Goal: Task Accomplishment & Management: Manage account settings

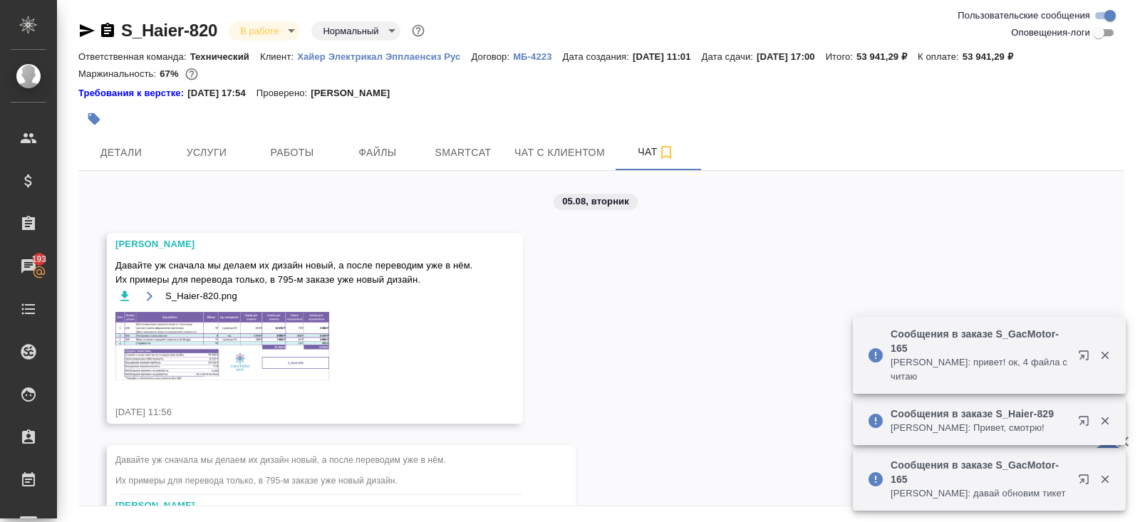
scroll to position [17291, 0]
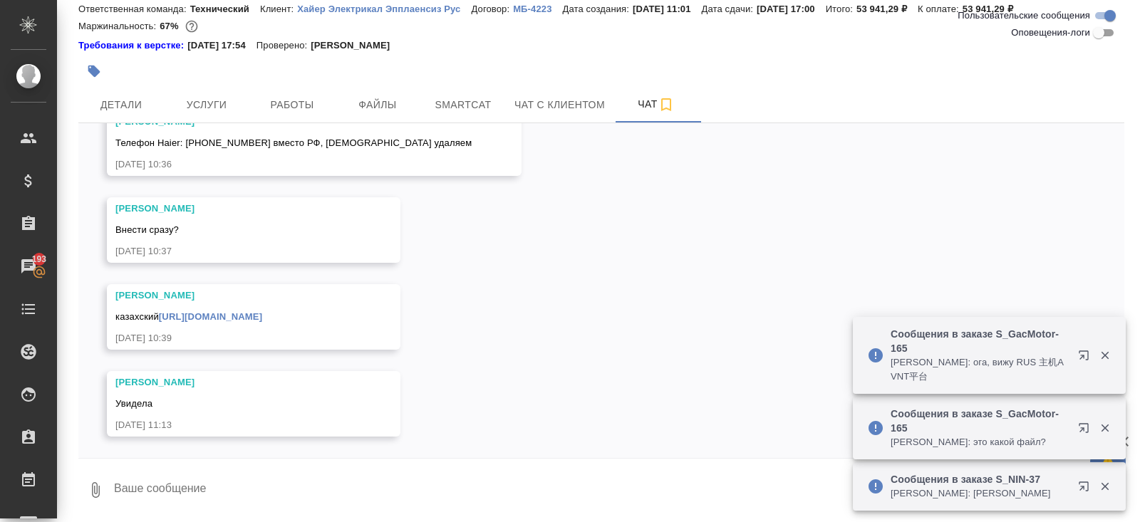
click at [1018, 435] on p "Никифорова Валерия: это какой файл?" at bounding box center [980, 442] width 178 height 14
click at [1018, 363] on div "Сообщения в заказе S_NIN-37 Заборова Александра: 註: 例如100m直徑管,底閥折合 100倍直徑等於1000…" at bounding box center [989, 414] width 273 height 197
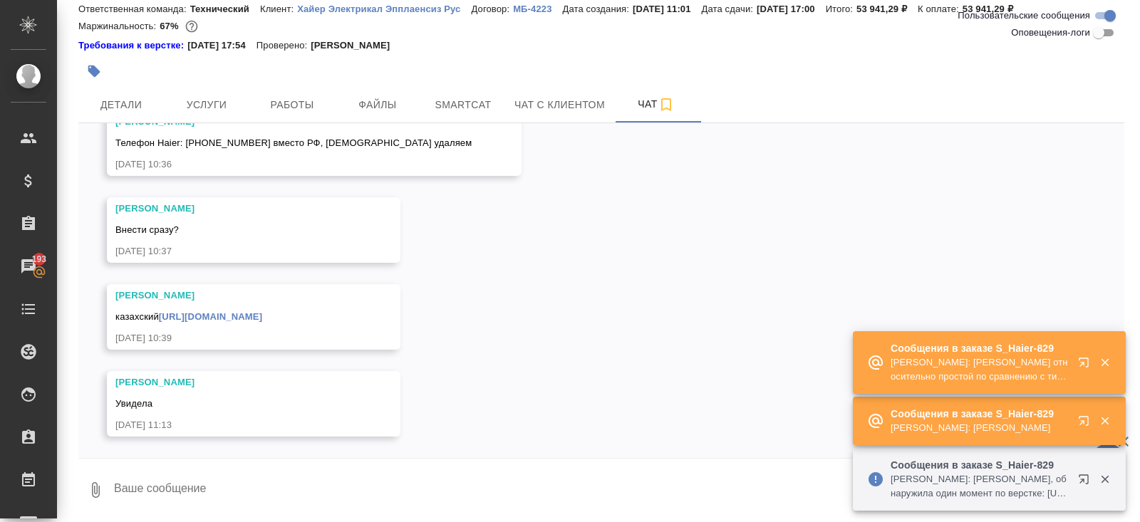
click at [1016, 347] on div "Сообщения в заказе S_Haier-829 Малофеева Екатерина: Спасибо Файл относительно п…" at bounding box center [980, 362] width 178 height 43
click at [1016, 347] on p "Сообщения в заказе S_Haier-829" at bounding box center [980, 348] width 178 height 14
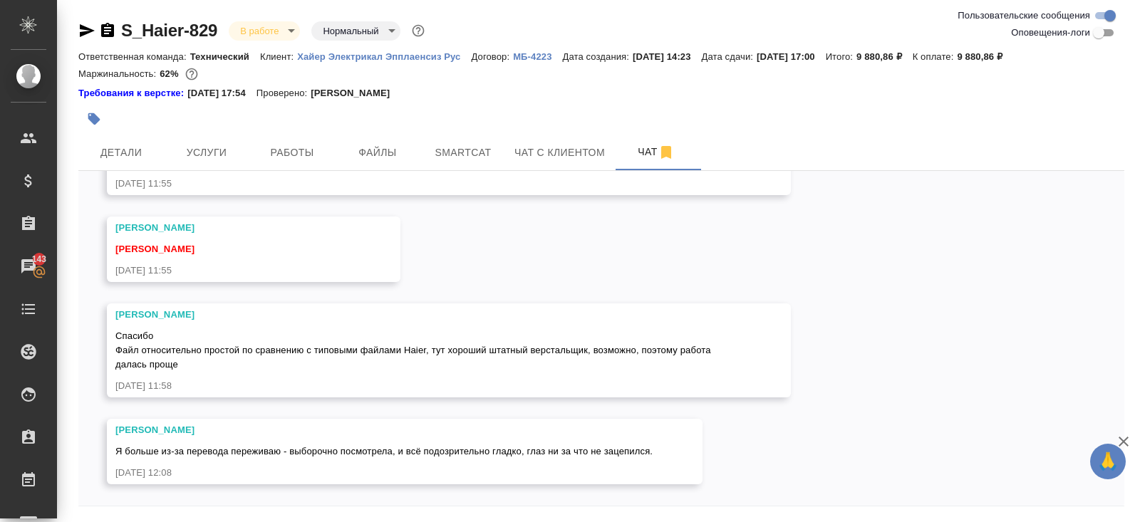
scroll to position [48, 0]
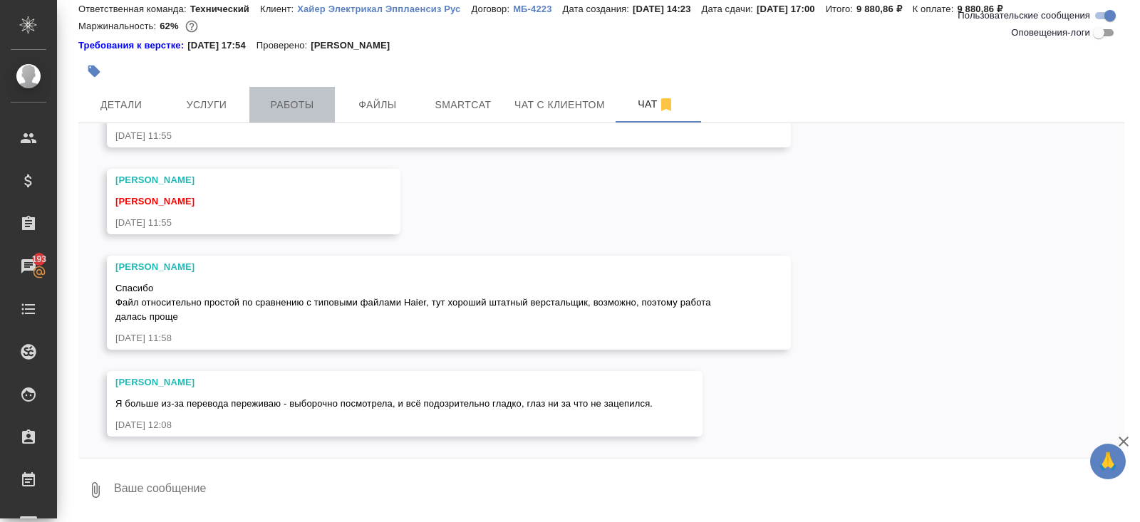
click at [294, 107] on span "Работы" at bounding box center [292, 105] width 68 height 18
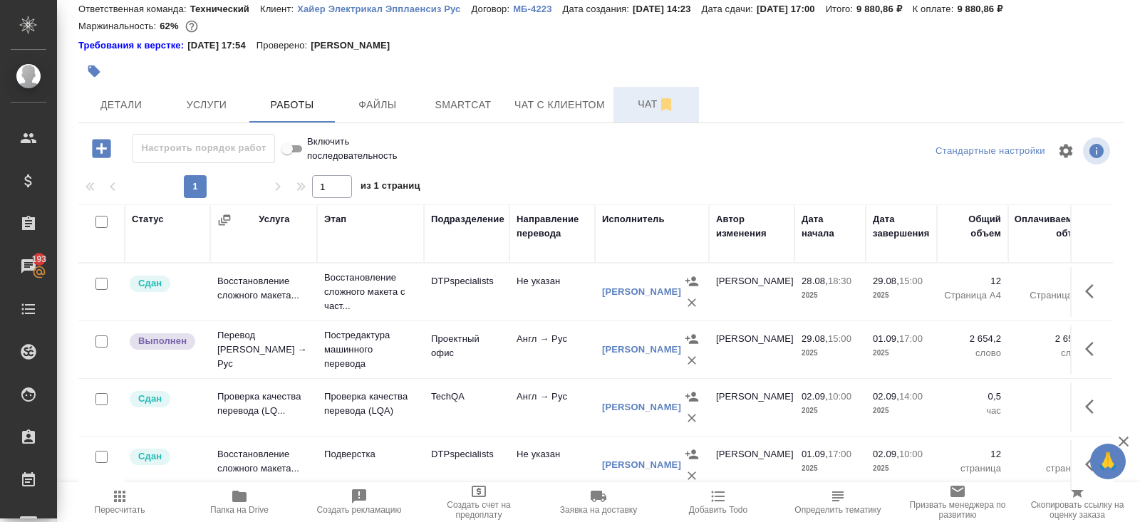
click at [649, 100] on span "Чат" at bounding box center [656, 104] width 68 height 18
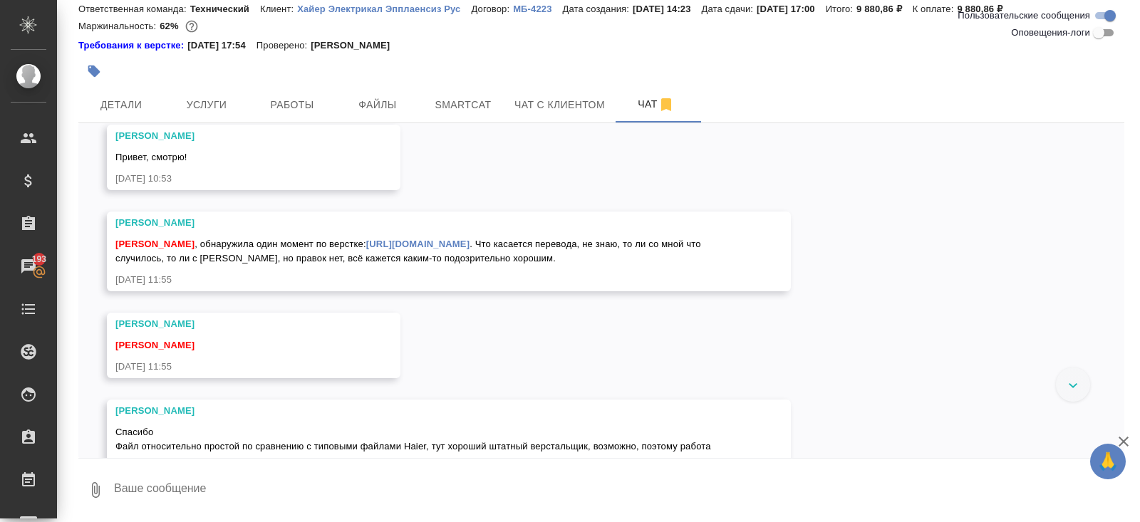
scroll to position [833, 0]
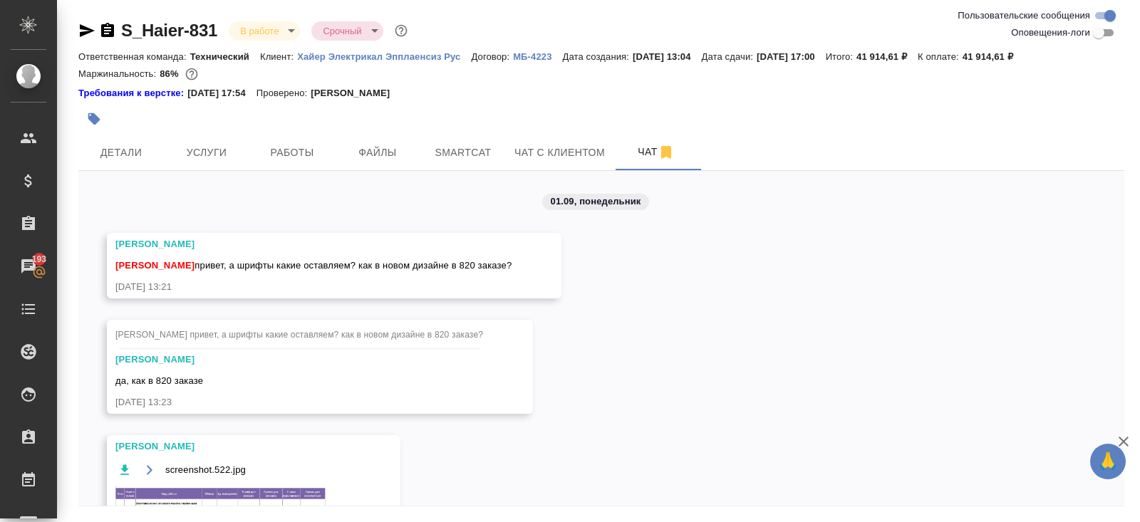
scroll to position [48, 0]
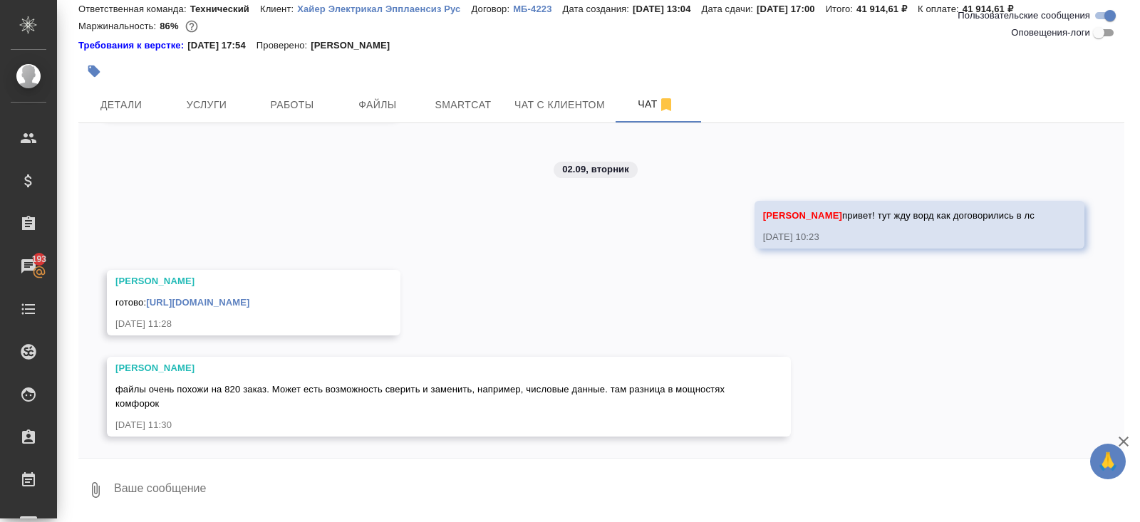
click at [249, 297] on link "https://drive.awatera.com/apps/files/files/10257883?dir=/Shares/%D0%A5%D0%B0%D0…" at bounding box center [197, 302] width 103 height 11
click at [433, 111] on span "Smartcat" at bounding box center [463, 105] width 68 height 18
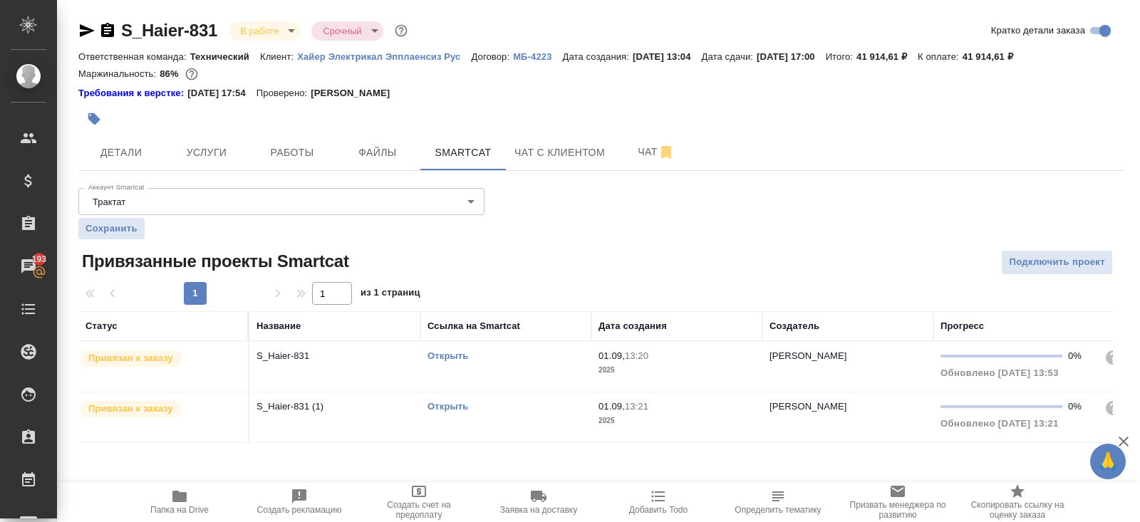
click at [443, 356] on link "Открыть" at bounding box center [448, 356] width 41 height 11
click at [658, 160] on span "Чат" at bounding box center [656, 152] width 68 height 18
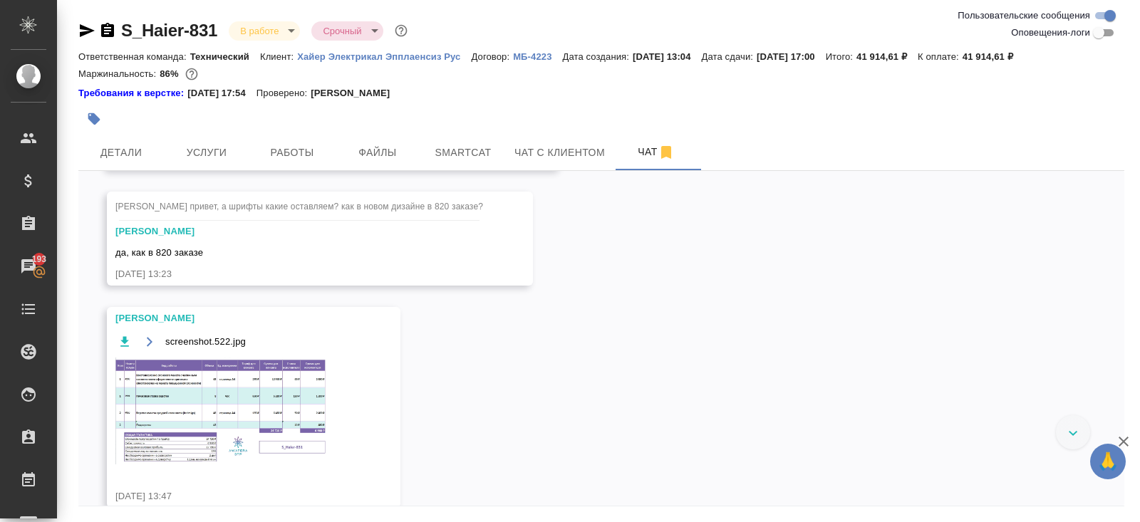
scroll to position [119, 0]
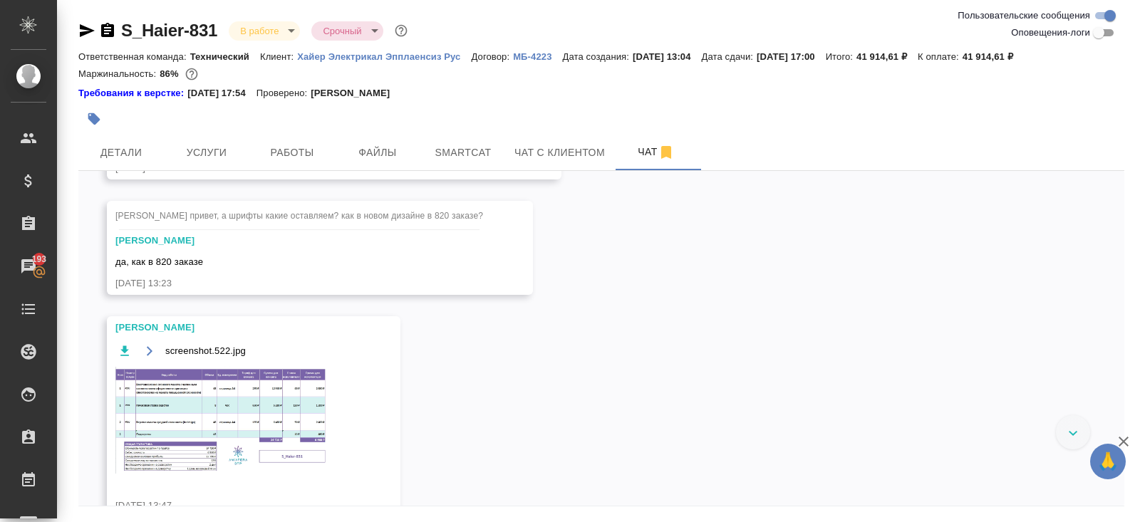
click at [259, 394] on img at bounding box center [222, 420] width 214 height 107
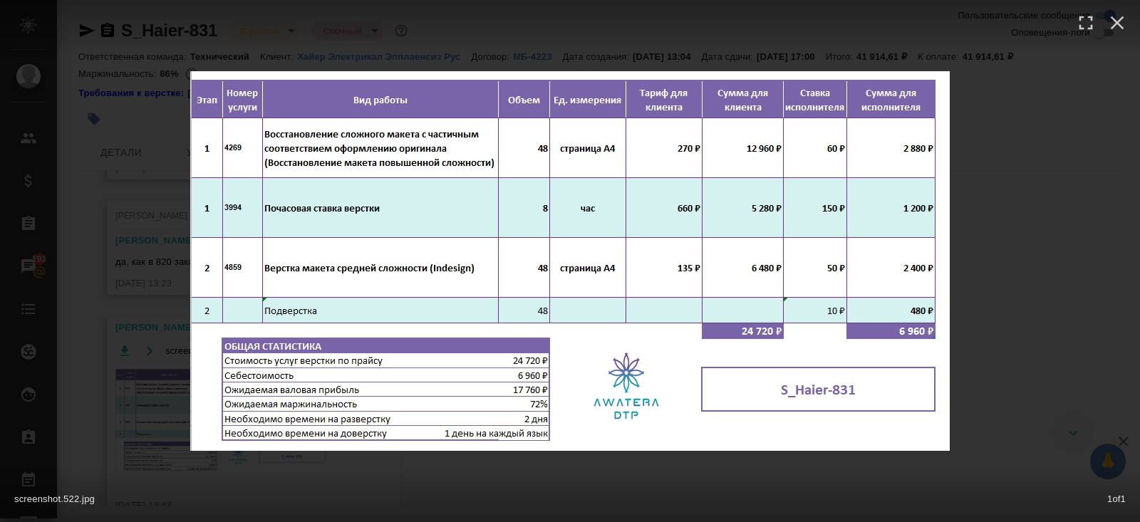
click at [140, 346] on div "screenshot.522.jpg 1 of 1" at bounding box center [570, 261] width 1140 height 522
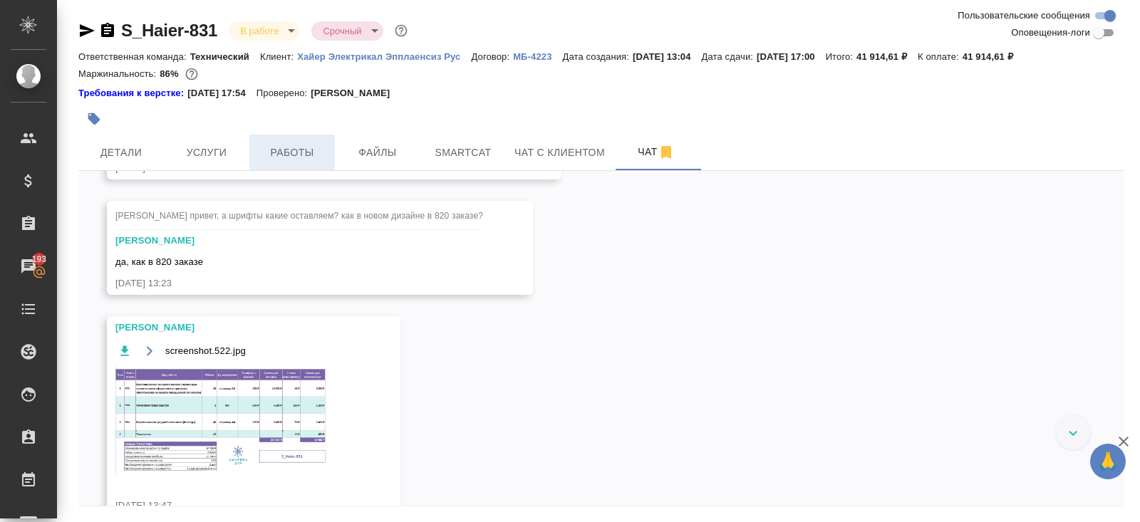
click at [282, 148] on span "Работы" at bounding box center [292, 153] width 68 height 18
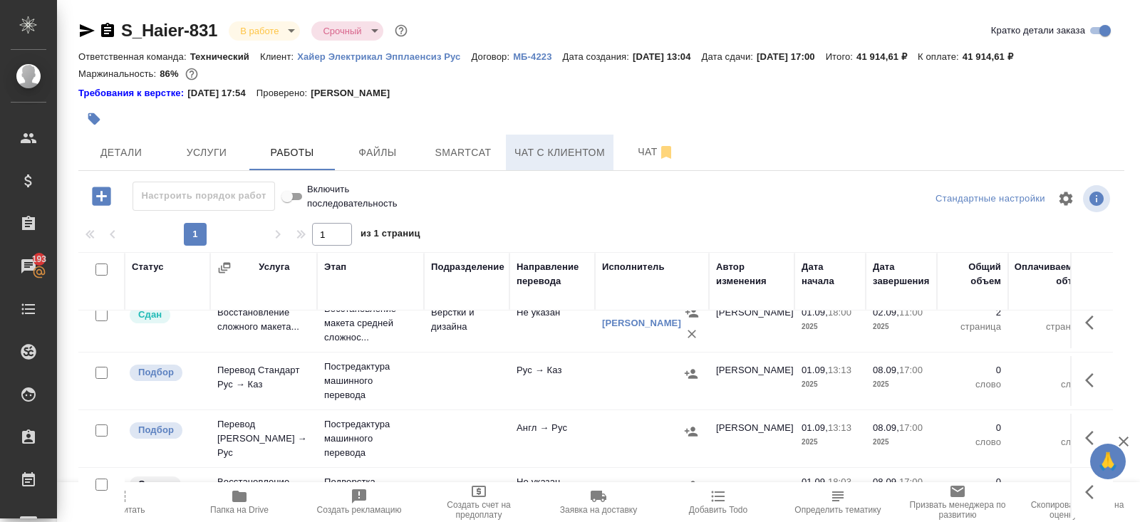
scroll to position [86, 0]
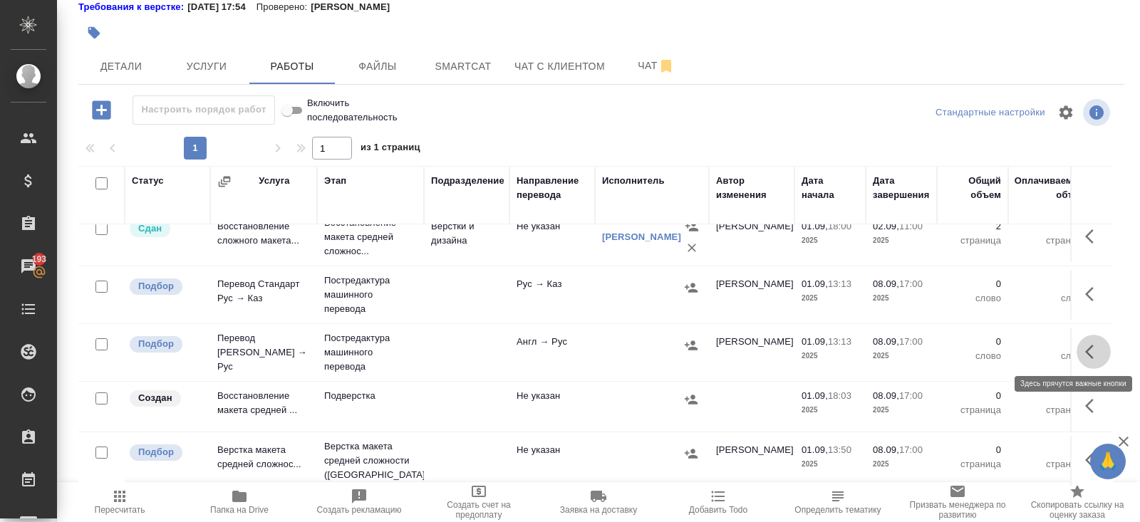
click at [1099, 344] on icon "button" at bounding box center [1093, 352] width 17 height 17
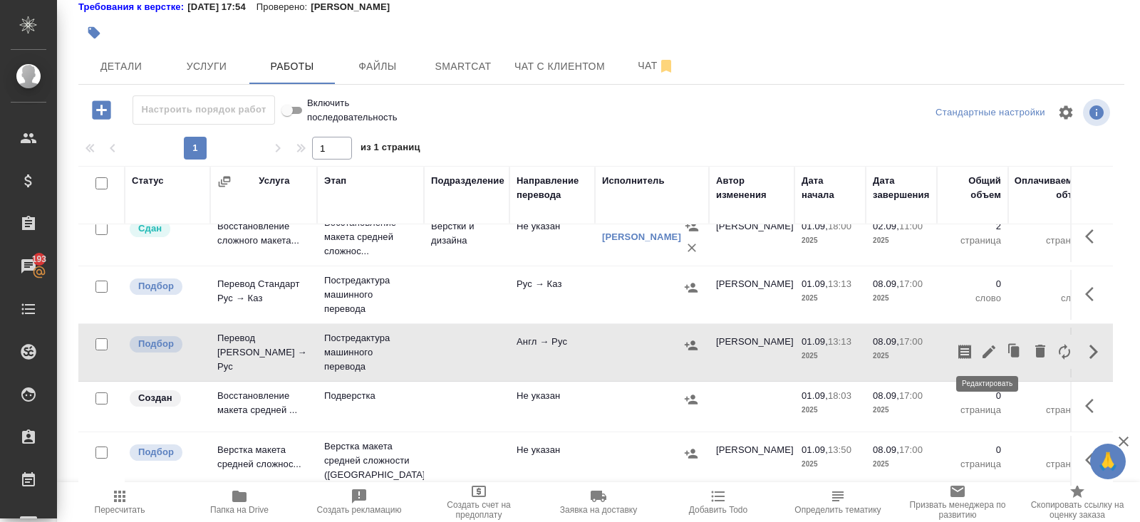
click at [991, 344] on icon "button" at bounding box center [989, 352] width 17 height 17
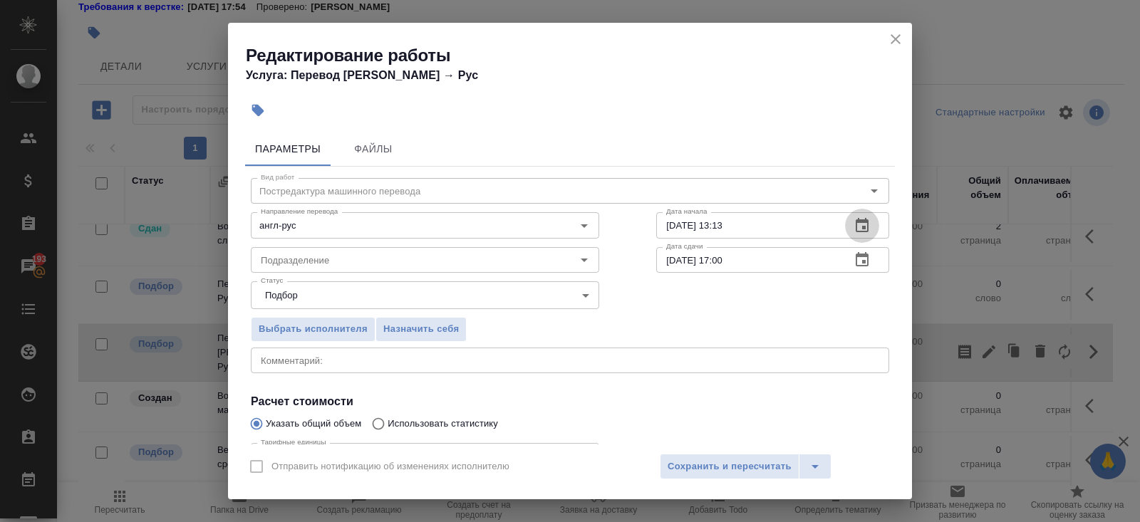
click at [862, 232] on icon "button" at bounding box center [862, 225] width 17 height 17
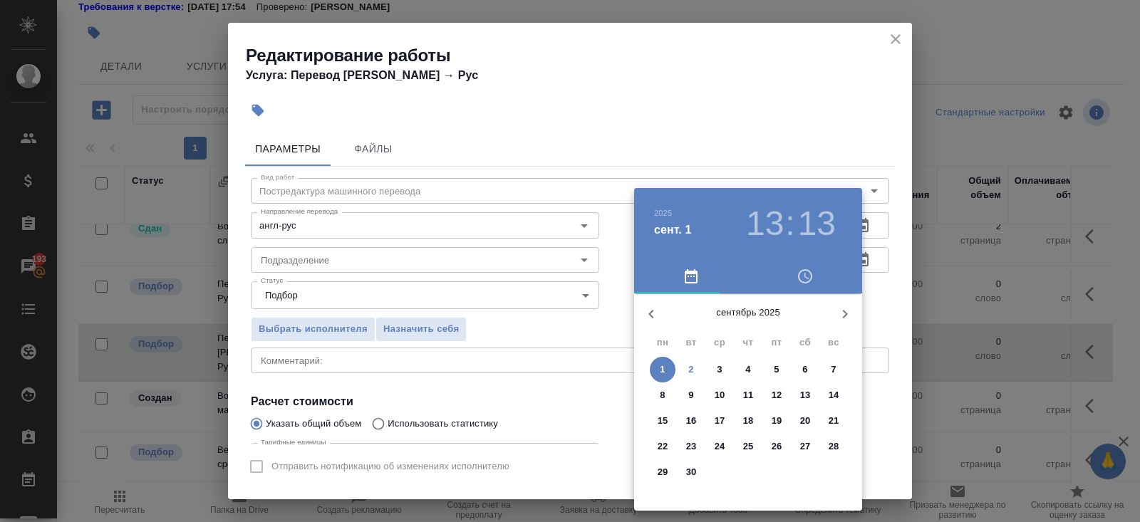
click at [693, 371] on p "2" at bounding box center [690, 370] width 5 height 14
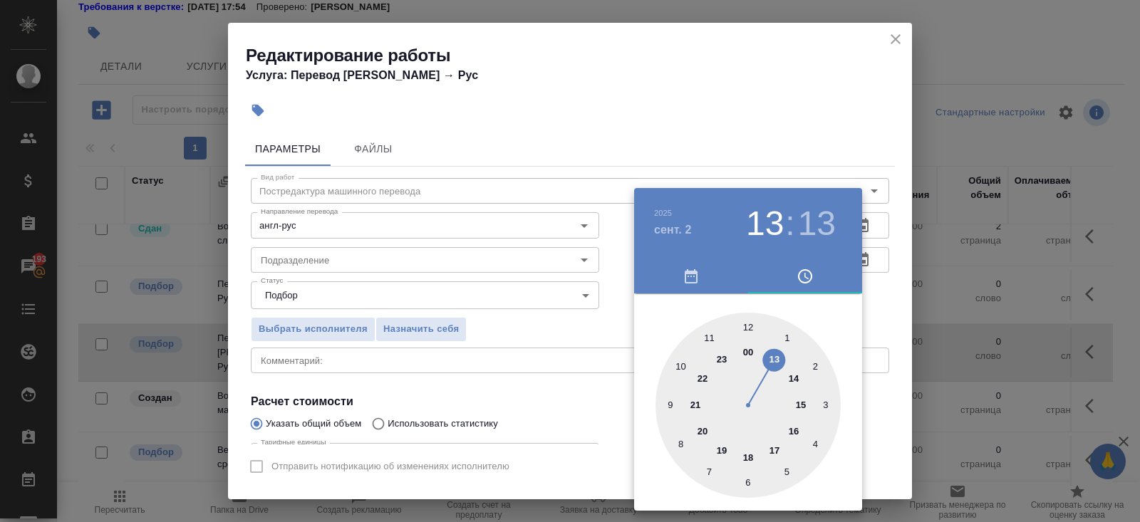
click at [748, 326] on div at bounding box center [748, 405] width 185 height 185
type input "02.09.2025 12:00"
click at [812, 128] on div at bounding box center [570, 261] width 1140 height 522
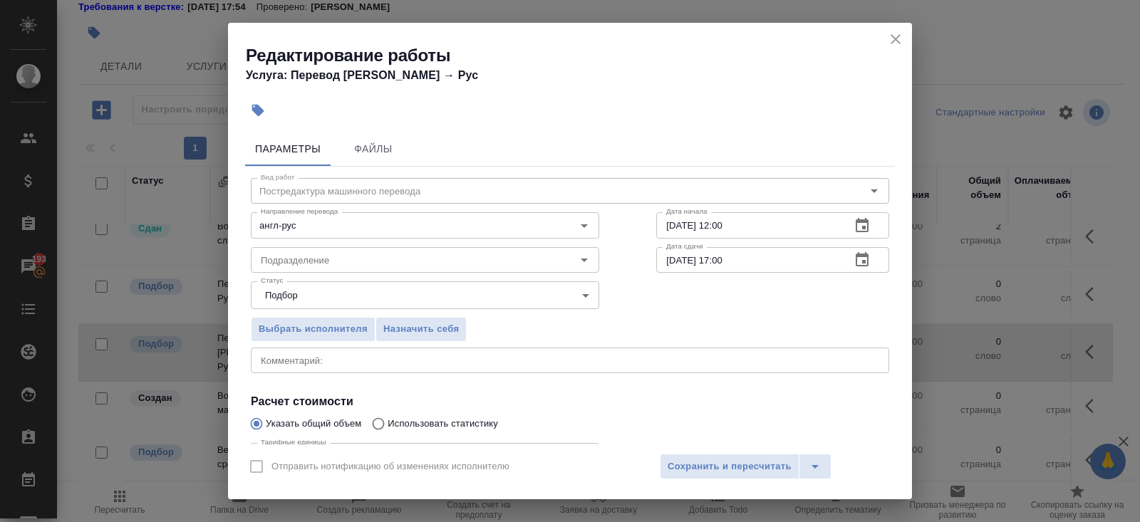
click at [866, 258] on icon "button" at bounding box center [862, 260] width 17 height 17
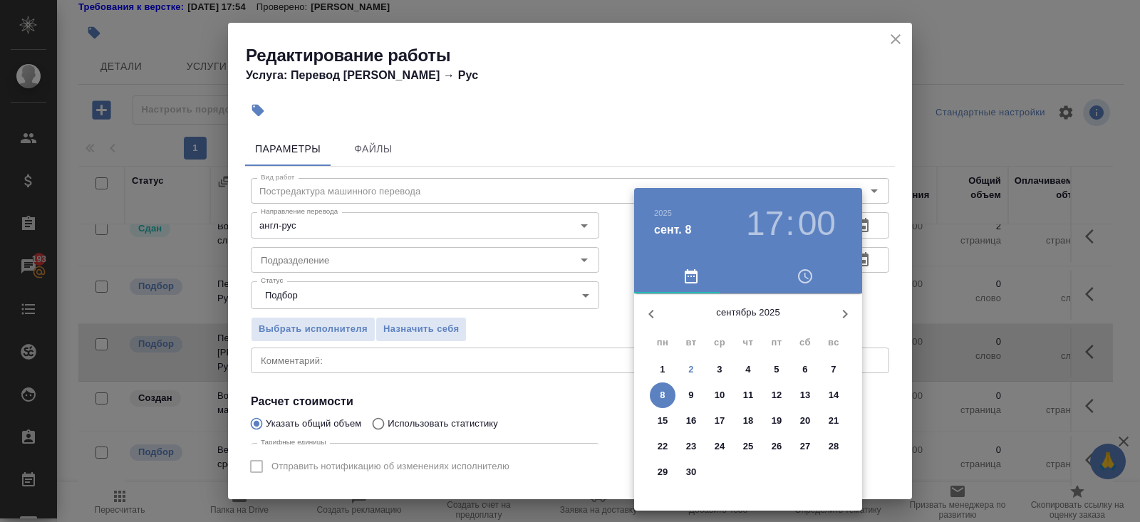
click at [720, 371] on p "3" at bounding box center [719, 370] width 5 height 14
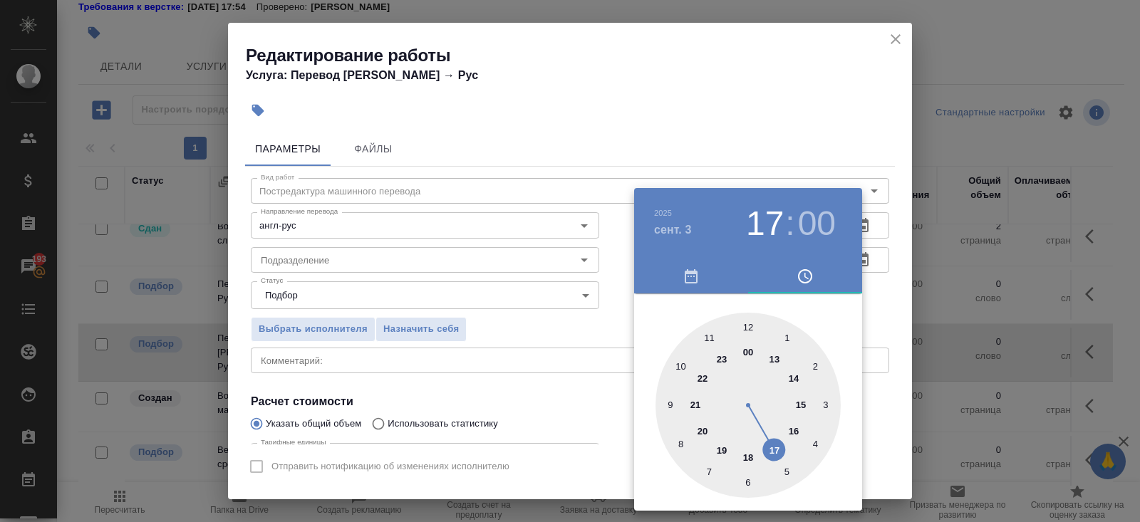
type input "03.09.2025 12:00"
click at [749, 321] on div at bounding box center [748, 405] width 185 height 185
click at [431, 271] on div at bounding box center [570, 261] width 1140 height 522
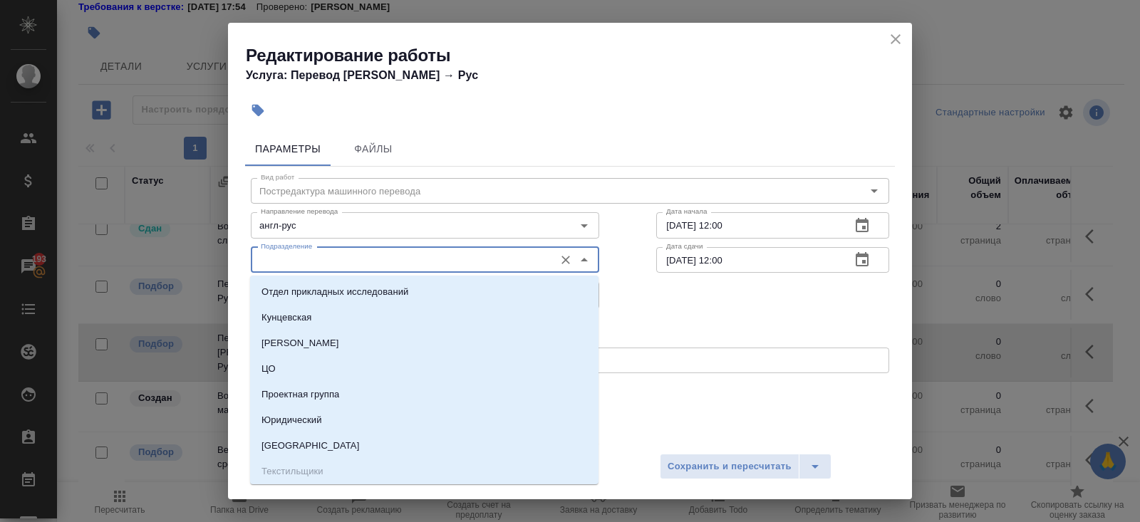
click at [317, 253] on input "Подразделение" at bounding box center [401, 260] width 292 height 17
click at [631, 326] on div "Выбрать исполнителя Назначить себя" at bounding box center [570, 327] width 696 height 87
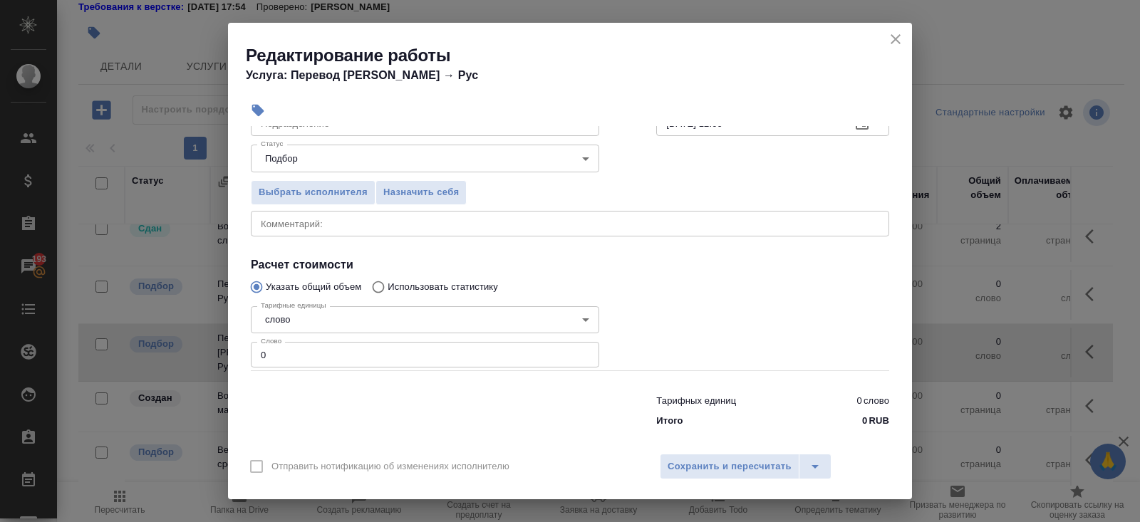
scroll to position [148, 0]
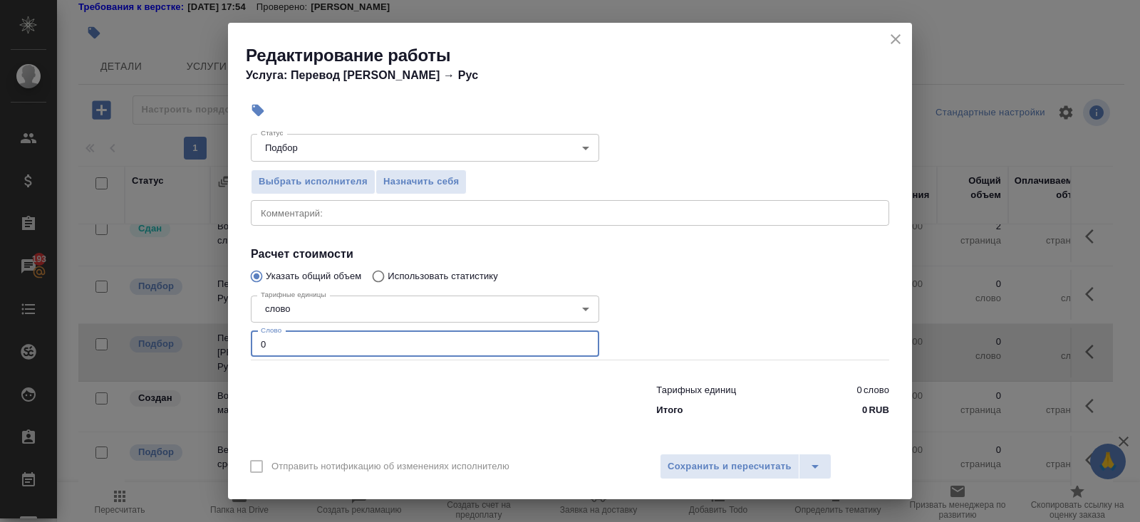
drag, startPoint x: 289, startPoint y: 345, endPoint x: 101, endPoint y: 332, distance: 187.9
click at [102, 334] on div "Редактирование работы Услуга: Перевод Стандарт Англ → Рус Параметры Файлы Вид р…" at bounding box center [570, 261] width 1140 height 522
paste input "1419.1"
type input "1419.1"
click at [686, 465] on span "Сохранить и пересчитать" at bounding box center [730, 467] width 124 height 16
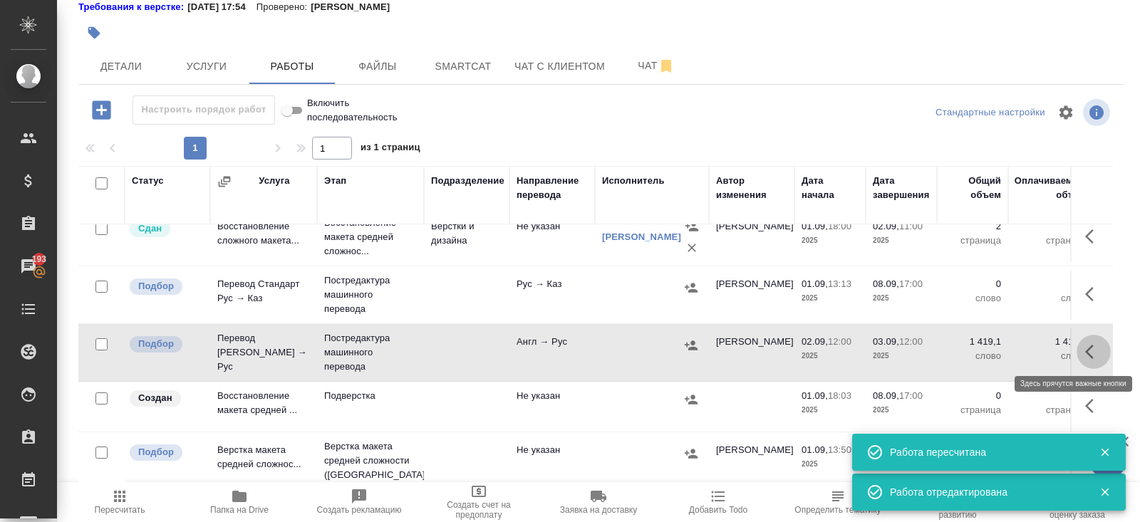
click at [1093, 349] on icon "button" at bounding box center [1093, 352] width 17 height 17
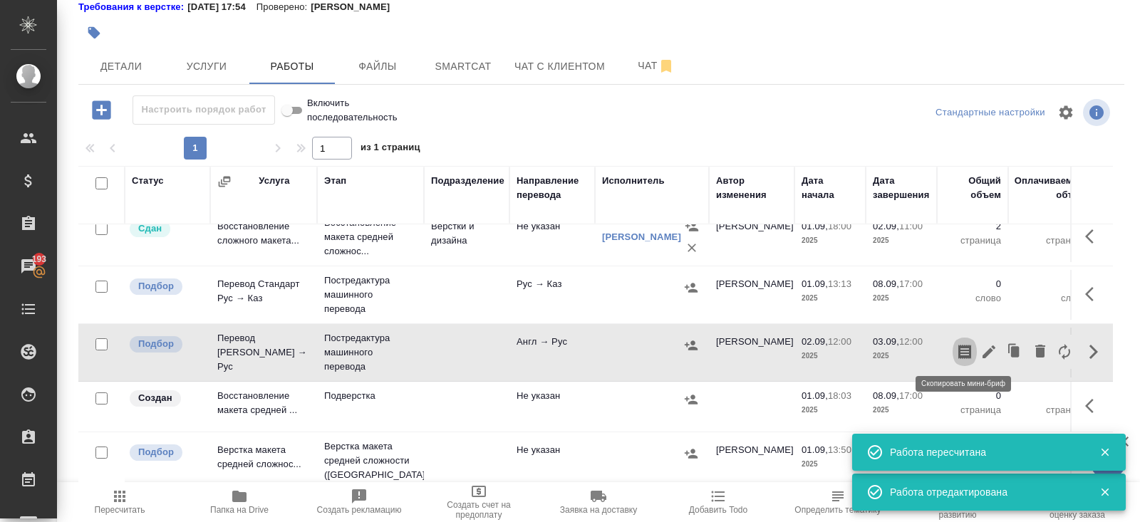
click at [971, 345] on icon "button" at bounding box center [965, 352] width 13 height 14
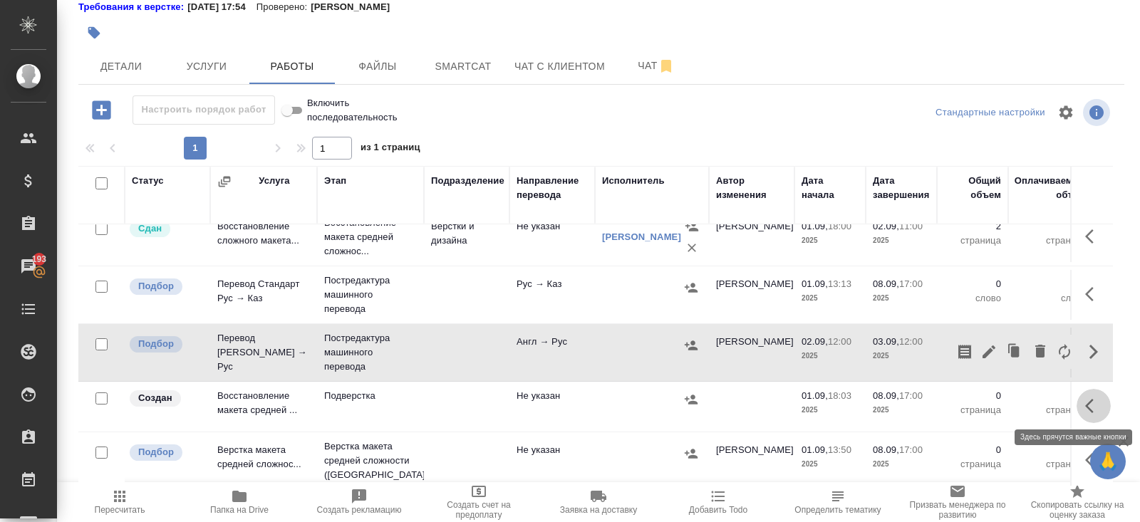
click at [1085, 408] on icon "button" at bounding box center [1093, 406] width 17 height 17
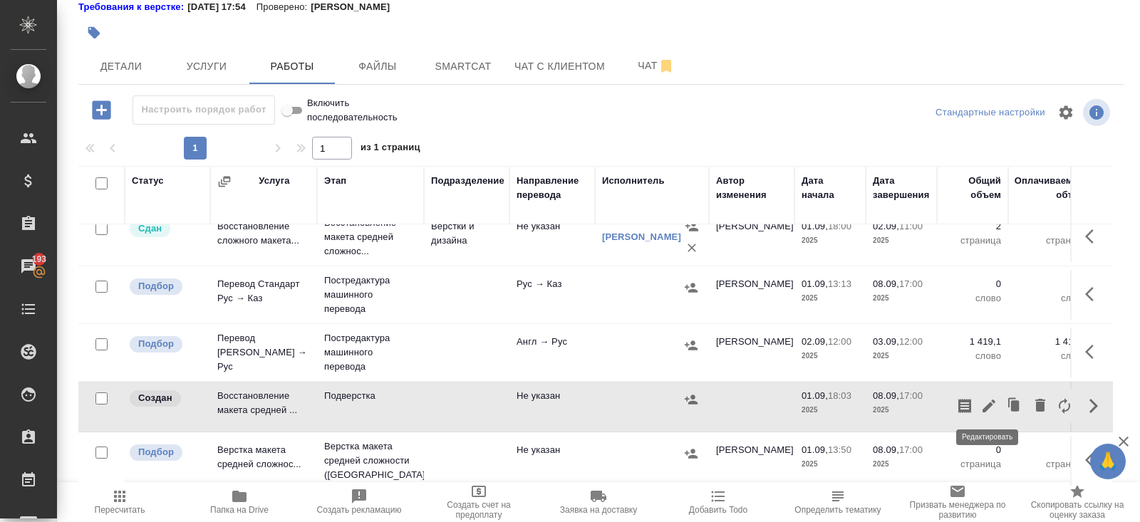
click at [992, 404] on icon "button" at bounding box center [989, 406] width 17 height 17
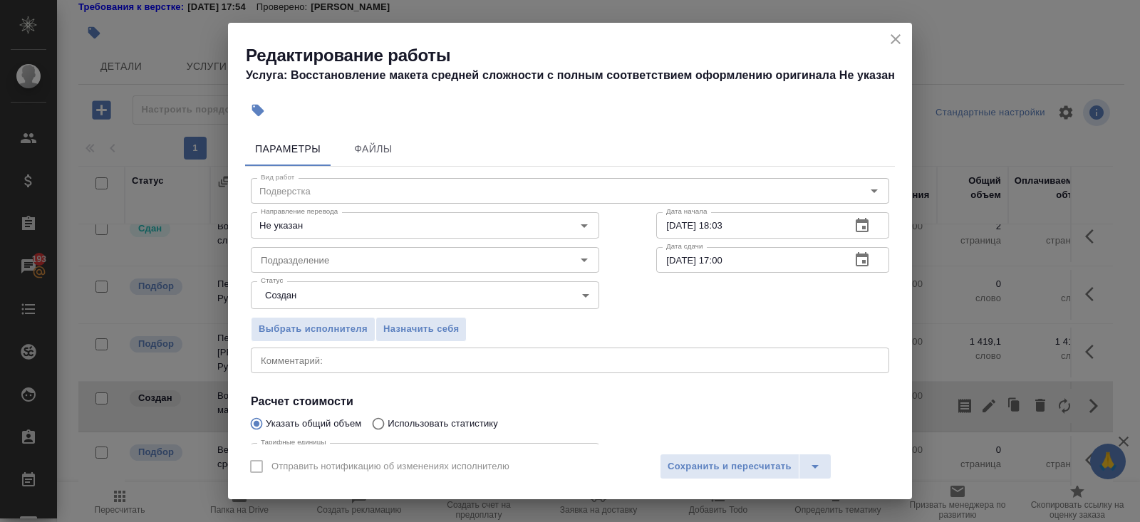
click at [865, 226] on icon "button" at bounding box center [862, 225] width 13 height 14
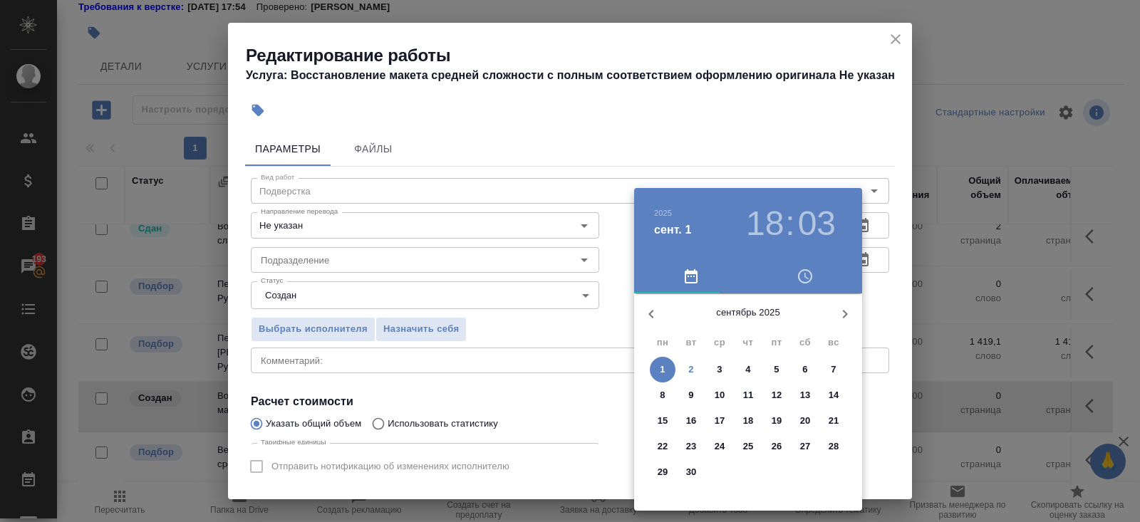
click at [721, 372] on p "3" at bounding box center [719, 370] width 5 height 14
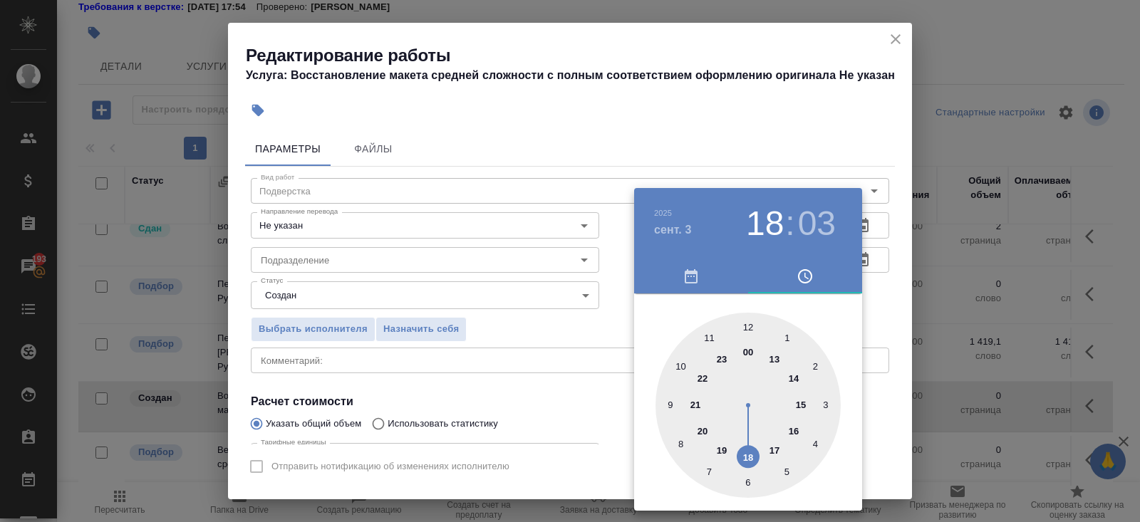
click at [750, 321] on div at bounding box center [748, 405] width 185 height 185
type input "03.09.2025 12:00"
click at [787, 128] on div at bounding box center [570, 261] width 1140 height 522
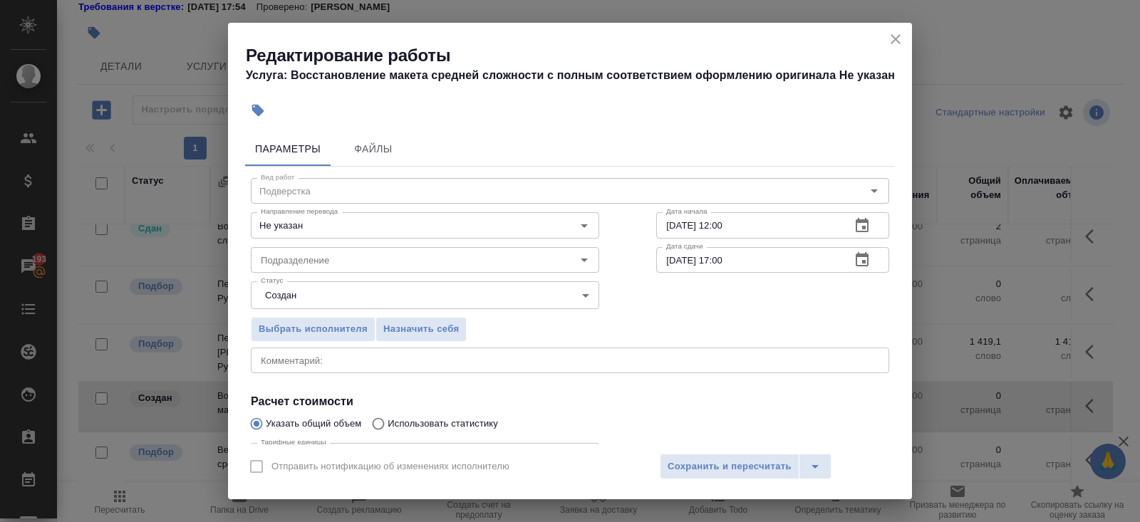
click at [866, 262] on icon "button" at bounding box center [862, 260] width 17 height 17
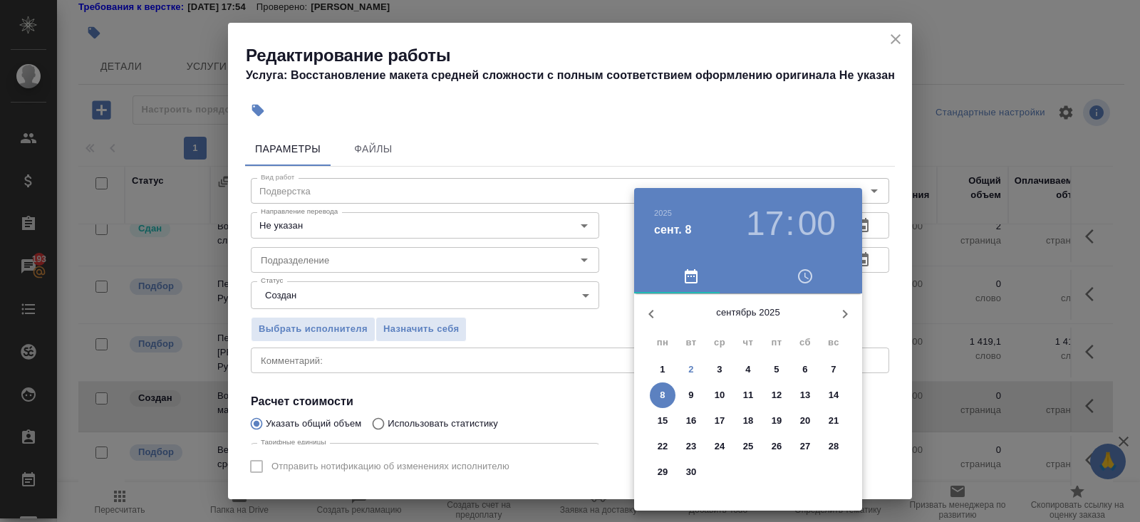
click at [660, 394] on span "8" at bounding box center [663, 395] width 26 height 14
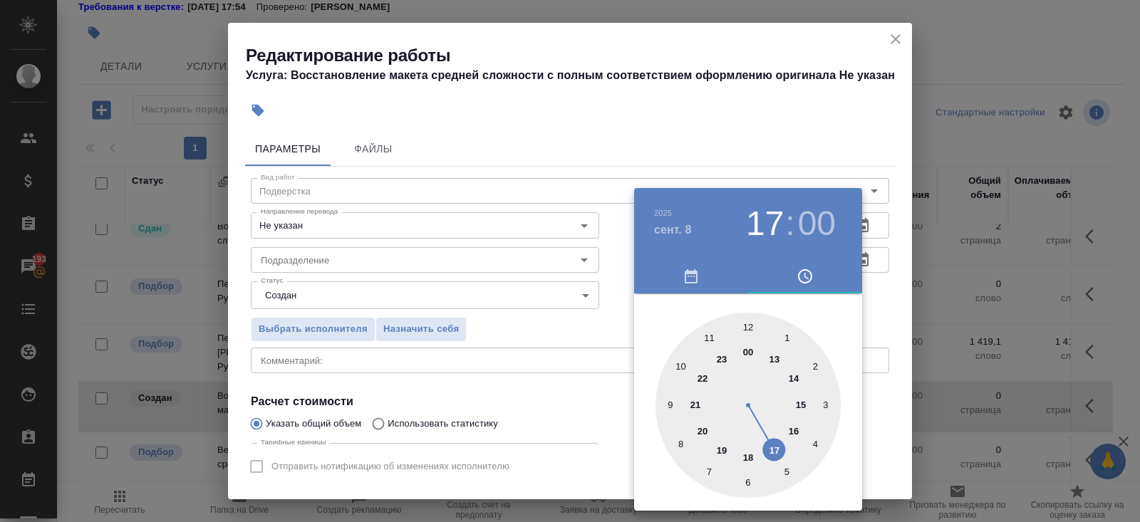
click at [678, 363] on div at bounding box center [748, 405] width 185 height 185
type input "08.09.2025 10:00"
click at [503, 344] on div at bounding box center [570, 261] width 1140 height 522
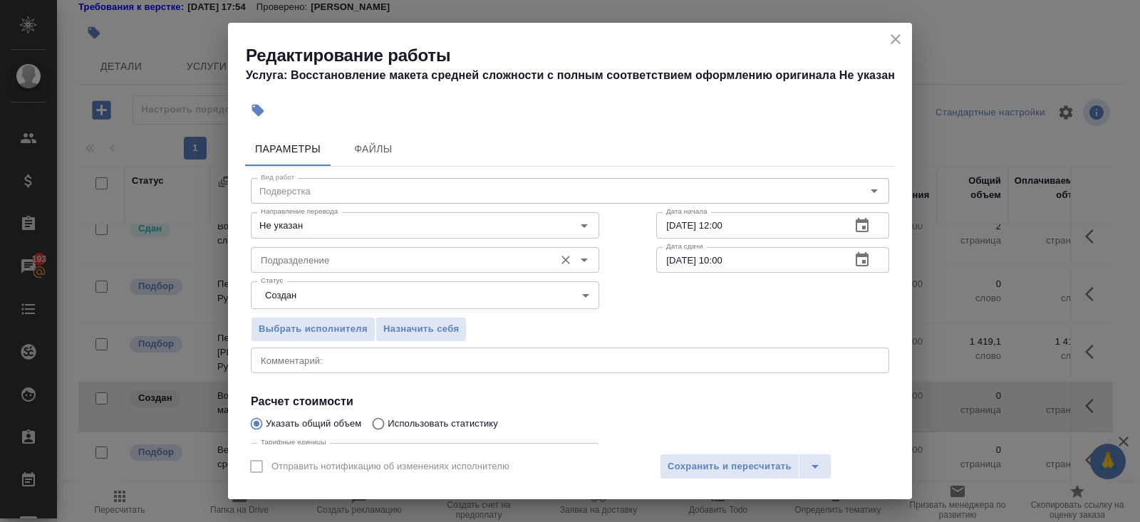
click at [337, 250] on div "Подразделение" at bounding box center [425, 260] width 348 height 26
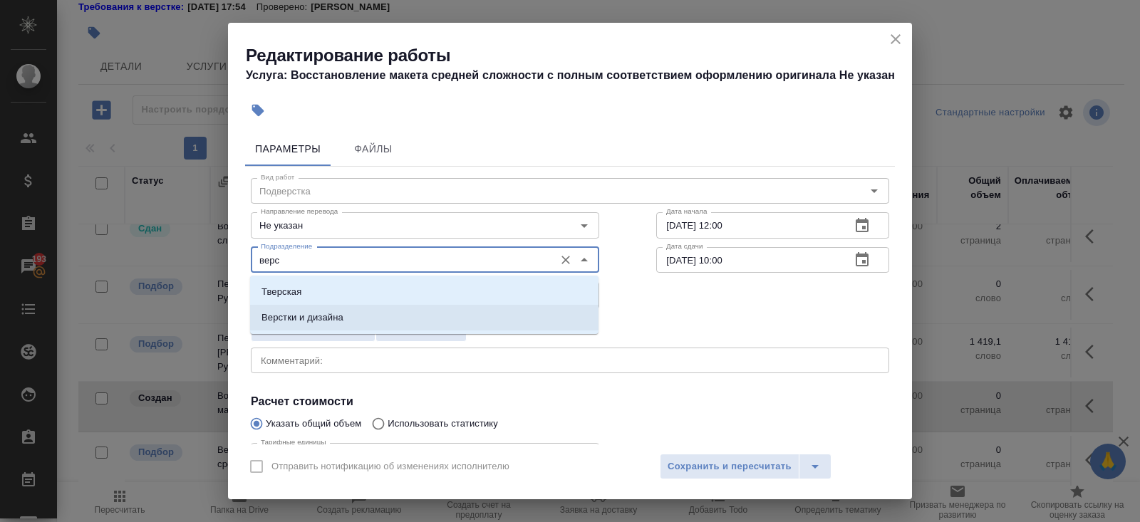
click at [288, 322] on p "Верстки и дизайна" at bounding box center [303, 318] width 82 height 14
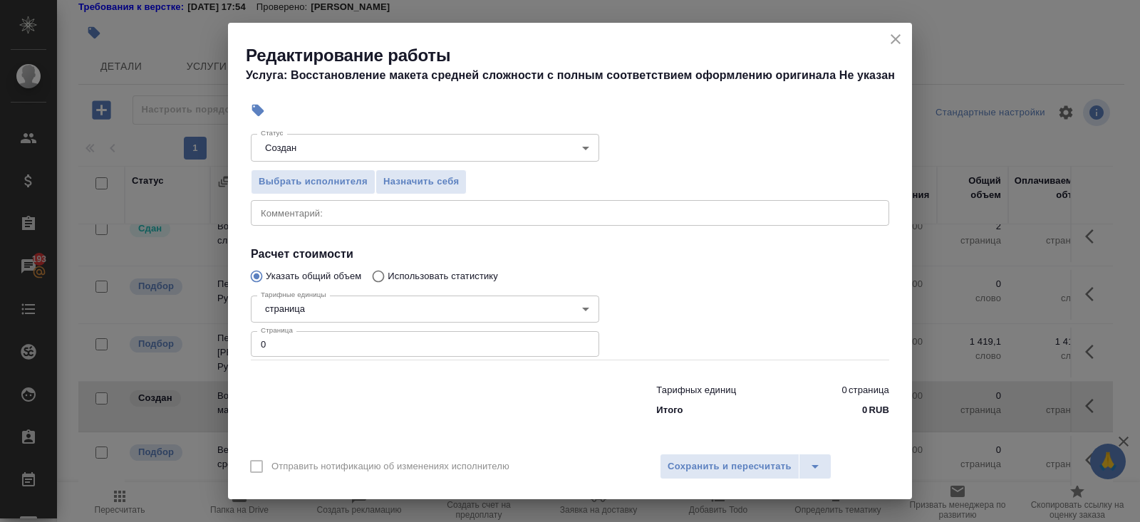
type input "Верстки и дизайна"
click at [288, 342] on input "0" at bounding box center [425, 344] width 348 height 26
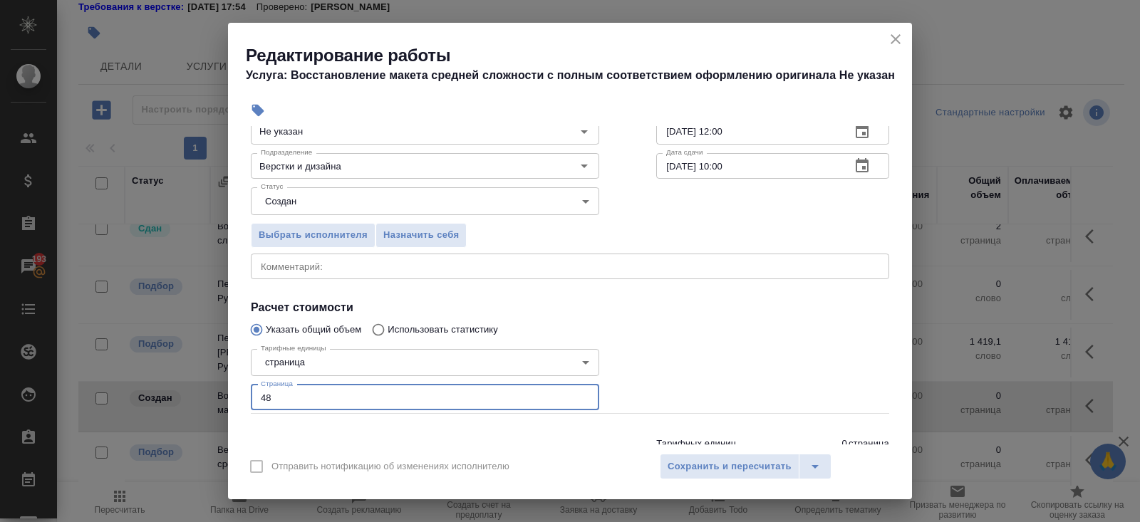
scroll to position [41, 0]
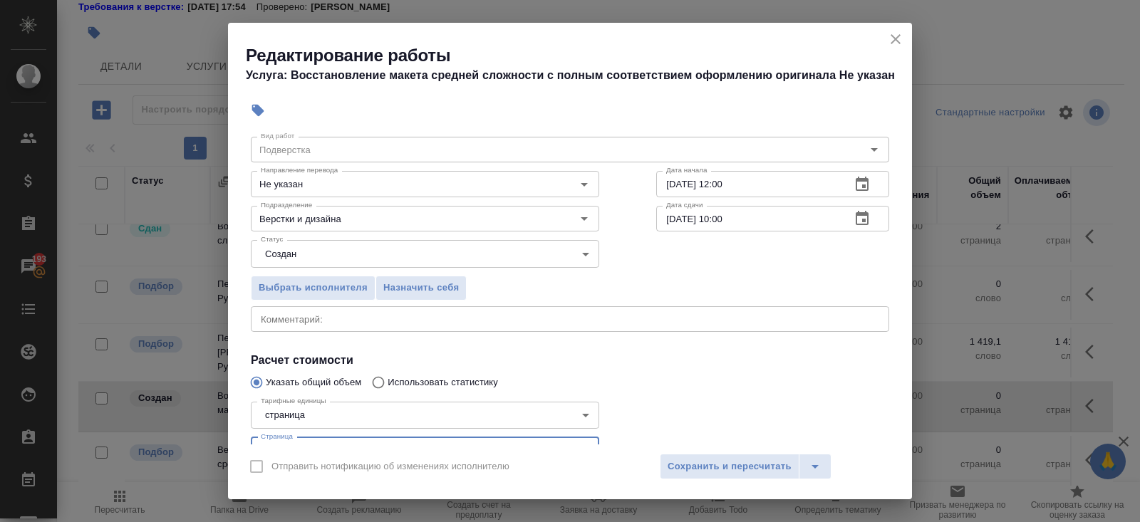
type input "48"
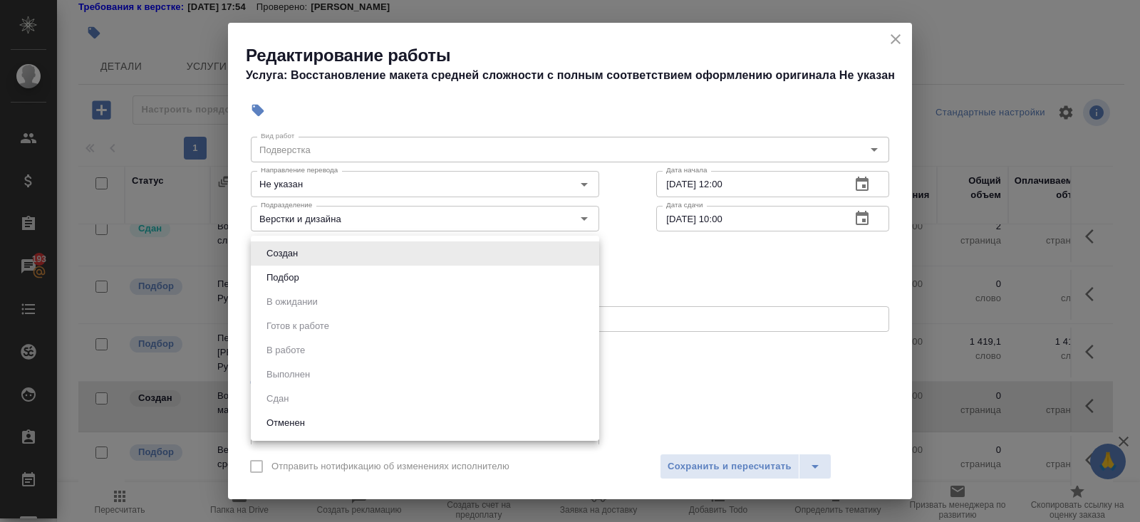
click at [284, 252] on body "🙏 .cls-1 fill:#fff; AWATERA Belyakova Yulia Клиенты Спецификации Заказы 193 Чат…" at bounding box center [570, 261] width 1140 height 522
click at [285, 279] on button "Подбор" at bounding box center [282, 278] width 41 height 16
type input "recruiting"
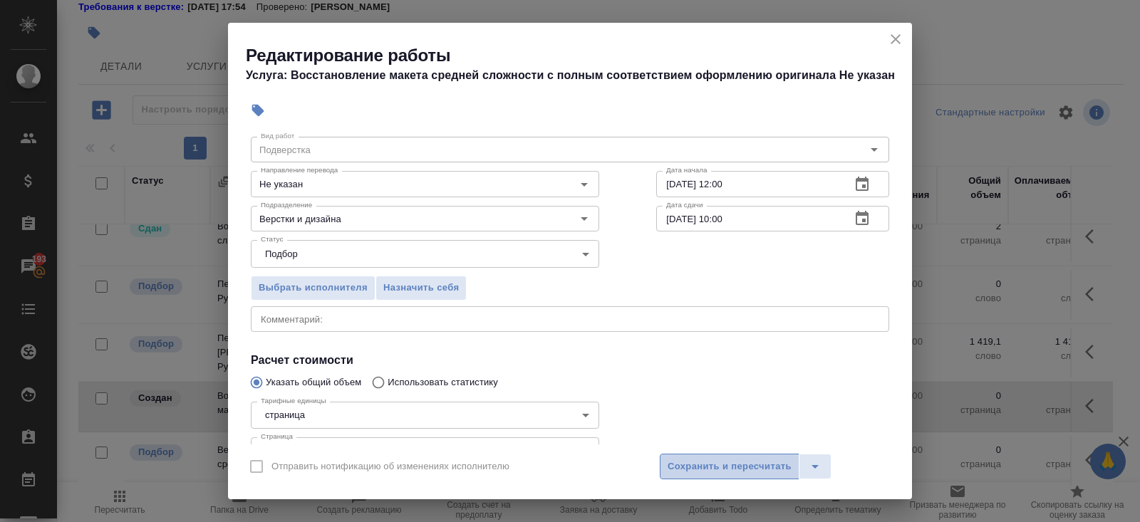
click at [707, 468] on span "Сохранить и пересчитать" at bounding box center [730, 467] width 124 height 16
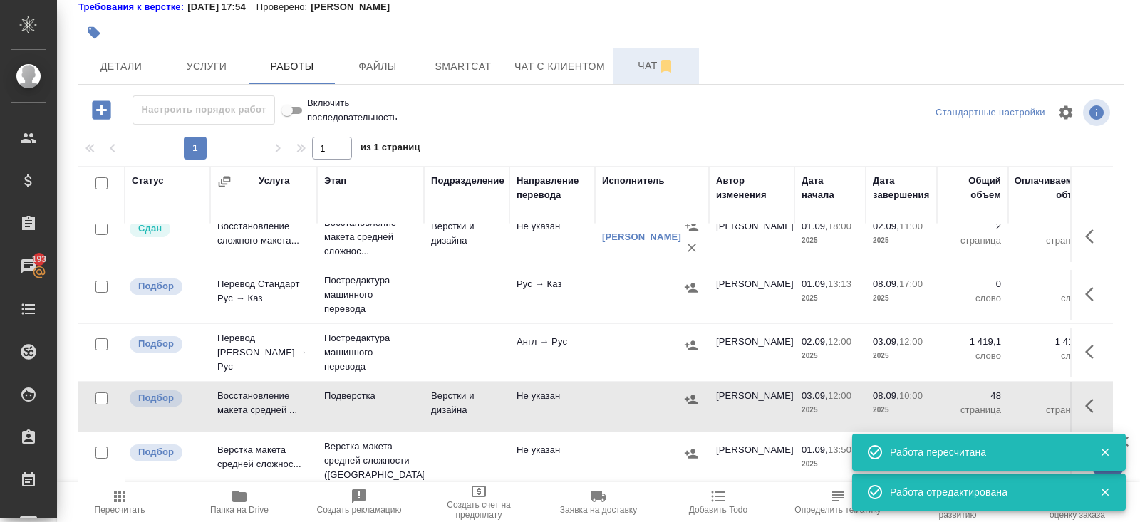
click at [640, 63] on span "Чат" at bounding box center [656, 66] width 68 height 18
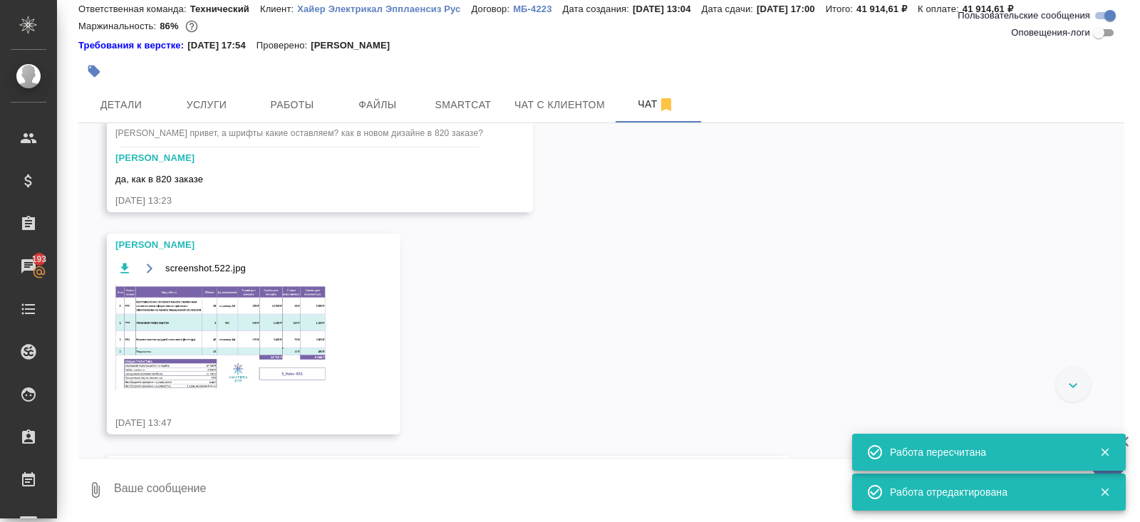
scroll to position [172, 0]
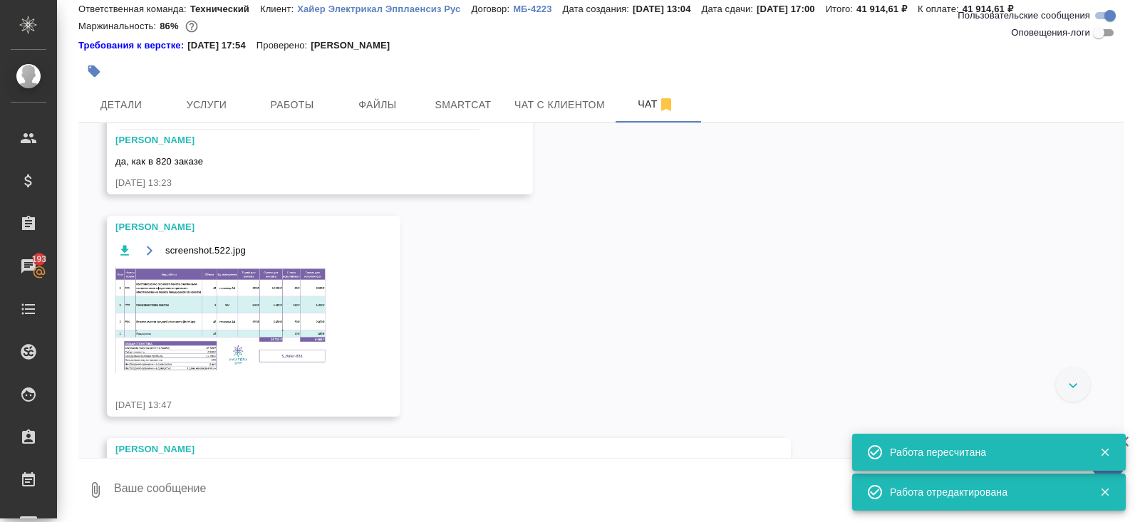
click at [253, 326] on img at bounding box center [222, 320] width 214 height 107
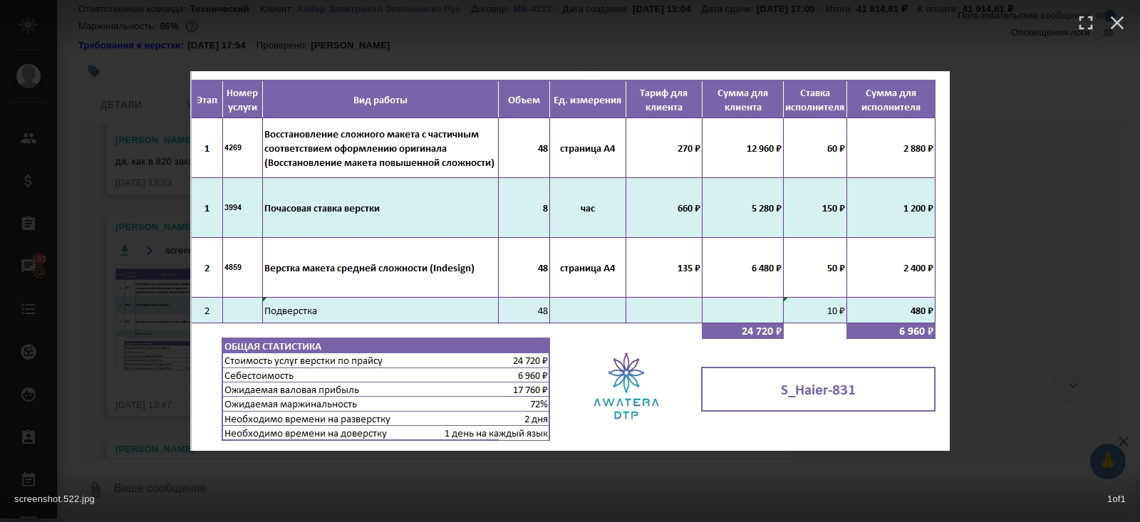
click at [159, 365] on div "screenshot.522.jpg 1 of 1" at bounding box center [570, 261] width 1140 height 522
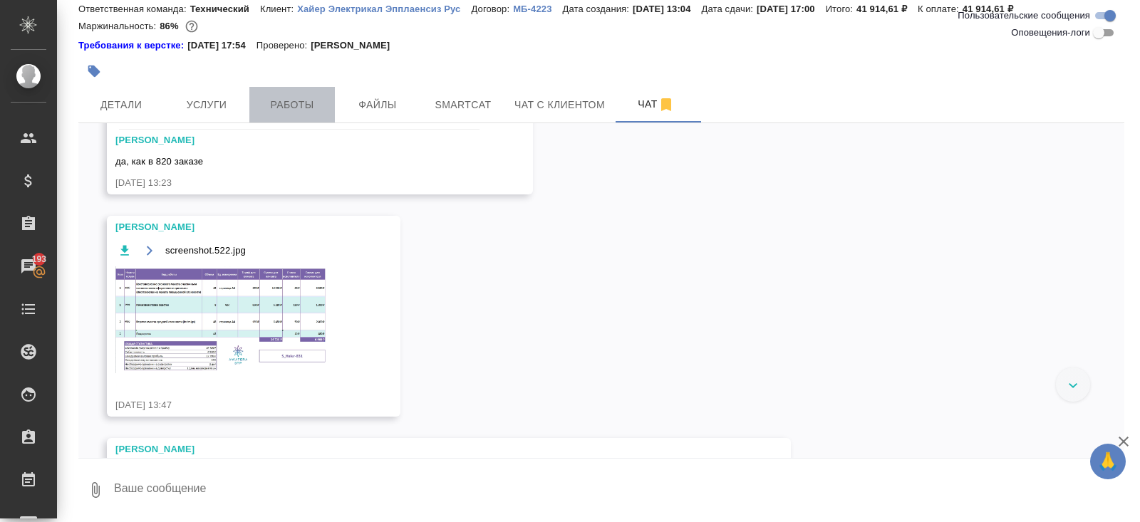
click at [304, 97] on span "Работы" at bounding box center [292, 105] width 68 height 18
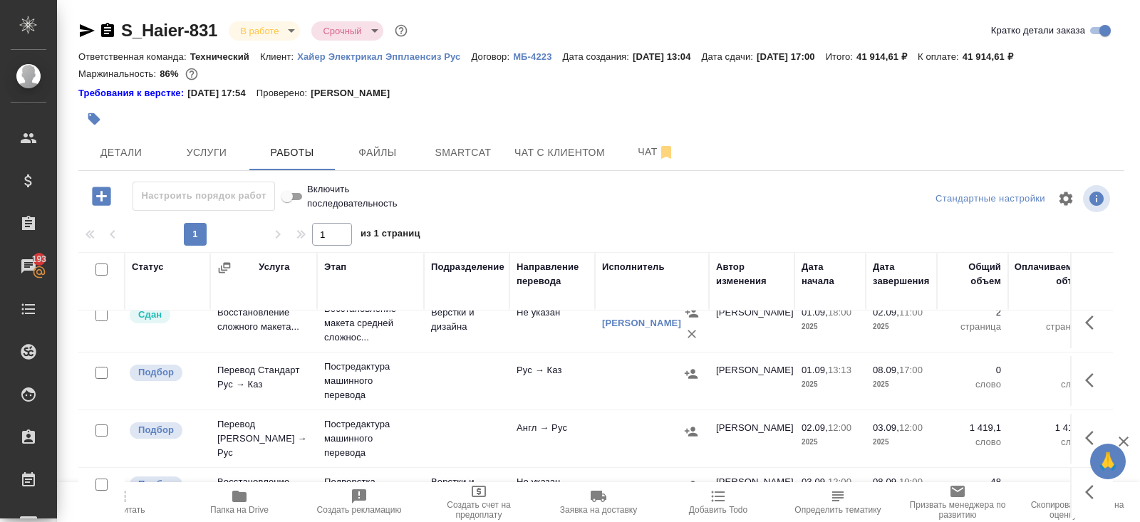
scroll to position [86, 0]
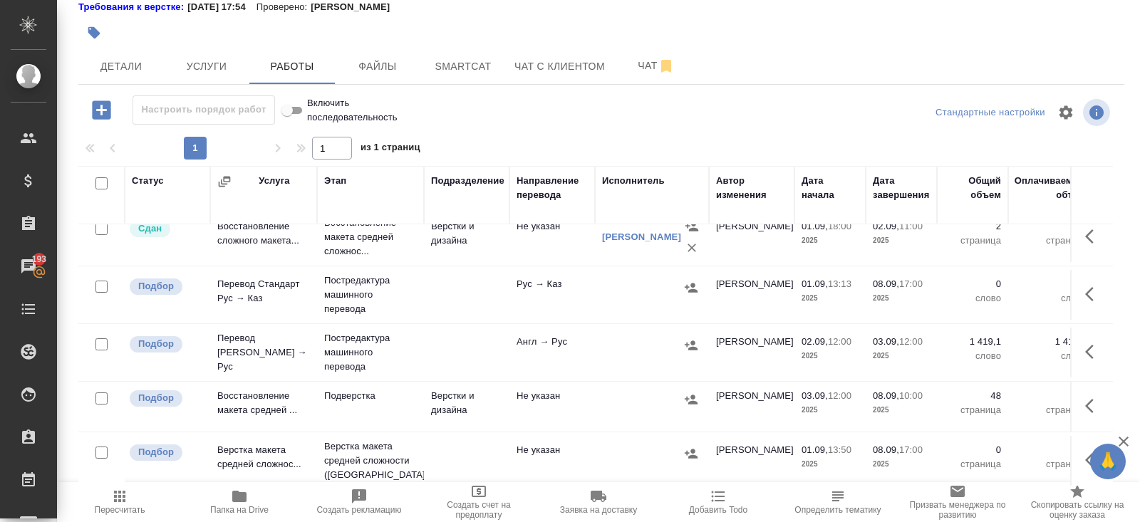
click at [1088, 402] on icon "button" at bounding box center [1089, 406] width 9 height 14
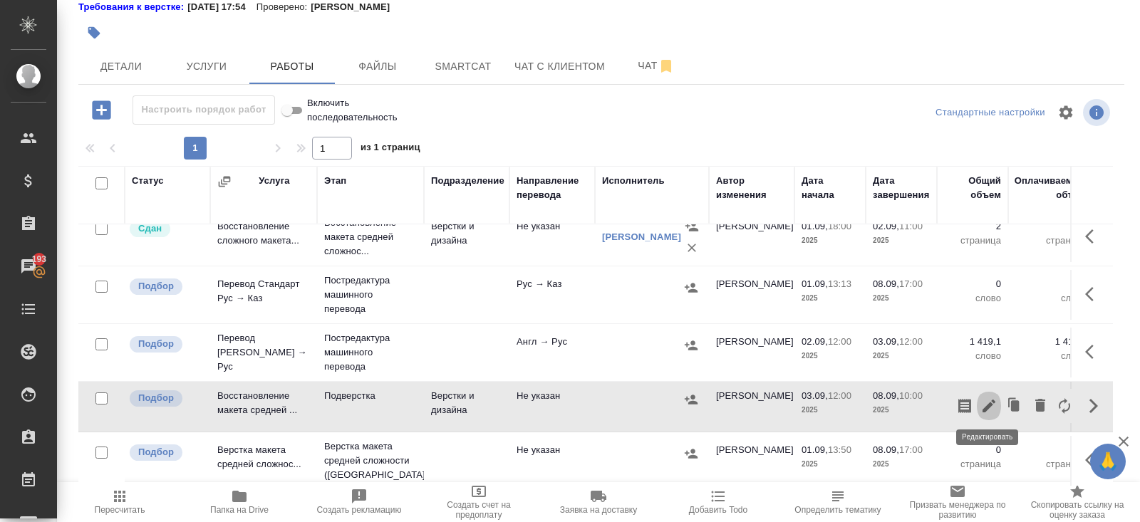
click at [994, 406] on icon "button" at bounding box center [989, 406] width 17 height 17
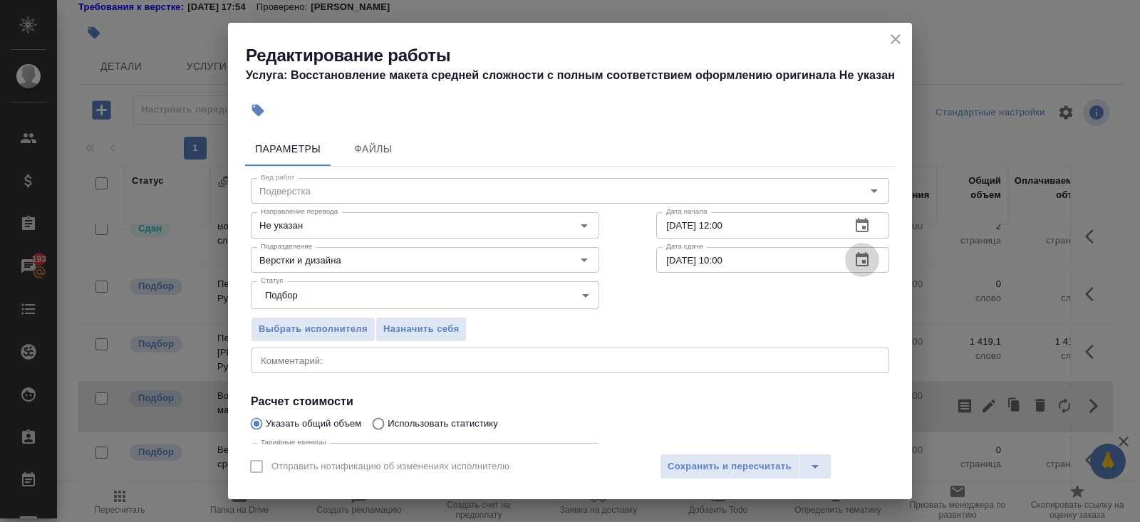
click at [860, 261] on icon "button" at bounding box center [862, 260] width 17 height 17
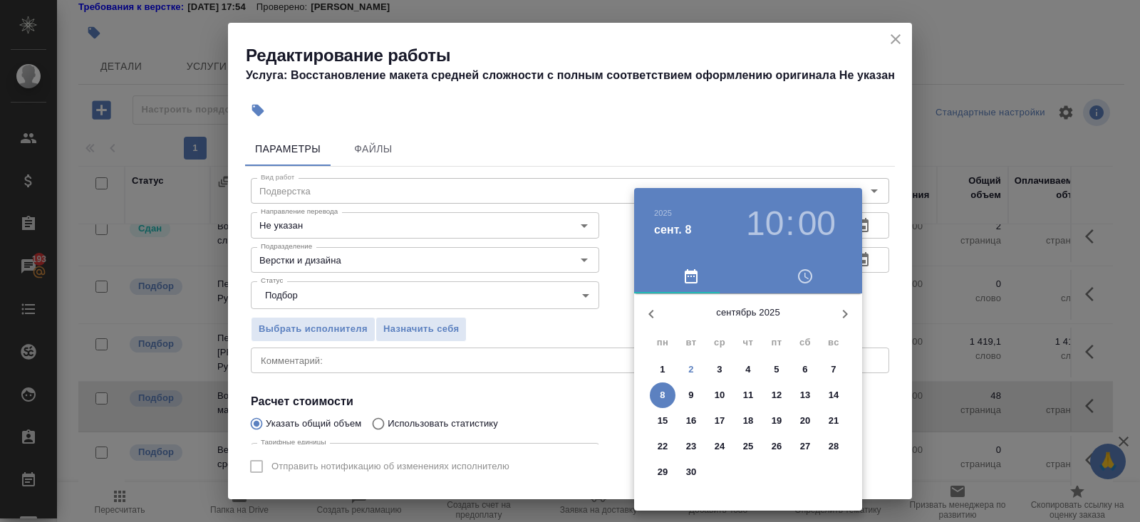
click at [775, 369] on p "5" at bounding box center [776, 370] width 5 height 14
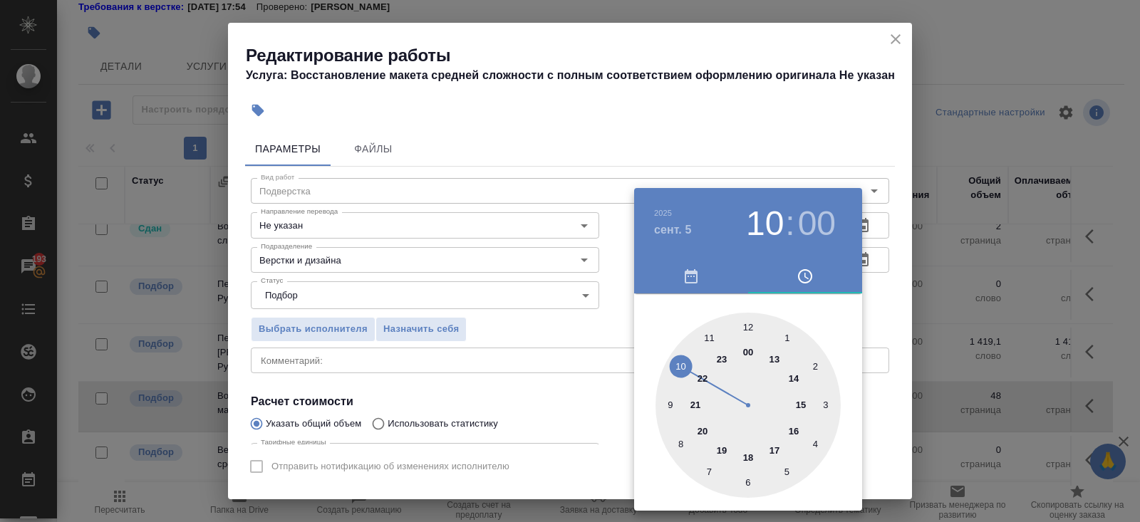
type input "05.09.2025 19:00"
click at [723, 448] on div at bounding box center [748, 405] width 185 height 185
click at [569, 412] on div at bounding box center [570, 261] width 1140 height 522
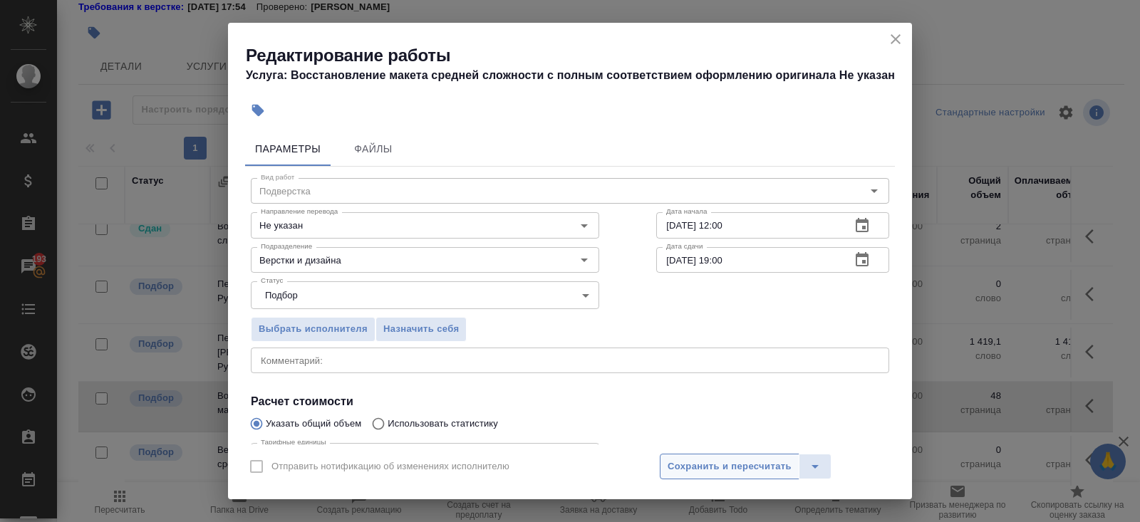
click at [688, 465] on span "Сохранить и пересчитать" at bounding box center [730, 467] width 124 height 16
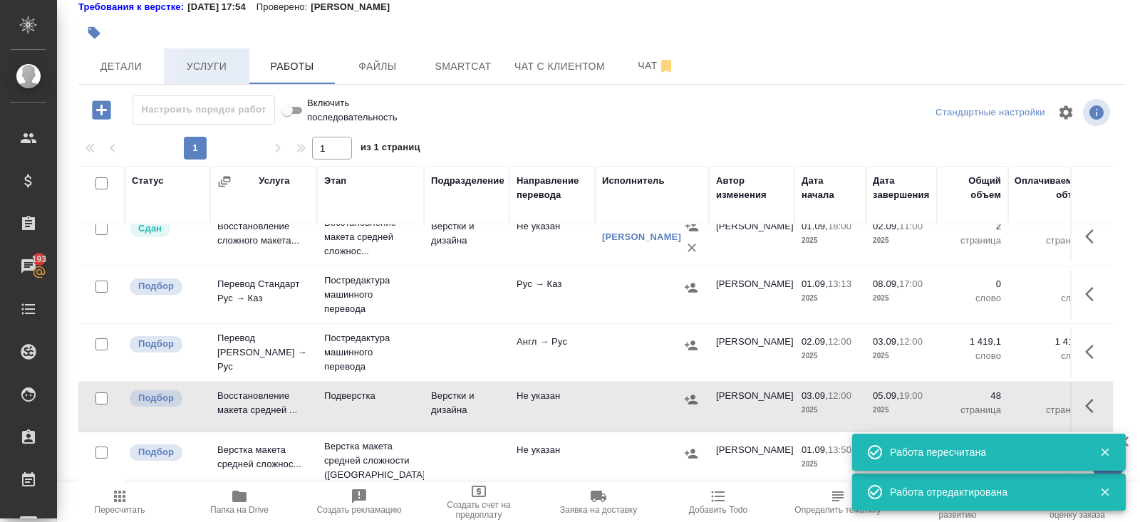
click at [222, 67] on span "Услуги" at bounding box center [206, 67] width 68 height 18
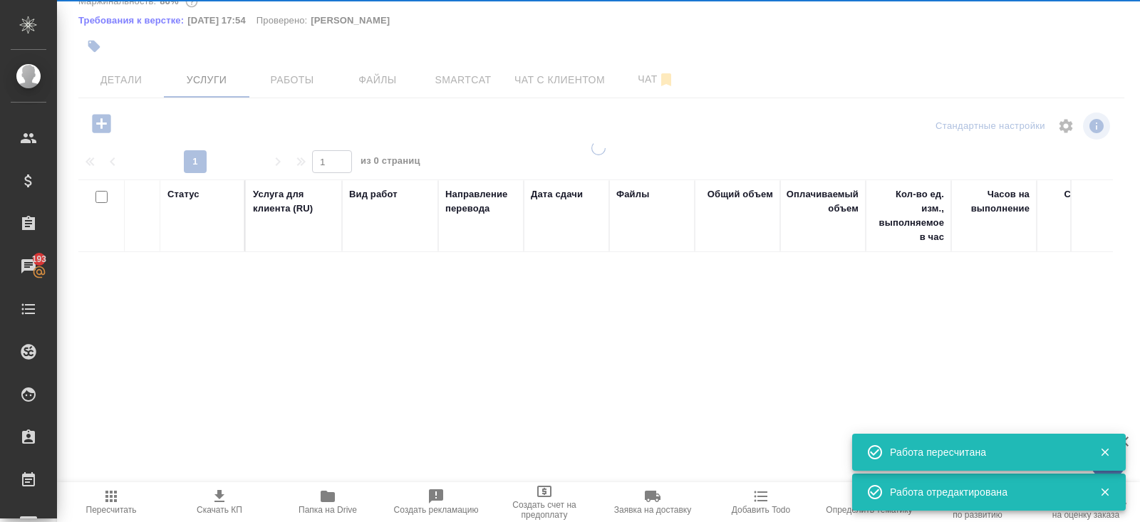
scroll to position [72, 0]
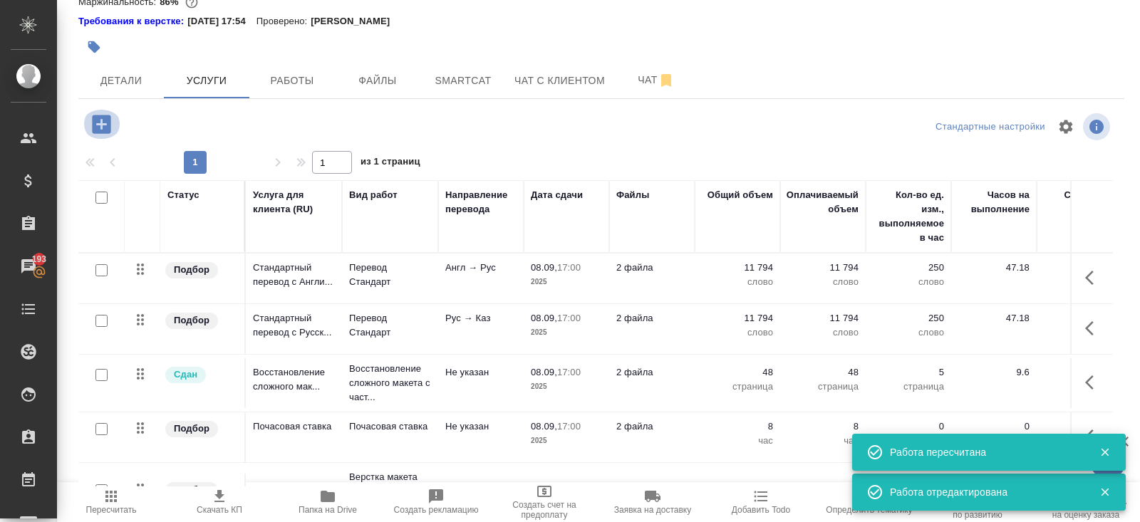
click at [104, 123] on icon "button" at bounding box center [101, 124] width 25 height 25
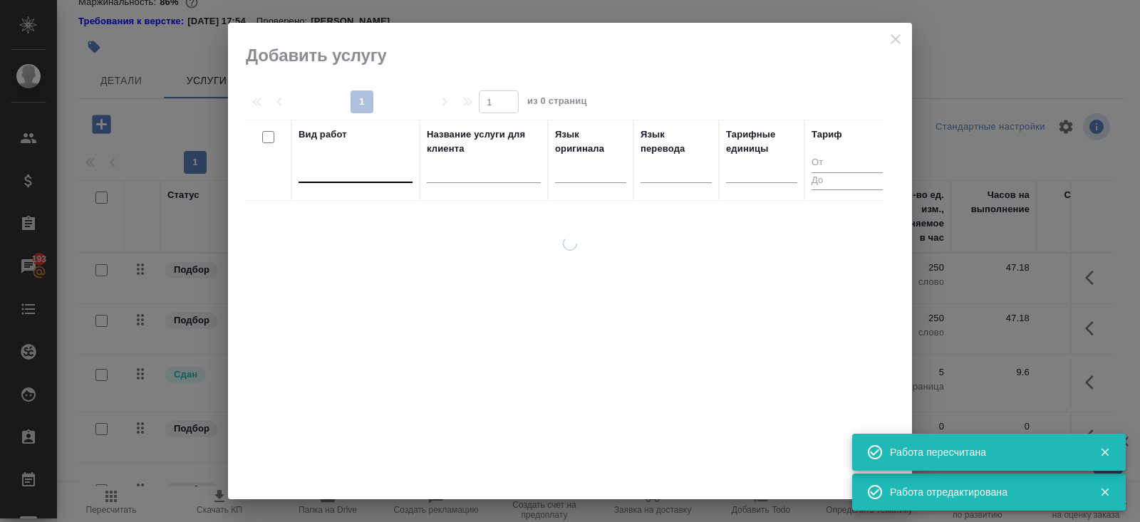
click at [330, 167] on div at bounding box center [356, 168] width 114 height 21
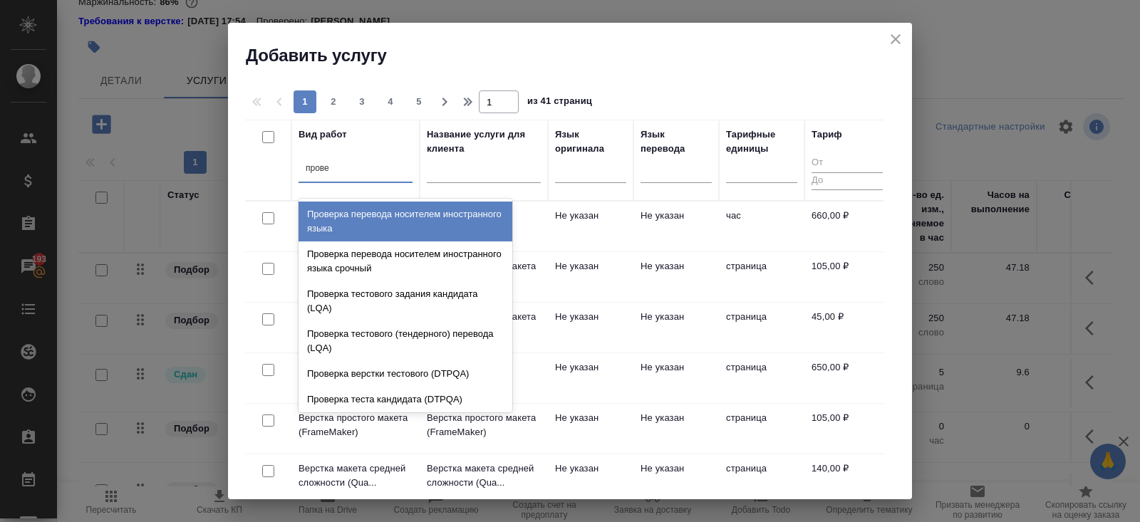
type input "провер"
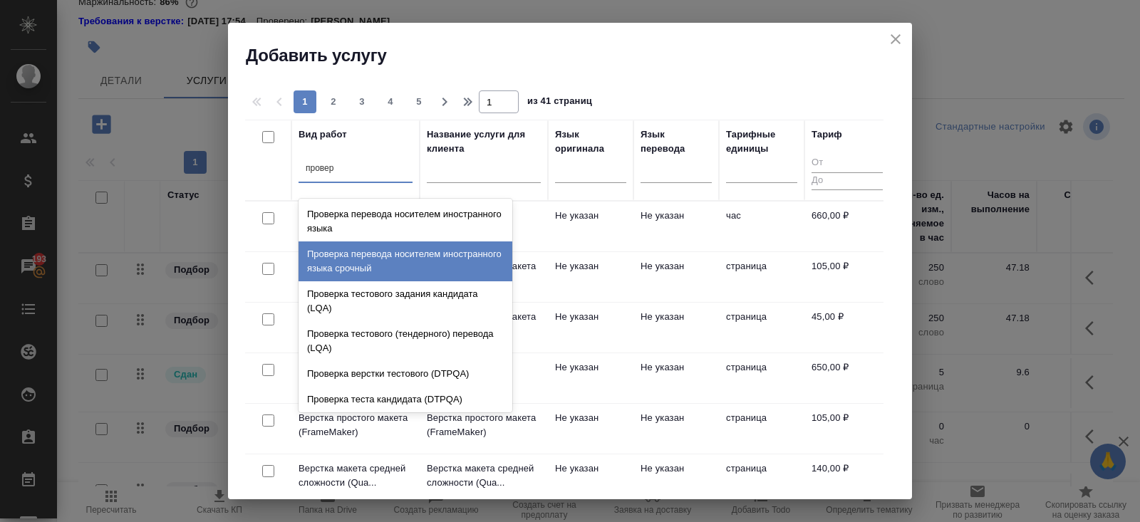
scroll to position [29, 0]
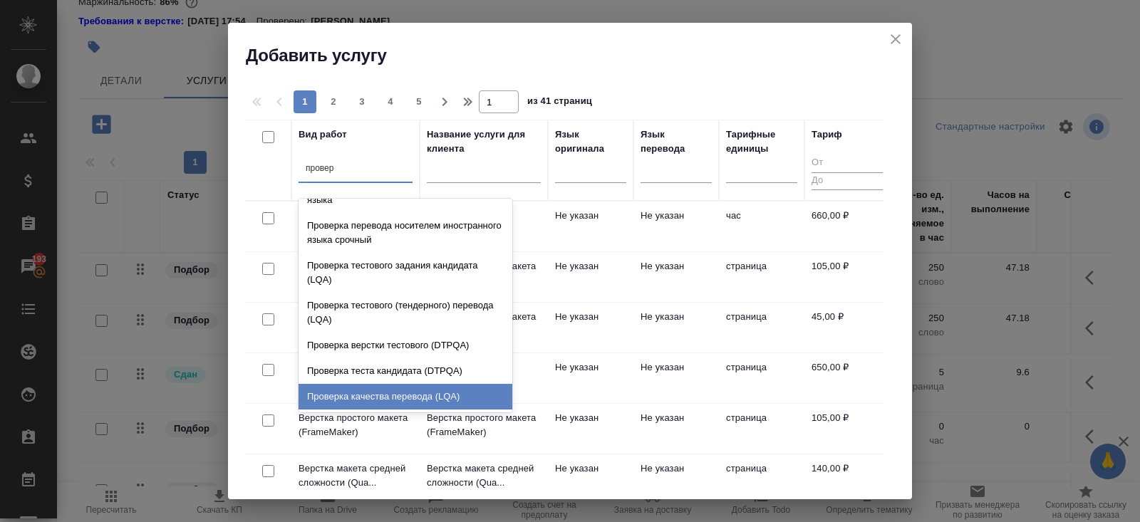
click at [367, 395] on div "Проверка качества перевода (LQA)" at bounding box center [406, 397] width 214 height 26
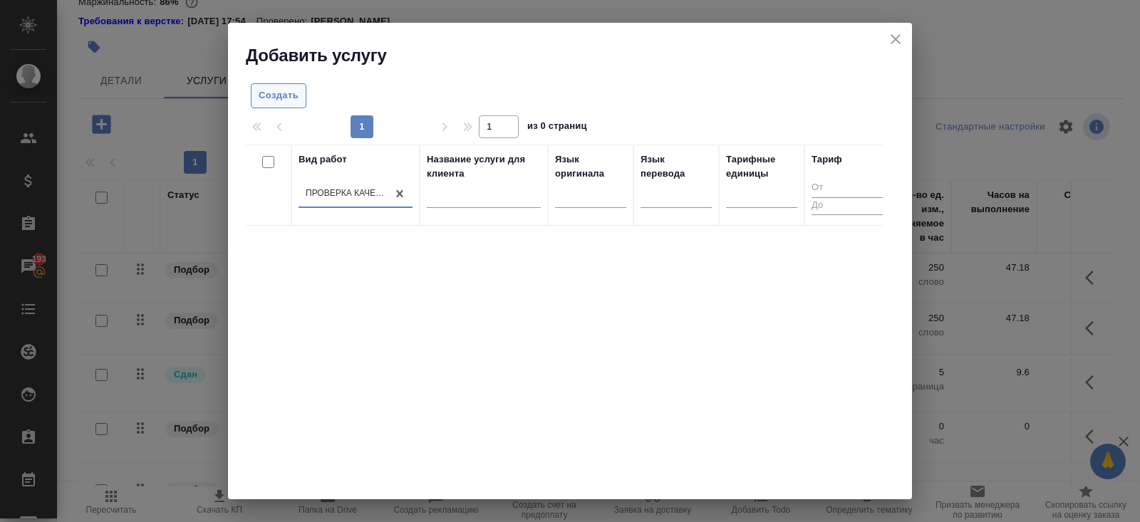
click at [296, 102] on span "Создать" at bounding box center [279, 96] width 40 height 16
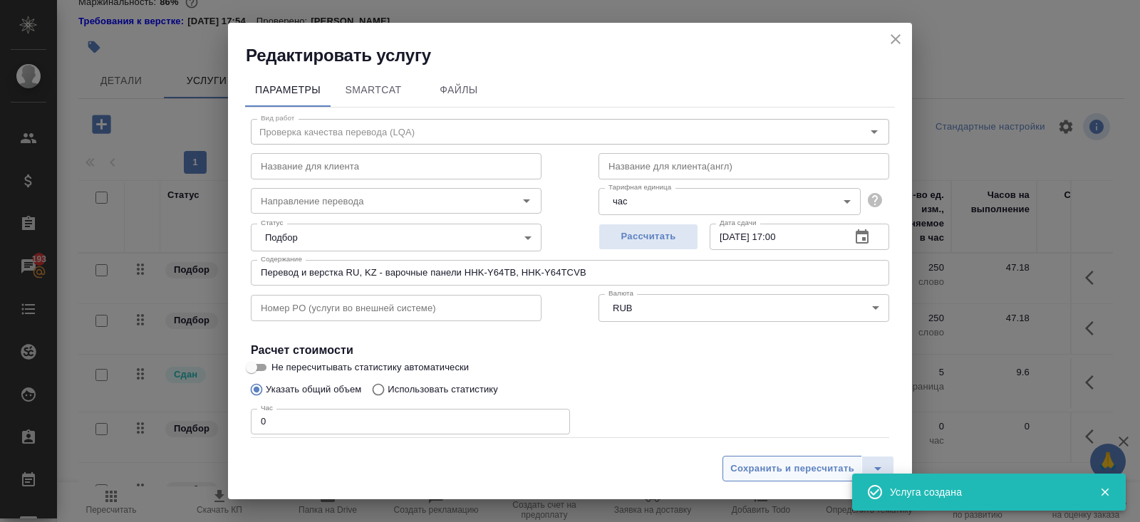
click at [837, 473] on span "Сохранить и пересчитать" at bounding box center [792, 469] width 124 height 16
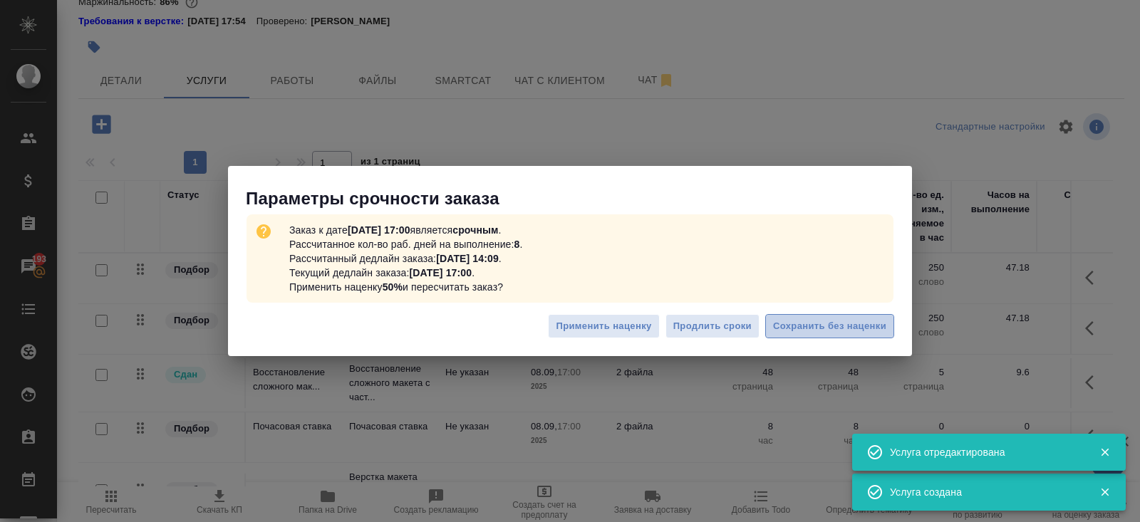
click at [845, 333] on span "Сохранить без наценки" at bounding box center [829, 327] width 113 height 16
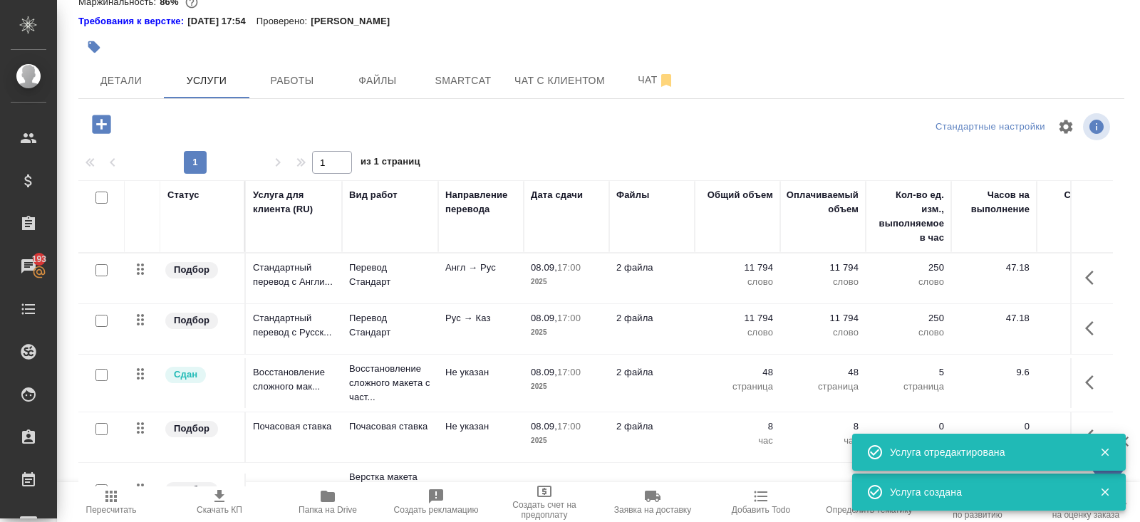
scroll to position [146, 0]
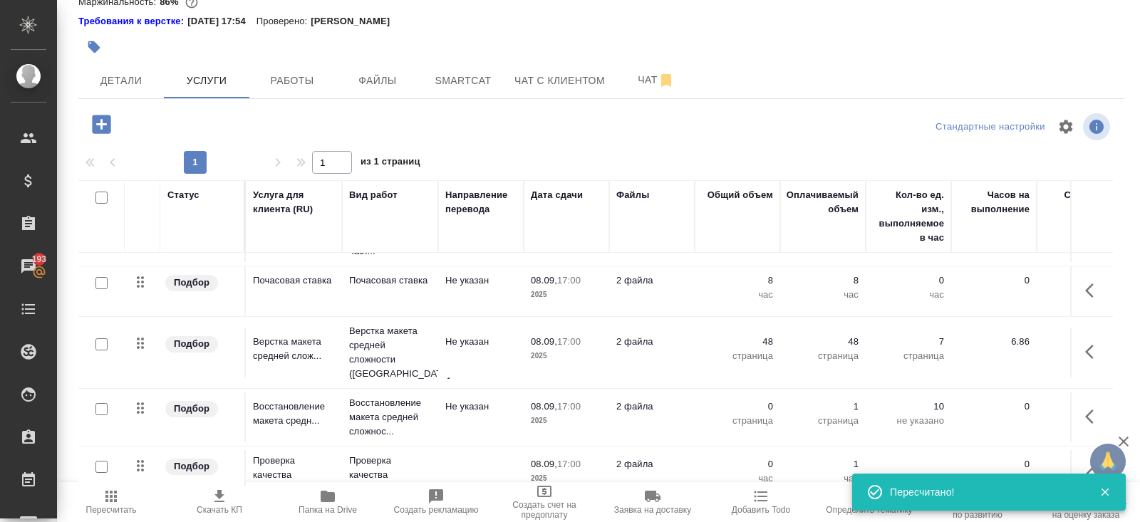
click at [1100, 448] on span "🙏" at bounding box center [1108, 462] width 24 height 30
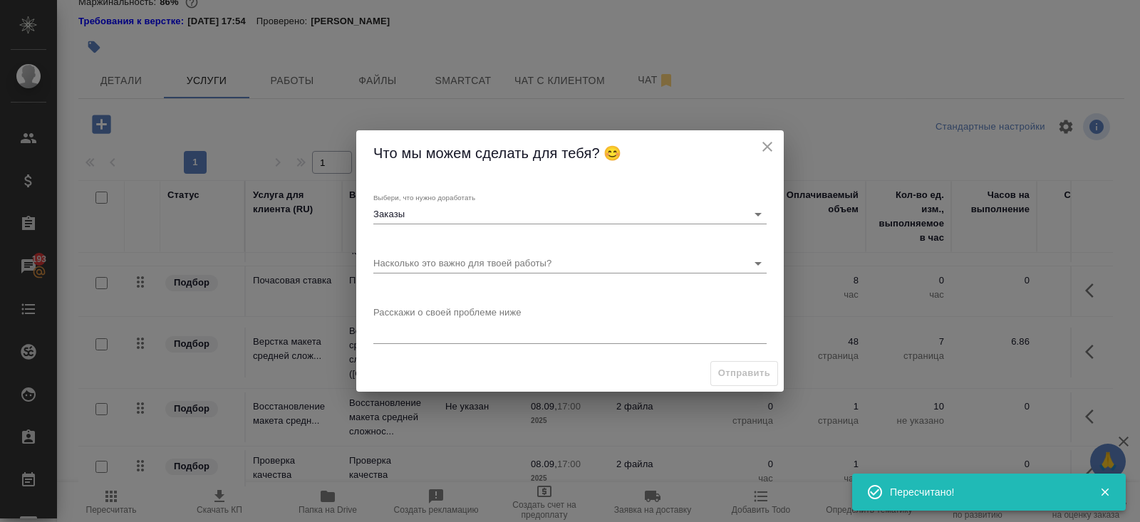
click at [1090, 449] on div "Что мы можем сделать для тебя? 😊 Выбери, что нужно доработать Заказы Заказы Нас…" at bounding box center [570, 261] width 1140 height 522
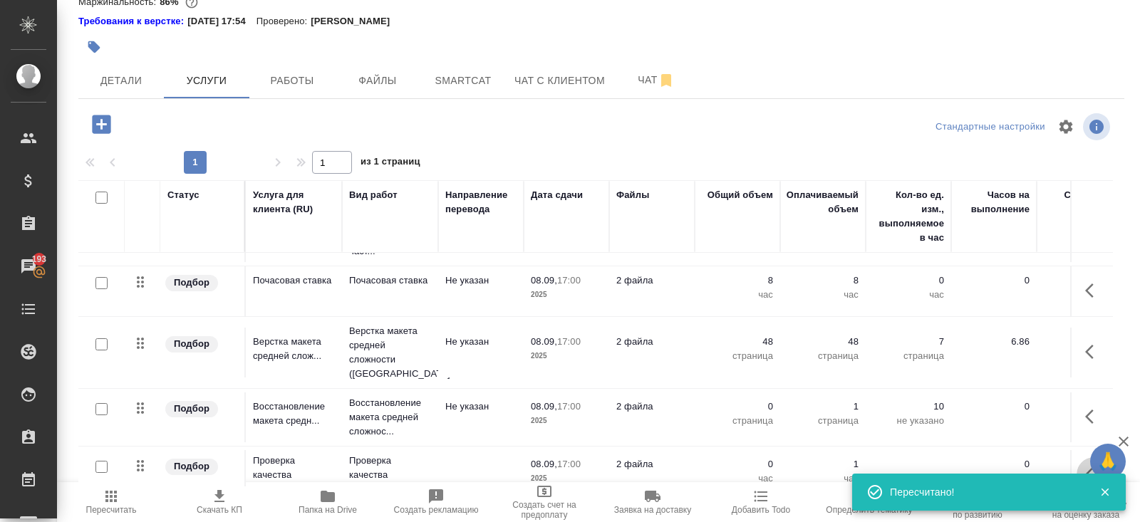
click at [1090, 468] on icon "button" at bounding box center [1089, 475] width 9 height 14
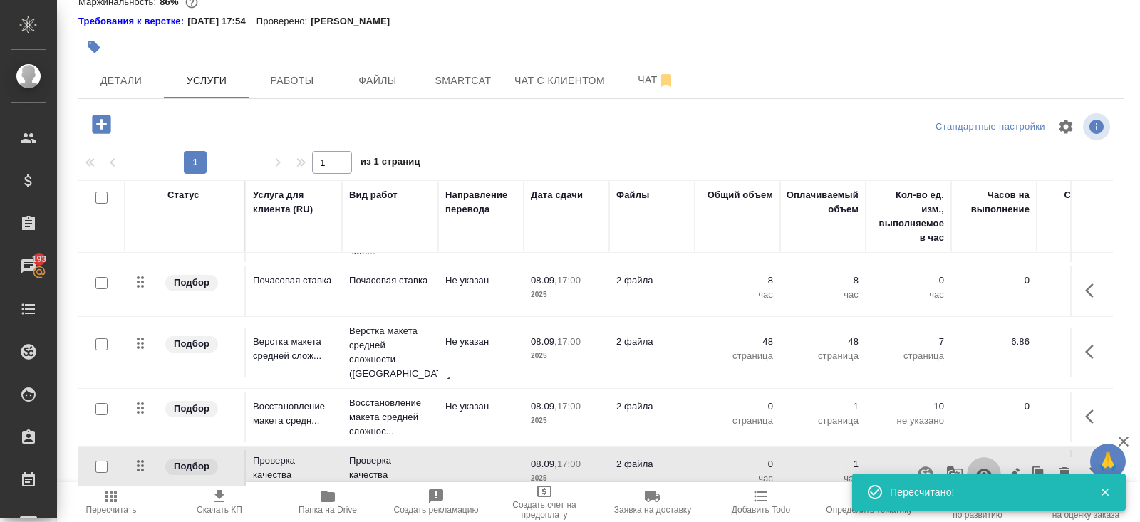
click at [981, 470] on icon "button" at bounding box center [984, 475] width 16 height 11
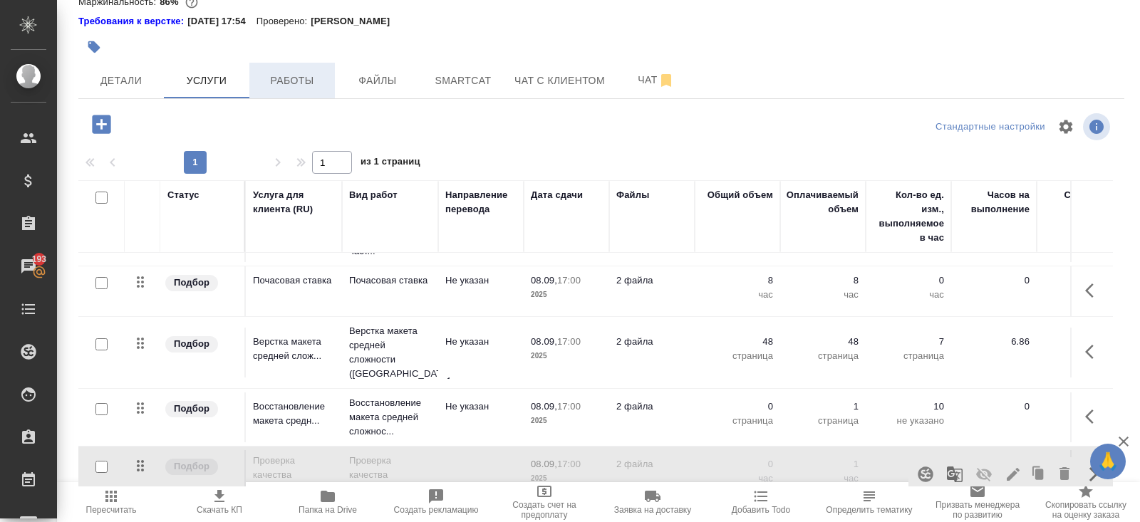
click at [272, 96] on button "Работы" at bounding box center [292, 81] width 86 height 36
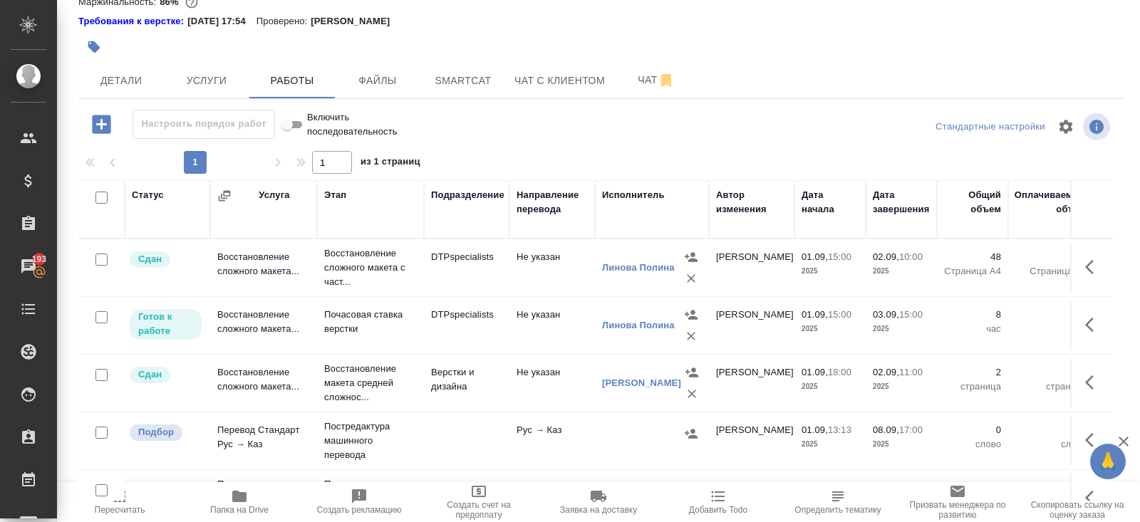
scroll to position [182, 0]
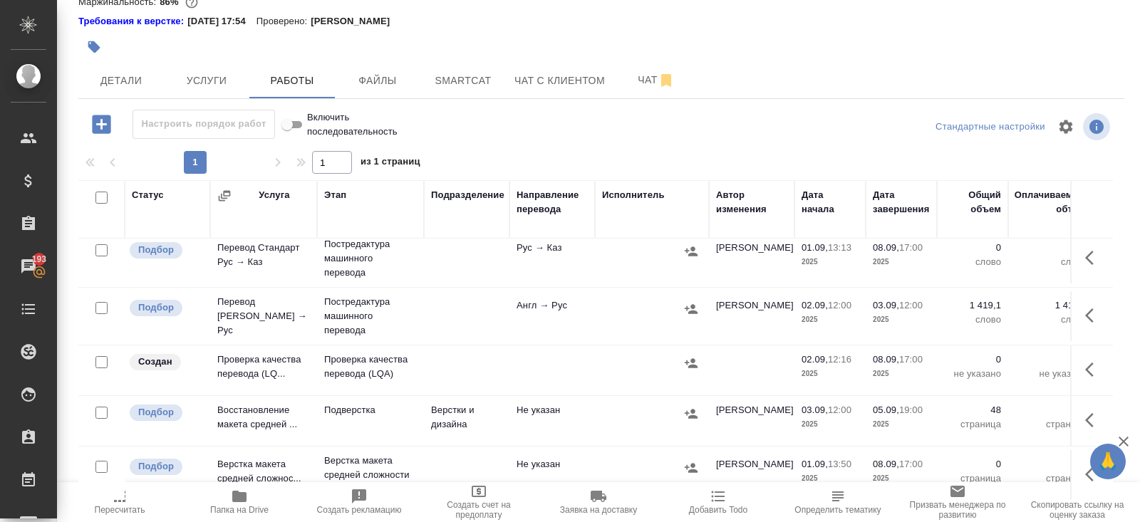
drag, startPoint x: 1087, startPoint y: 366, endPoint x: 1077, endPoint y: 366, distance: 10.0
click at [1088, 366] on icon "button" at bounding box center [1089, 370] width 9 height 14
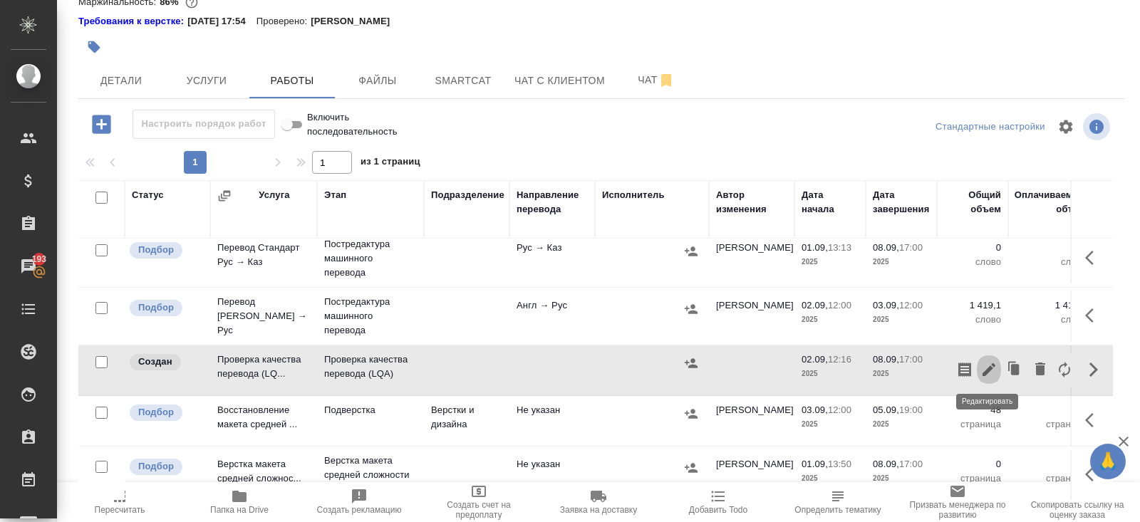
click at [990, 366] on icon "button" at bounding box center [989, 369] width 13 height 13
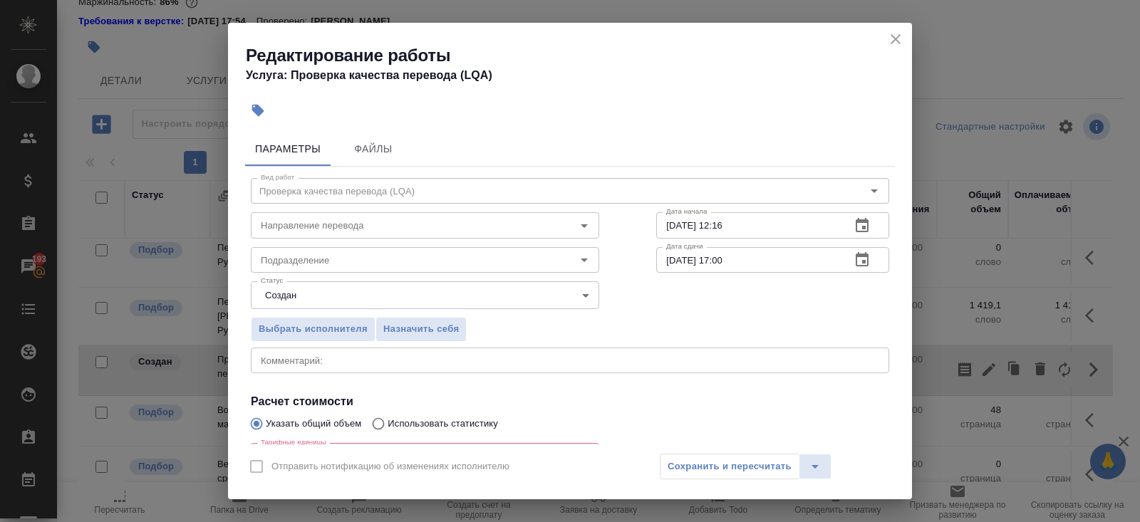
click at [862, 222] on icon "button" at bounding box center [862, 225] width 13 height 14
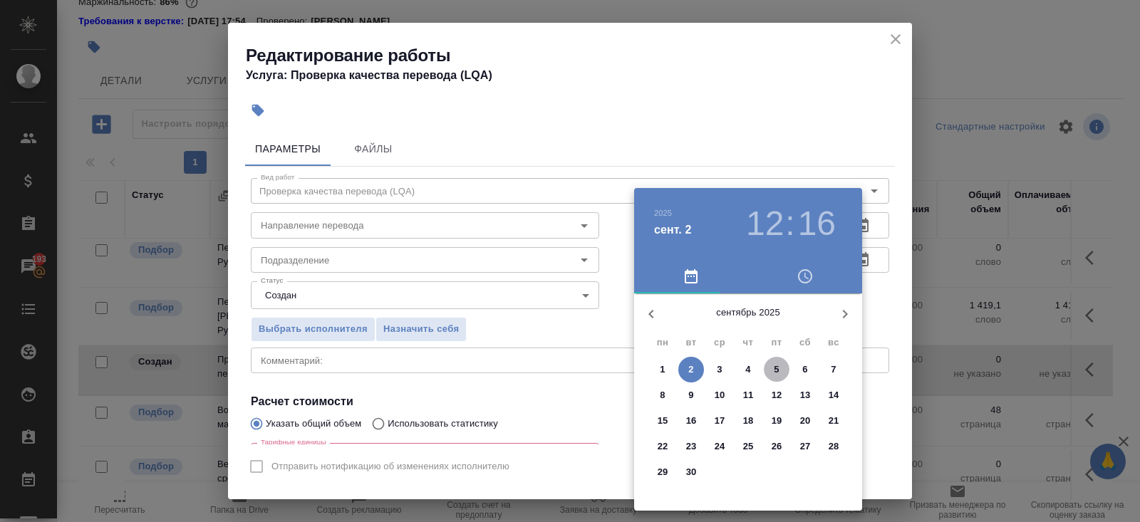
click at [776, 373] on p "5" at bounding box center [776, 370] width 5 height 14
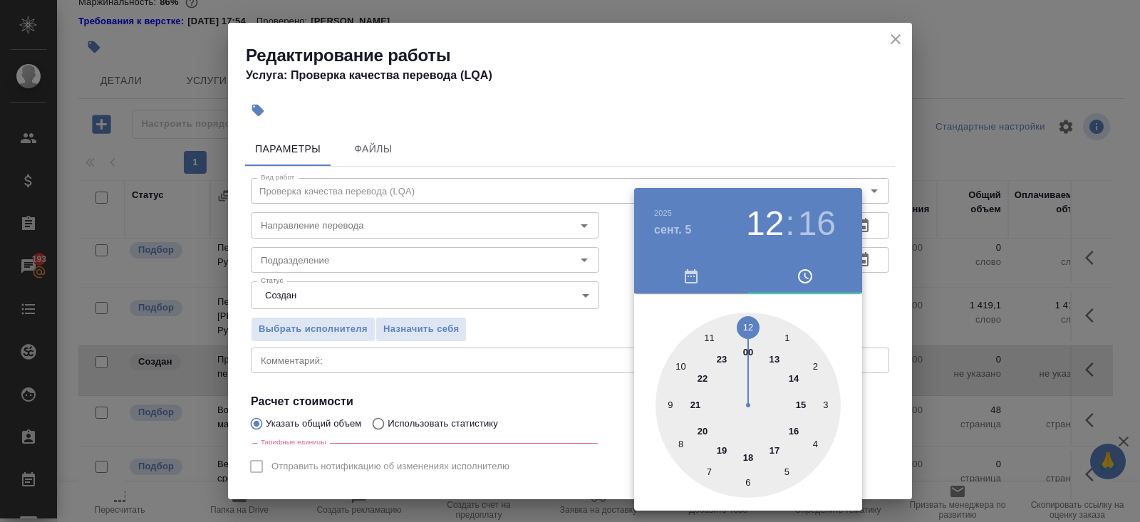
click at [720, 452] on div at bounding box center [748, 405] width 185 height 185
type input "05.09.2025 19:00"
click at [750, 324] on div at bounding box center [748, 405] width 185 height 185
click at [907, 284] on div at bounding box center [570, 261] width 1140 height 522
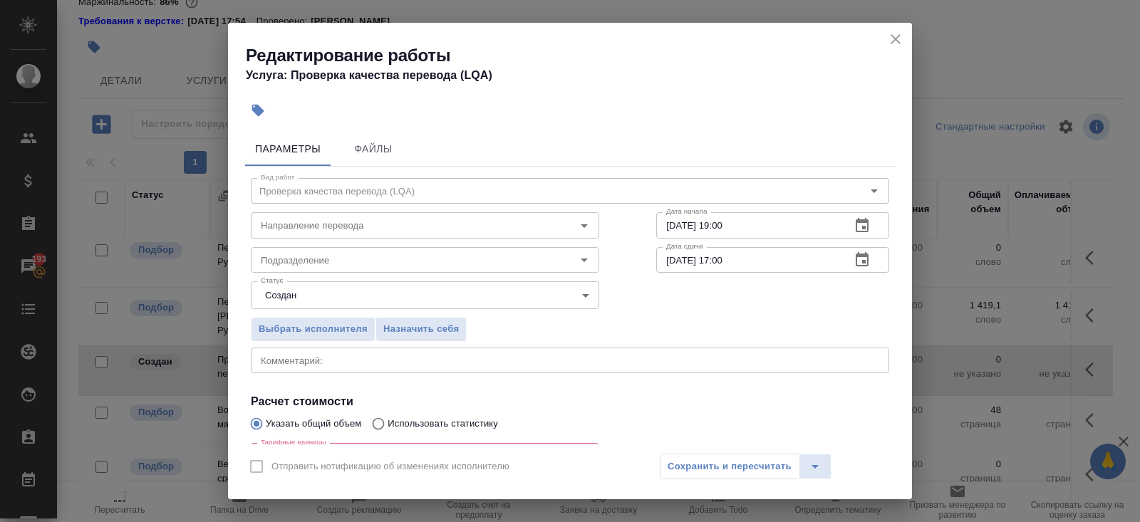
click at [863, 257] on icon "button" at bounding box center [862, 259] width 13 height 14
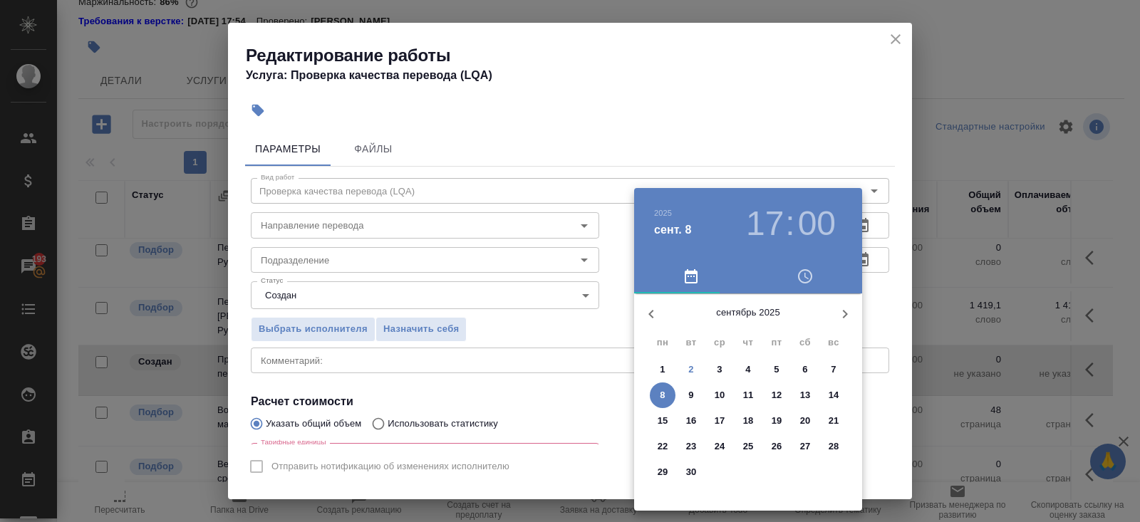
click at [668, 393] on span "8" at bounding box center [663, 395] width 26 height 14
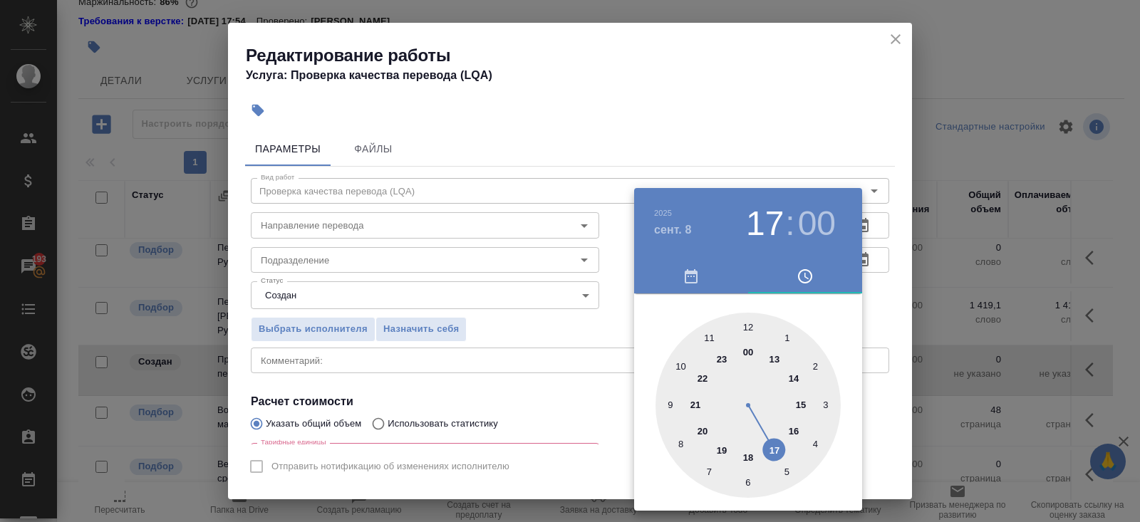
type input "08.09.2025 12:00"
click at [746, 328] on div at bounding box center [748, 405] width 185 height 185
click at [462, 308] on div at bounding box center [570, 261] width 1140 height 522
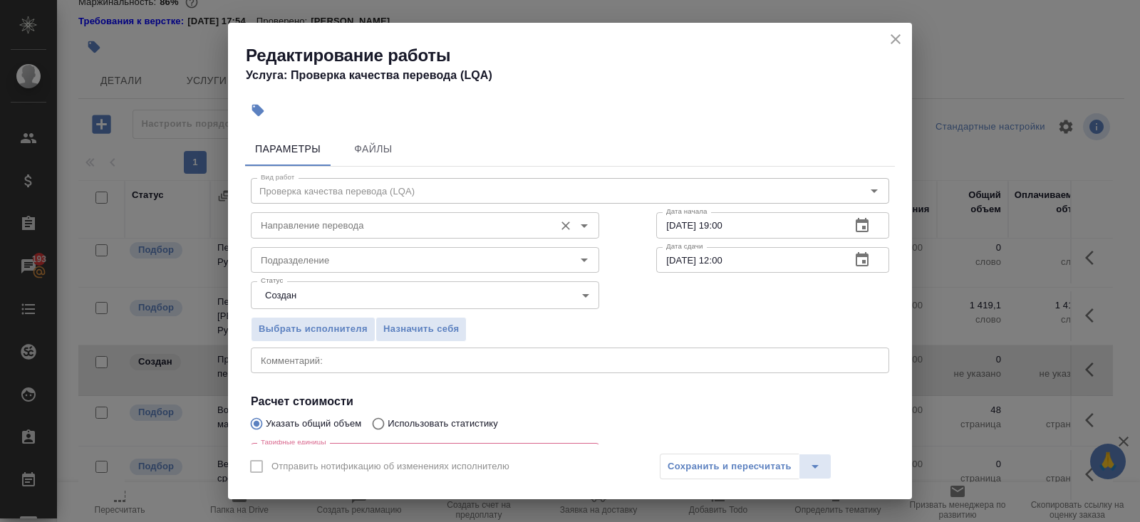
click at [269, 229] on input "Направление перевода" at bounding box center [401, 225] width 292 height 17
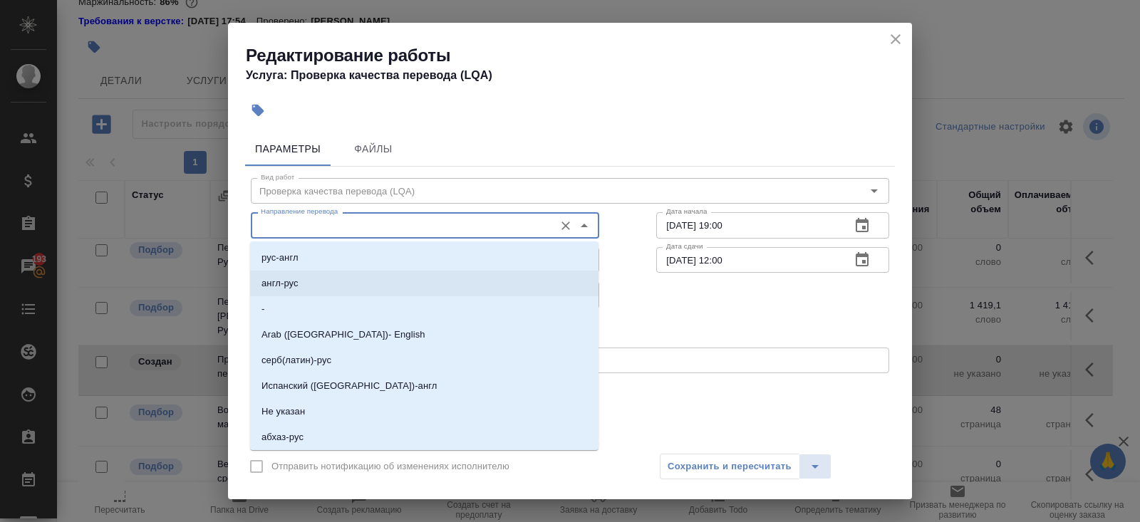
click at [282, 282] on p "англ-рус" at bounding box center [280, 284] width 37 height 14
type input "англ-рус"
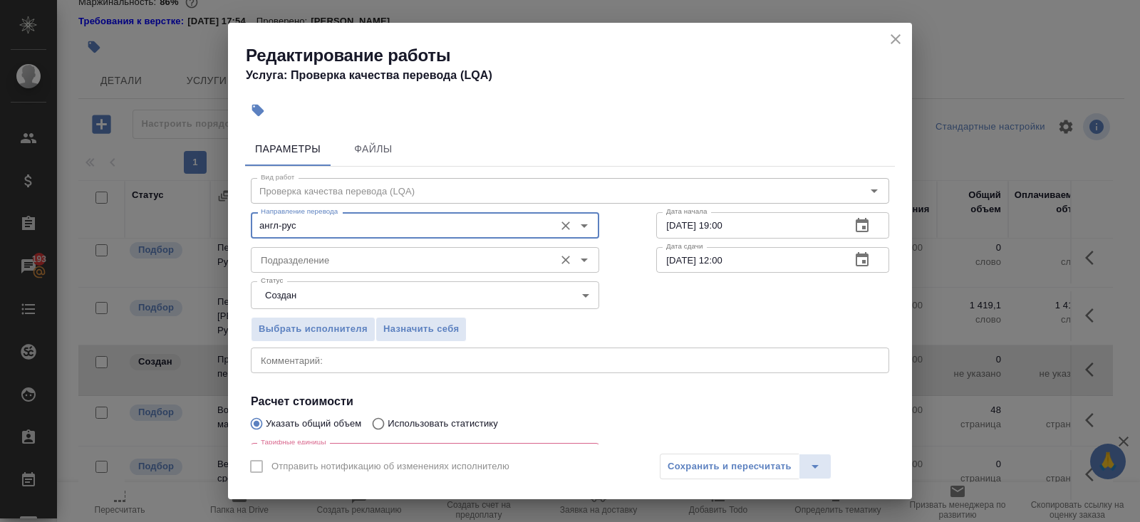
click at [282, 267] on input "Подразделение" at bounding box center [401, 260] width 292 height 17
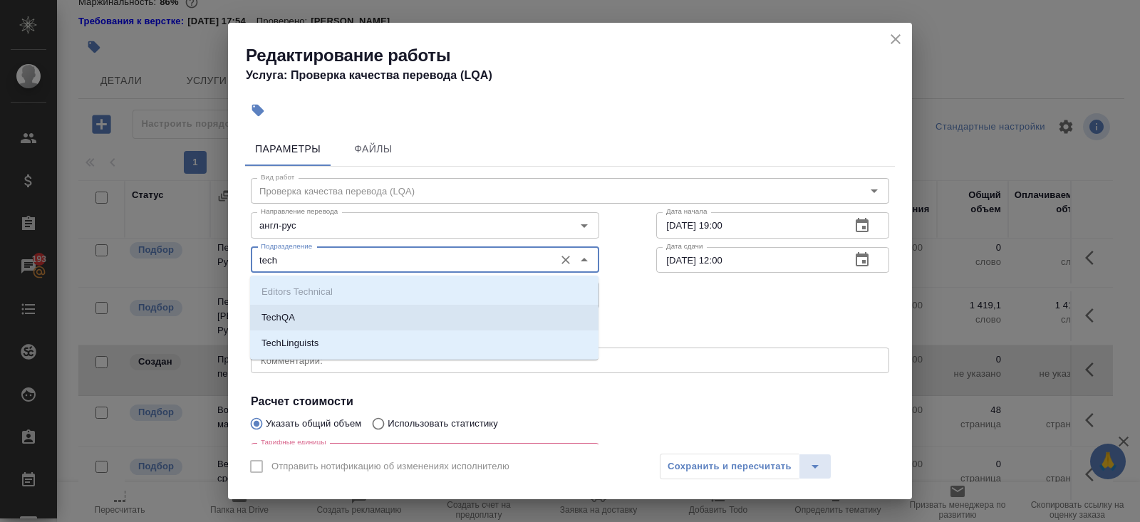
click at [278, 317] on p "TechQA" at bounding box center [278, 318] width 33 height 14
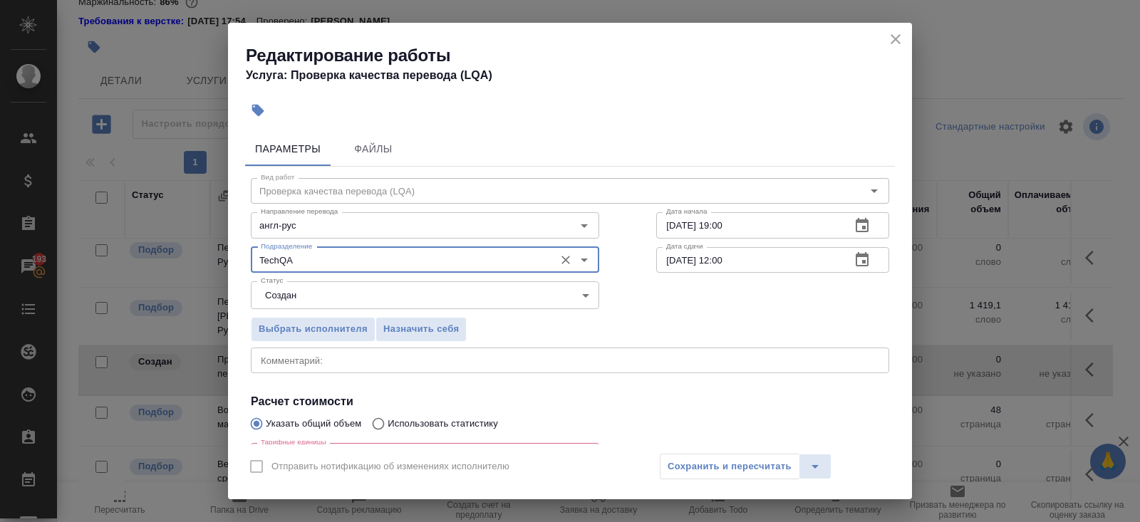
type input "TechQA"
click at [278, 304] on body "🙏 .cls-1 fill:#fff; AWATERA Belyakova Yulia Клиенты Спецификации Заказы 193 Чат…" at bounding box center [570, 261] width 1140 height 522
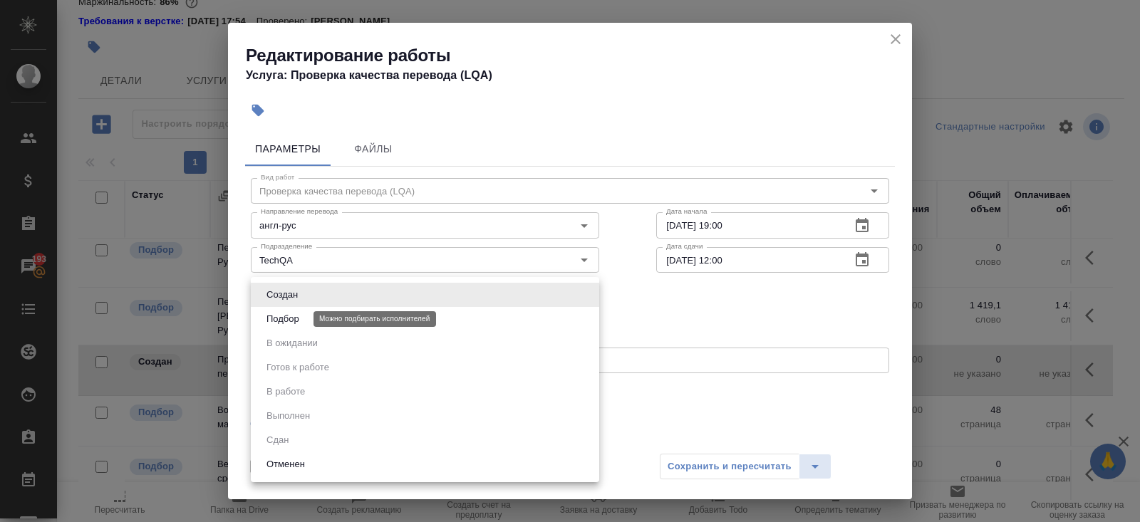
click at [279, 324] on button "Подбор" at bounding box center [282, 319] width 41 height 16
type input "recruiting"
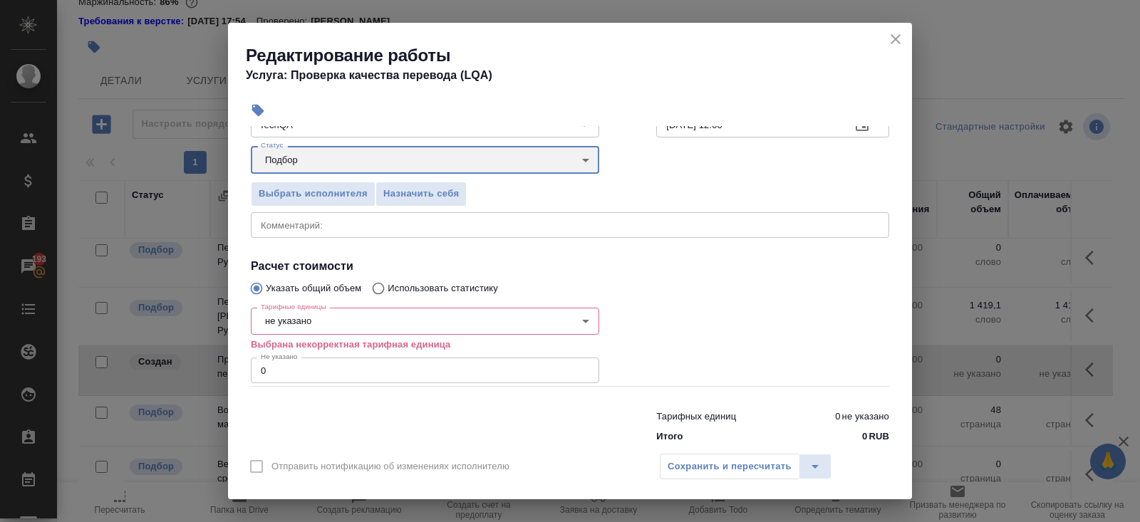
scroll to position [162, 0]
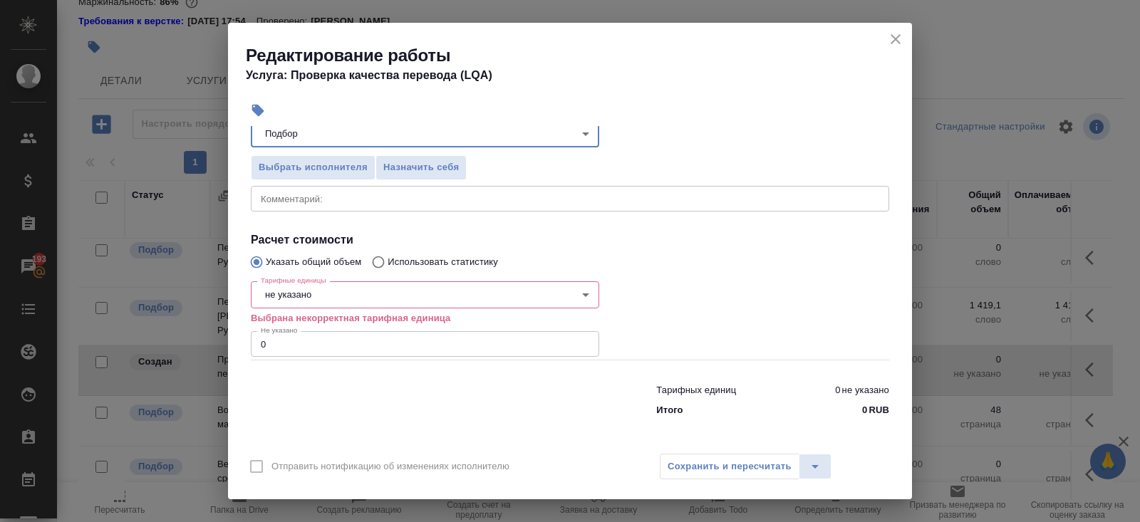
click at [286, 291] on body "🙏 .cls-1 fill:#fff; AWATERA Belyakova Yulia Клиенты Спецификации Заказы 193 Чат…" at bounding box center [570, 261] width 1140 height 522
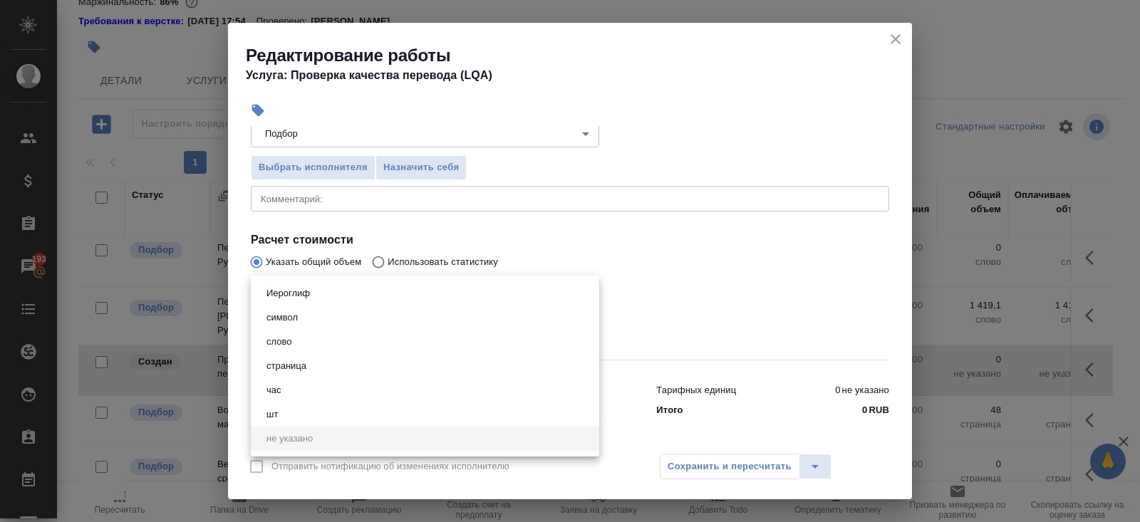
click at [284, 399] on li "час" at bounding box center [425, 390] width 348 height 24
type input "5a8b1489cc6b4906c91bfd93"
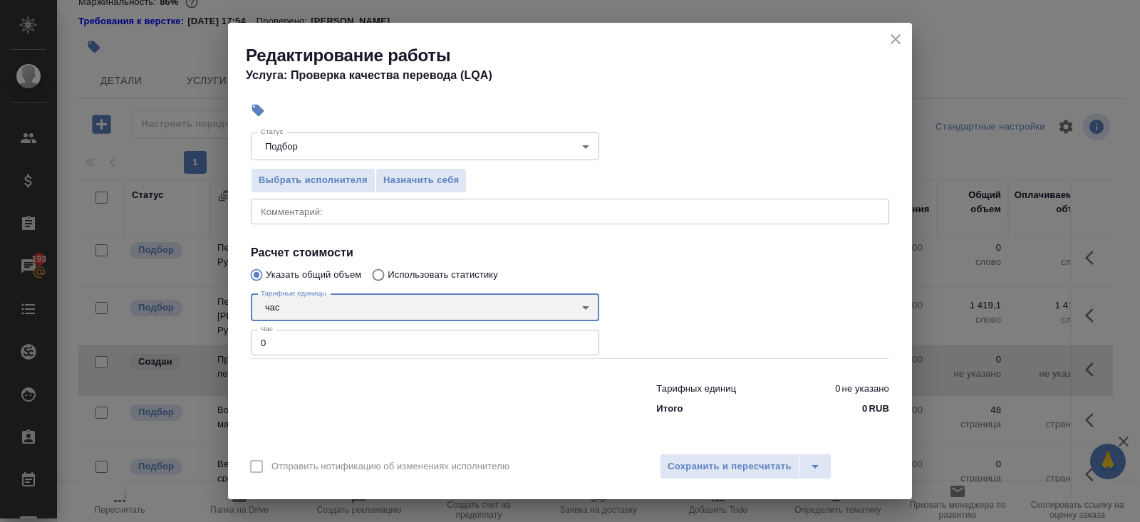
scroll to position [148, 0]
click at [289, 338] on input "0" at bounding box center [425, 344] width 348 height 26
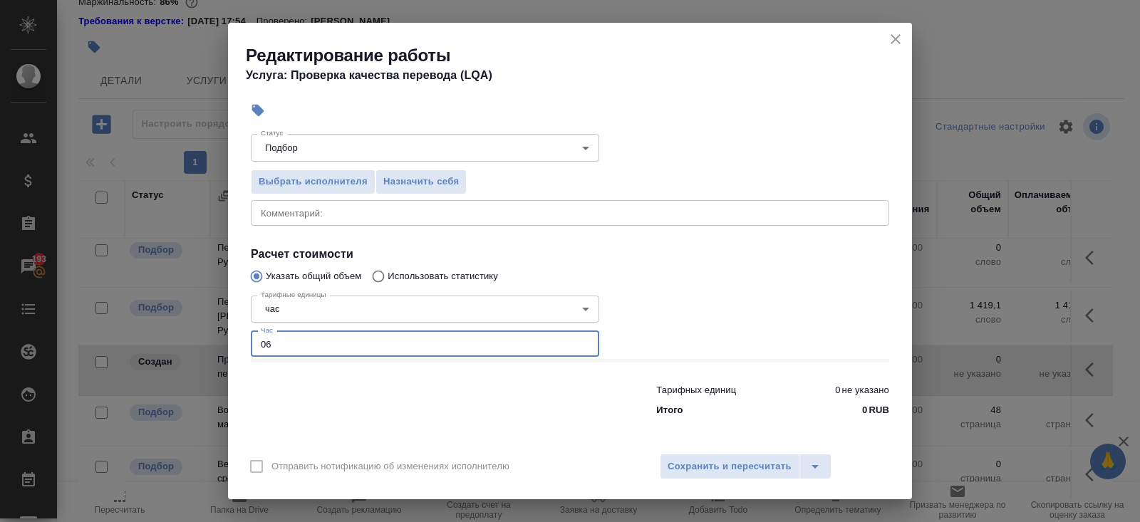
type input "0"
type input "0.6"
type input "0.5"
click at [729, 481] on div "Отправить нотификацию об изменениях исполнителю Сохранить и пересчитать" at bounding box center [570, 472] width 684 height 55
click at [729, 471] on span "Сохранить и пересчитать" at bounding box center [730, 467] width 124 height 16
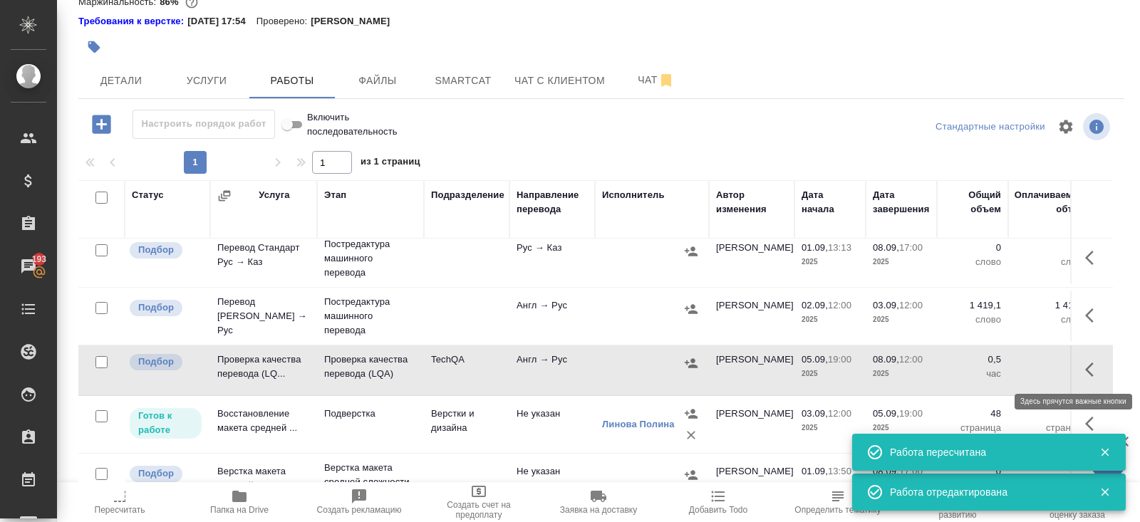
click at [1090, 363] on icon "button" at bounding box center [1089, 370] width 9 height 14
click at [991, 366] on icon "button" at bounding box center [989, 369] width 13 height 13
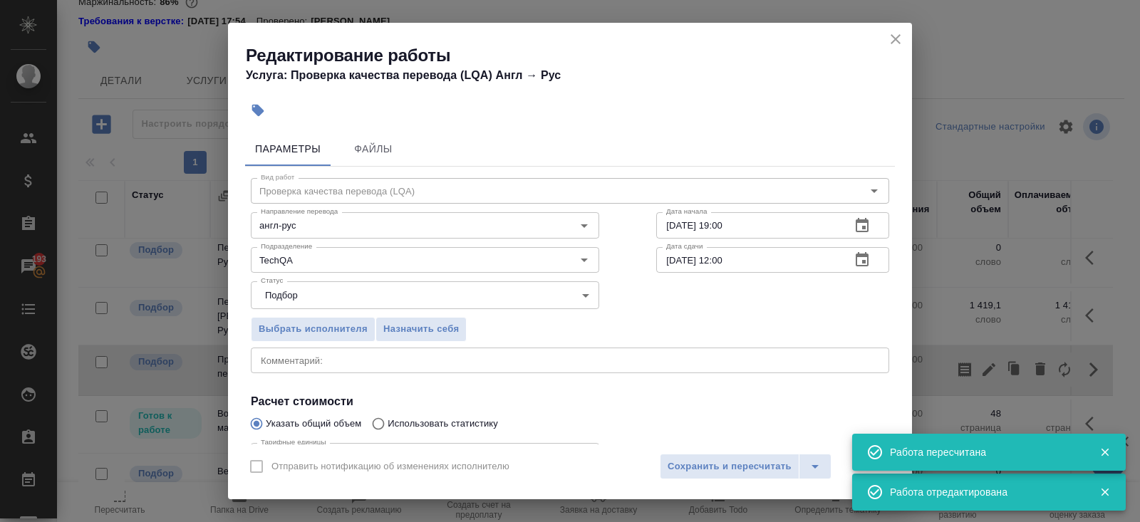
click at [895, 35] on icon "close" at bounding box center [895, 39] width 17 height 17
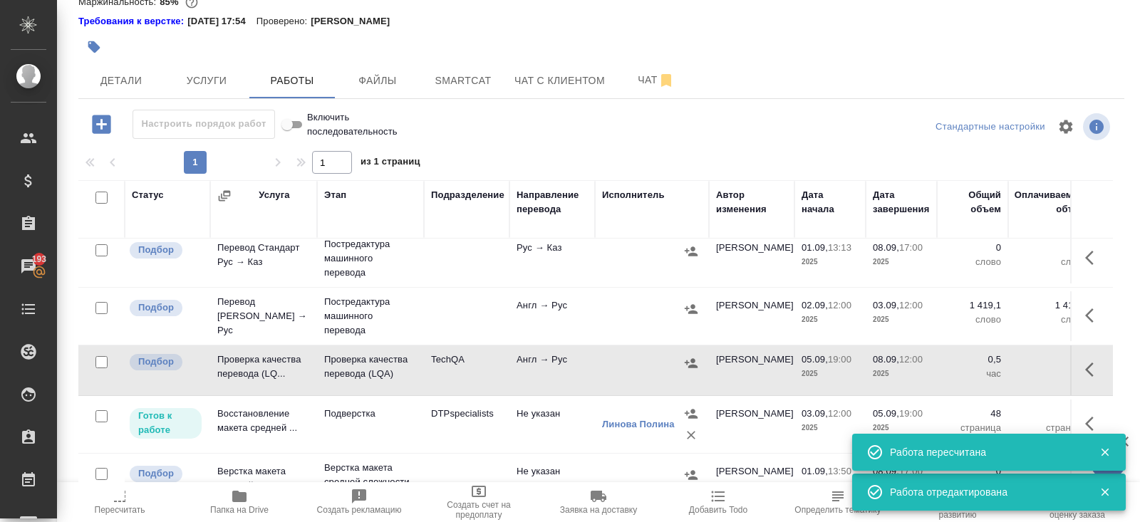
click at [1092, 372] on icon "button" at bounding box center [1089, 370] width 9 height 14
click at [965, 367] on icon "button" at bounding box center [965, 370] width 13 height 14
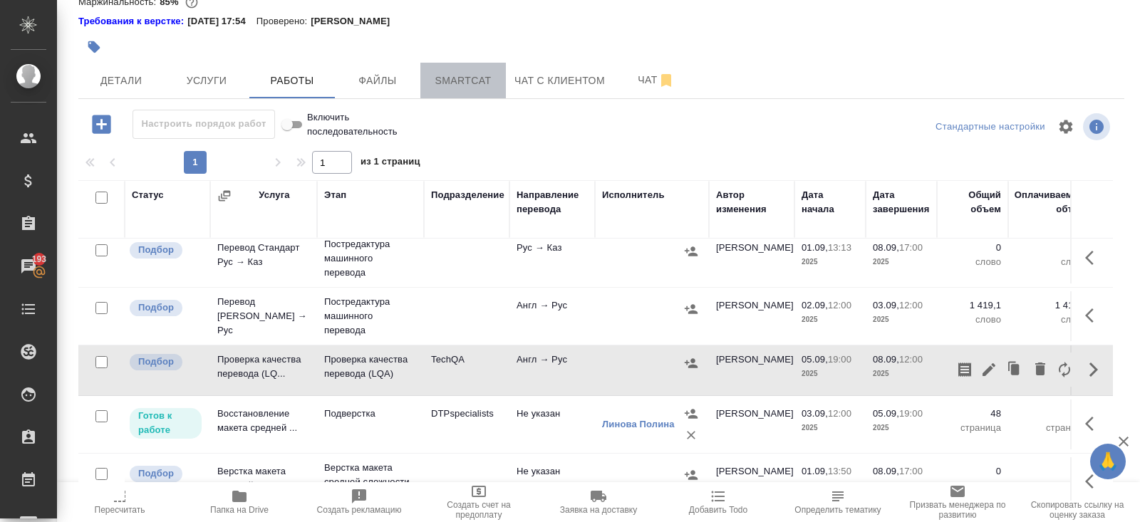
click at [460, 78] on span "Smartcat" at bounding box center [463, 81] width 68 height 18
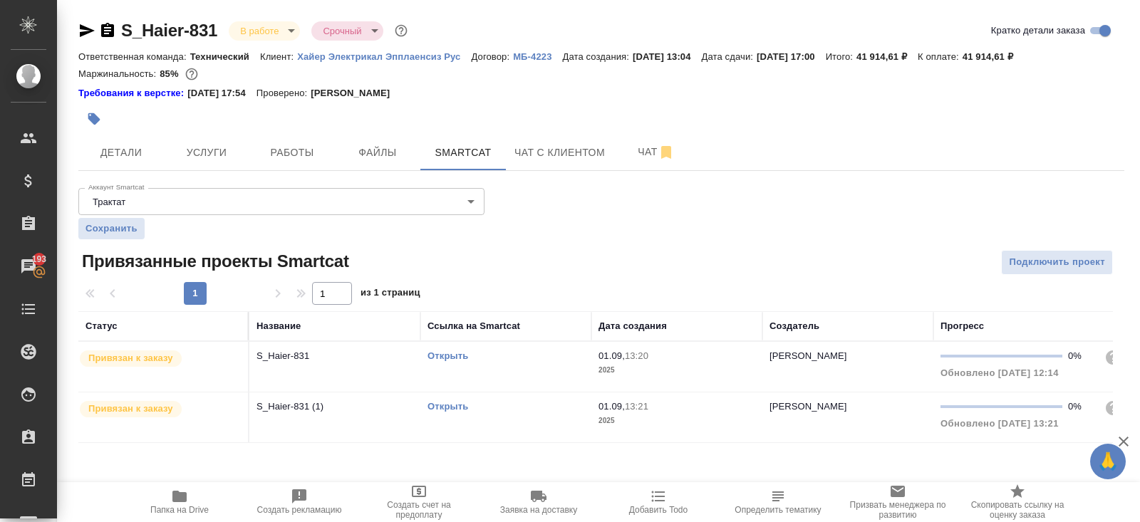
click at [523, 352] on div "Открыть" at bounding box center [506, 356] width 157 height 14
click at [133, 148] on span "Детали" at bounding box center [121, 153] width 68 height 18
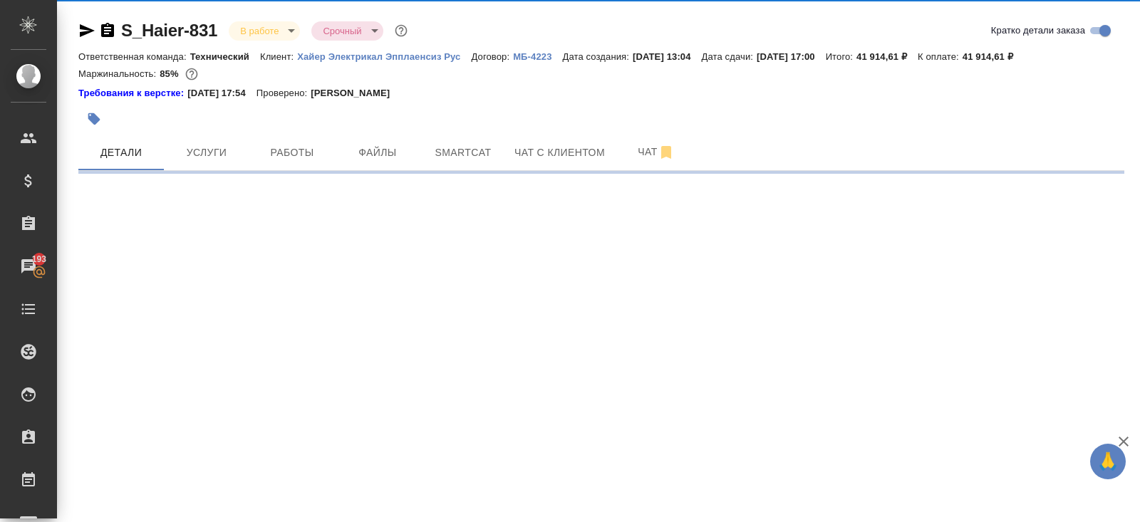
select select "RU"
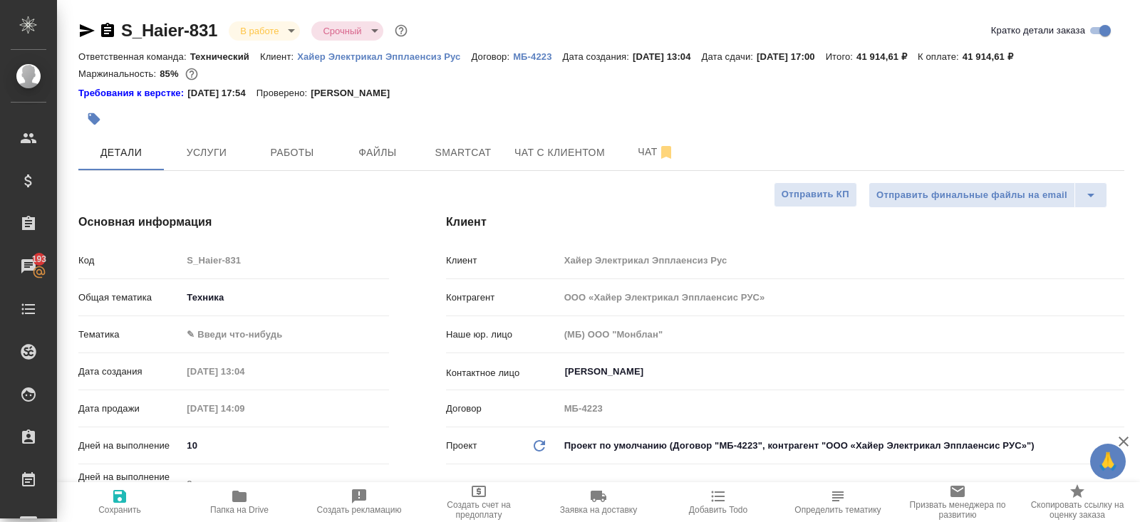
type textarea "x"
click at [249, 321] on div "Общая тематика Техника tech" at bounding box center [233, 303] width 311 height 37
click at [251, 331] on body "🙏 .cls-1 fill:#fff; AWATERA Belyakova Yulia Клиенты Спецификации Заказы 193 Чат…" at bounding box center [570, 261] width 1140 height 522
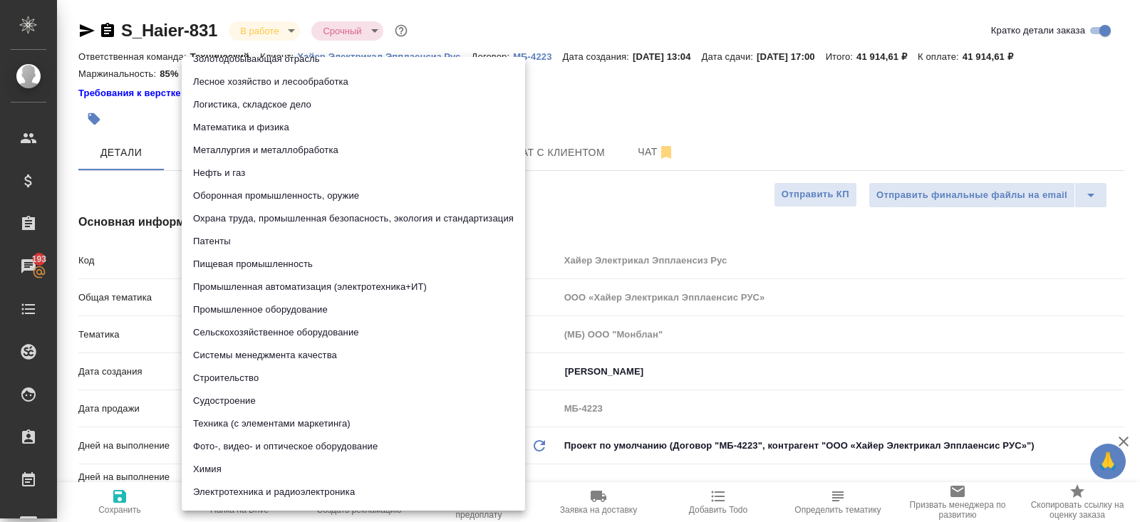
scroll to position [139, 0]
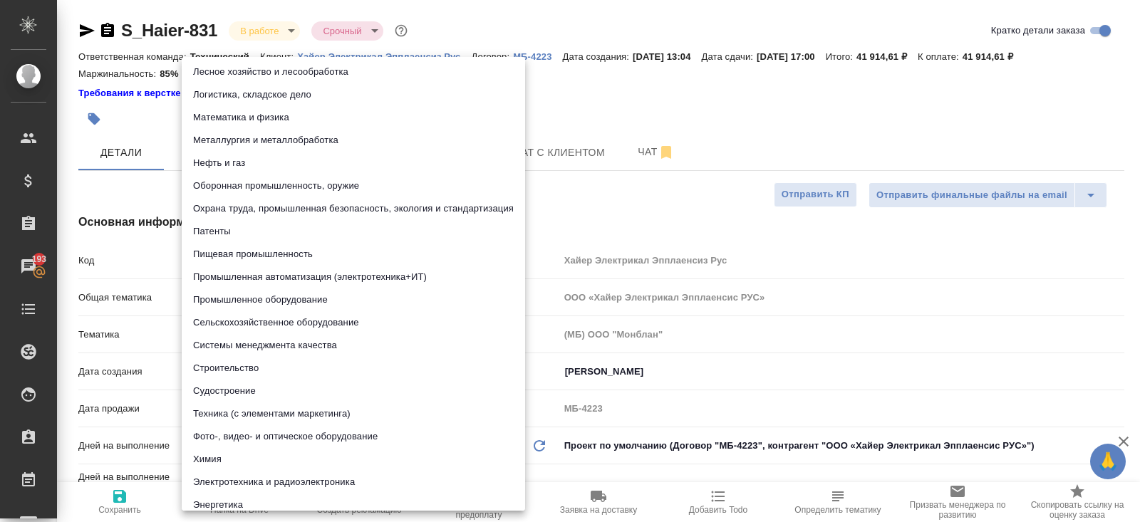
click at [252, 304] on li "Промышленное оборудование" at bounding box center [354, 300] width 344 height 23
type input "5f647205b73bc97568ca66bc"
type textarea "x"
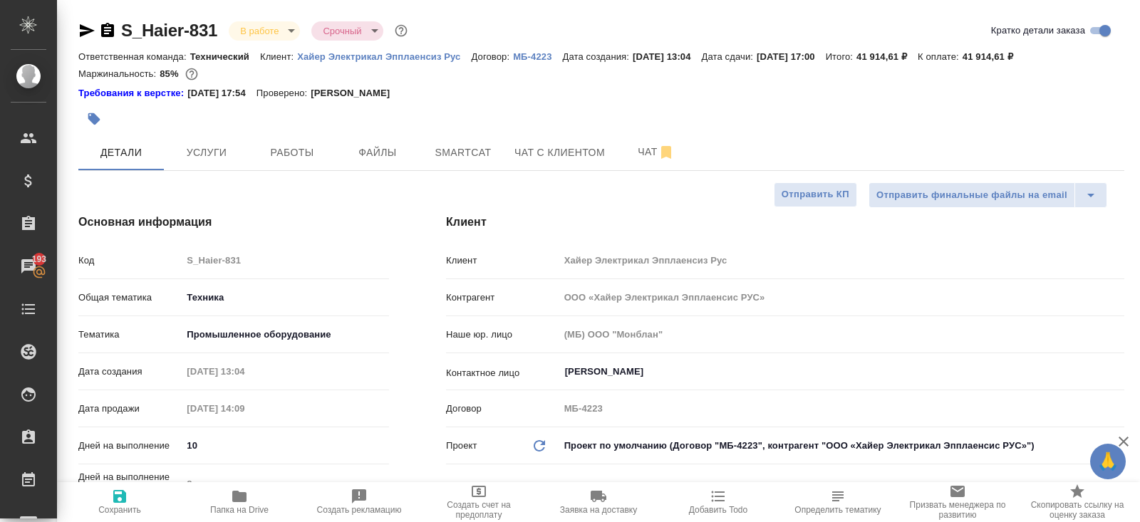
click at [125, 496] on icon "button" at bounding box center [119, 496] width 13 height 13
type textarea "x"
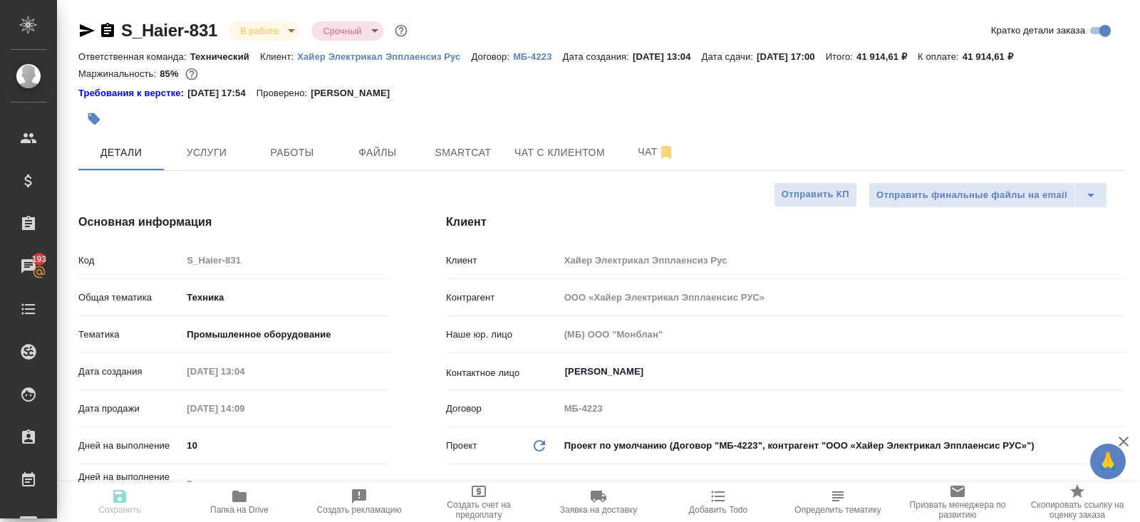
type textarea "x"
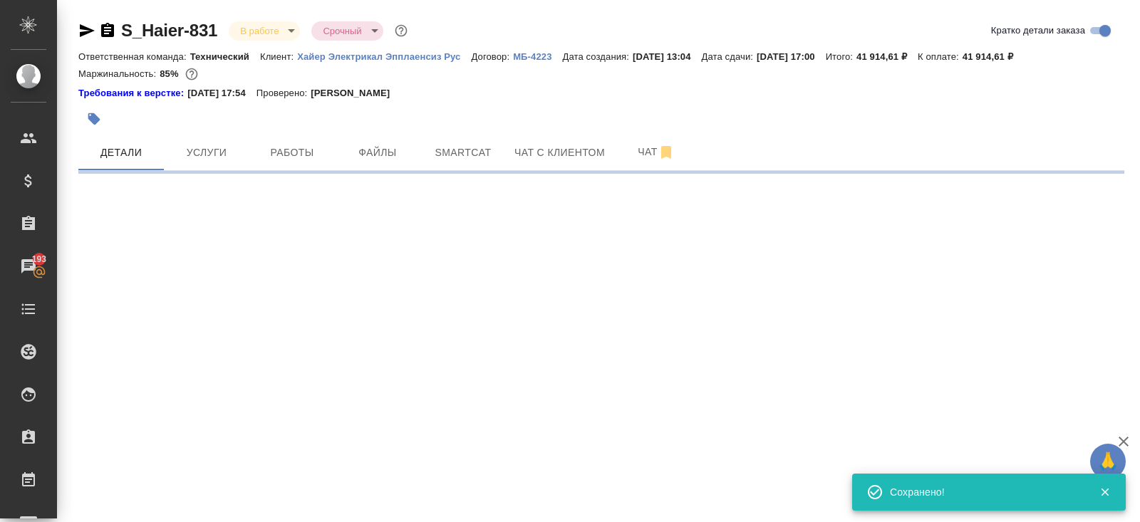
select select "RU"
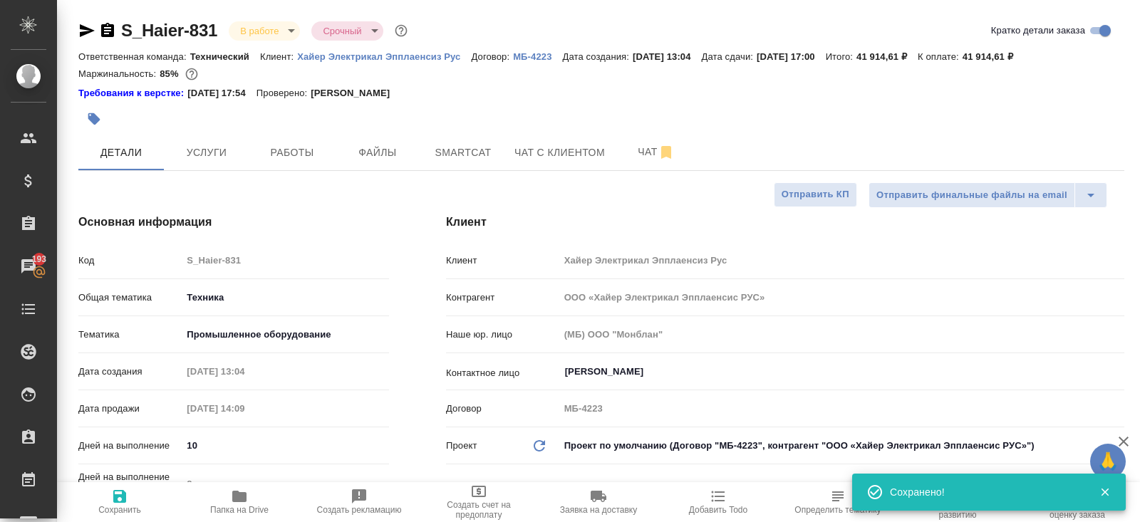
type textarea "x"
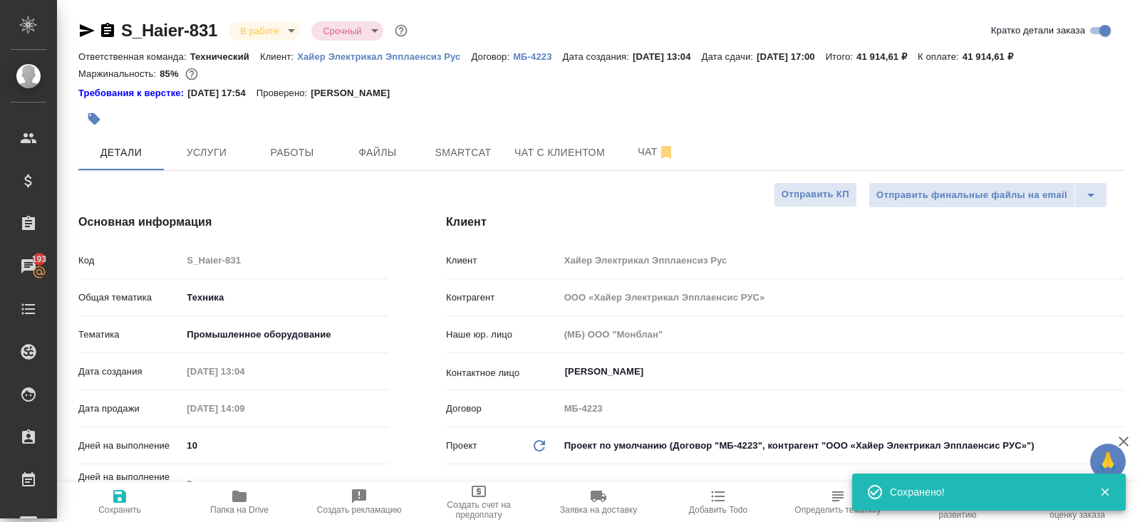
type textarea "x"
click at [286, 148] on span "Работы" at bounding box center [292, 153] width 68 height 18
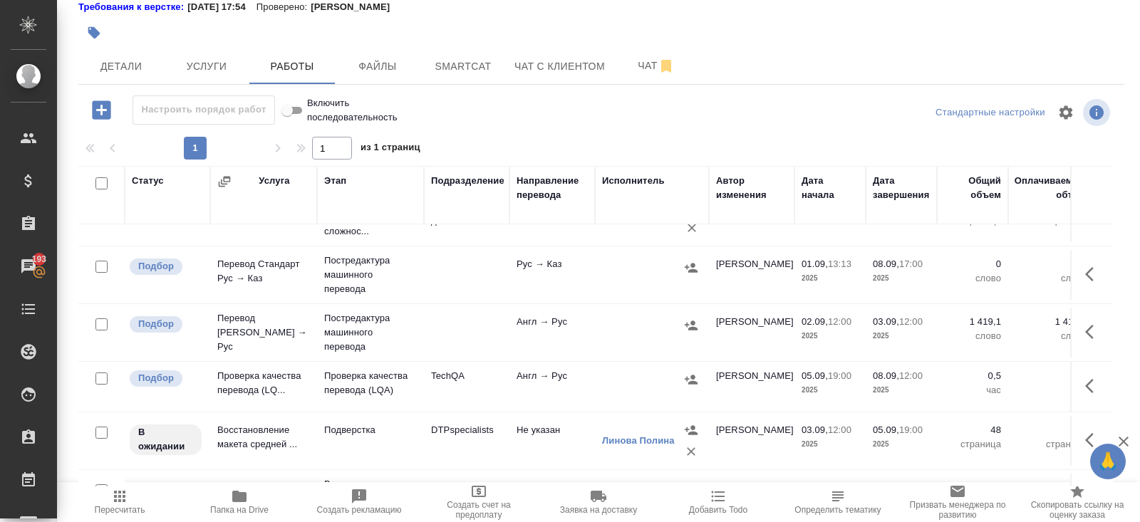
scroll to position [151, 0]
click at [130, 498] on span "Пересчитать" at bounding box center [119, 501] width 103 height 27
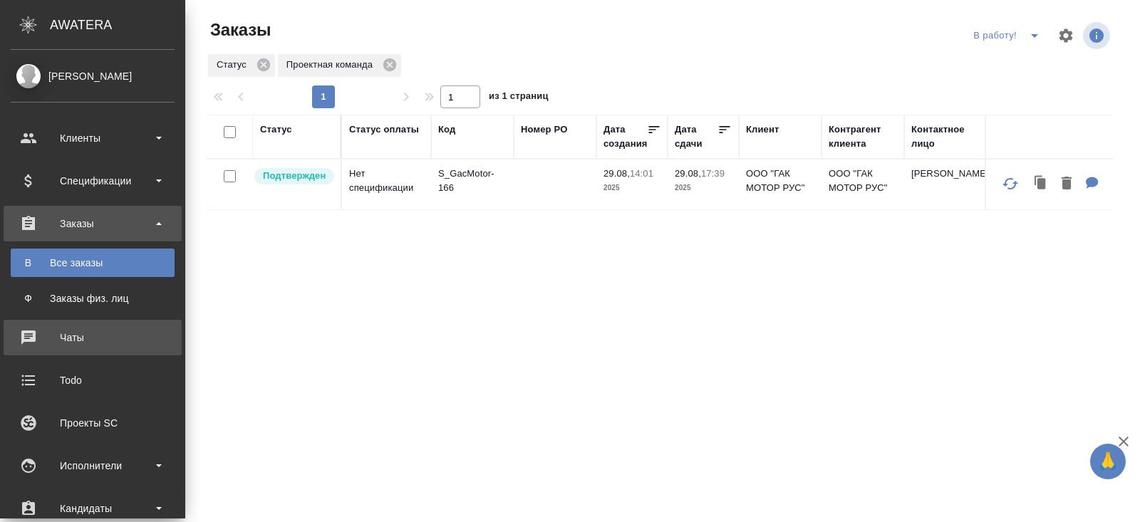
click at [40, 343] on div "Чаты" at bounding box center [93, 337] width 164 height 21
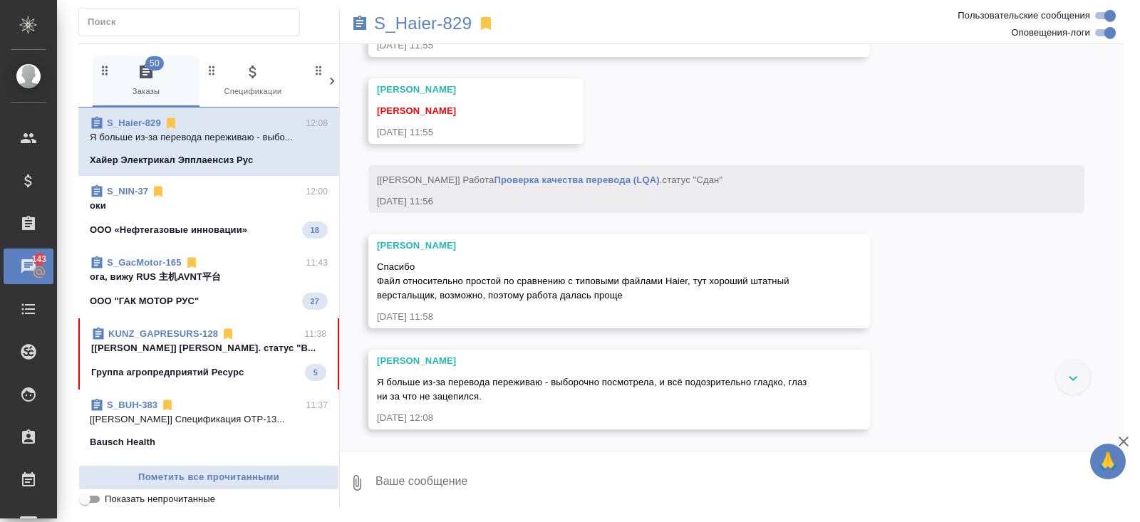
click at [152, 264] on link "S_GacMotor-165" at bounding box center [144, 262] width 75 height 11
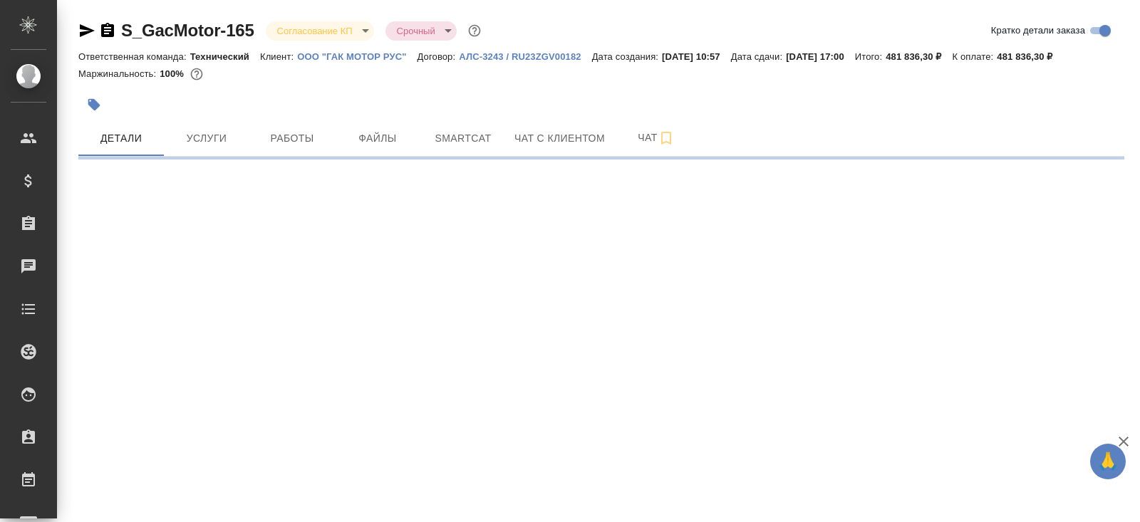
select select "RU"
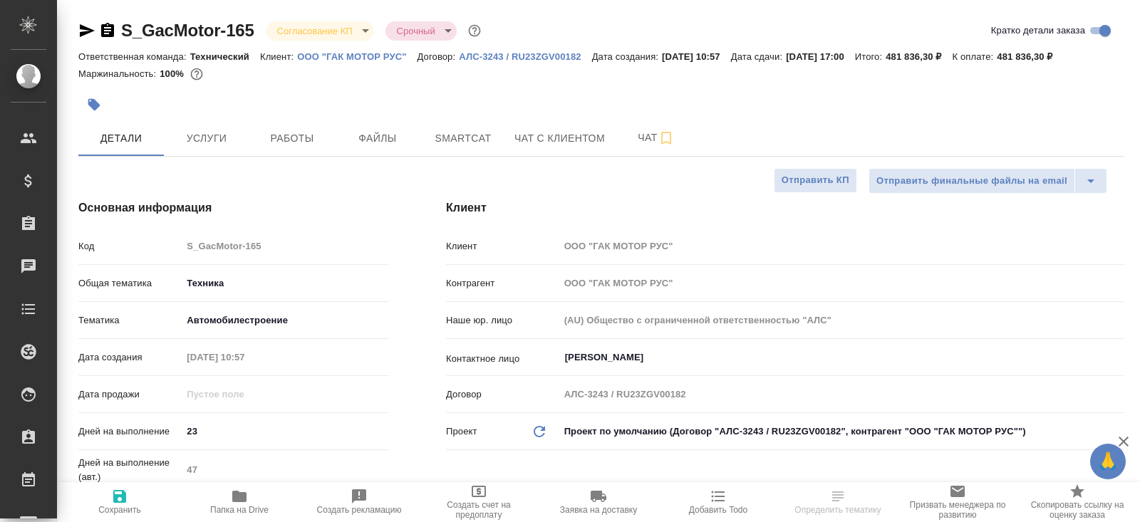
type textarea "x"
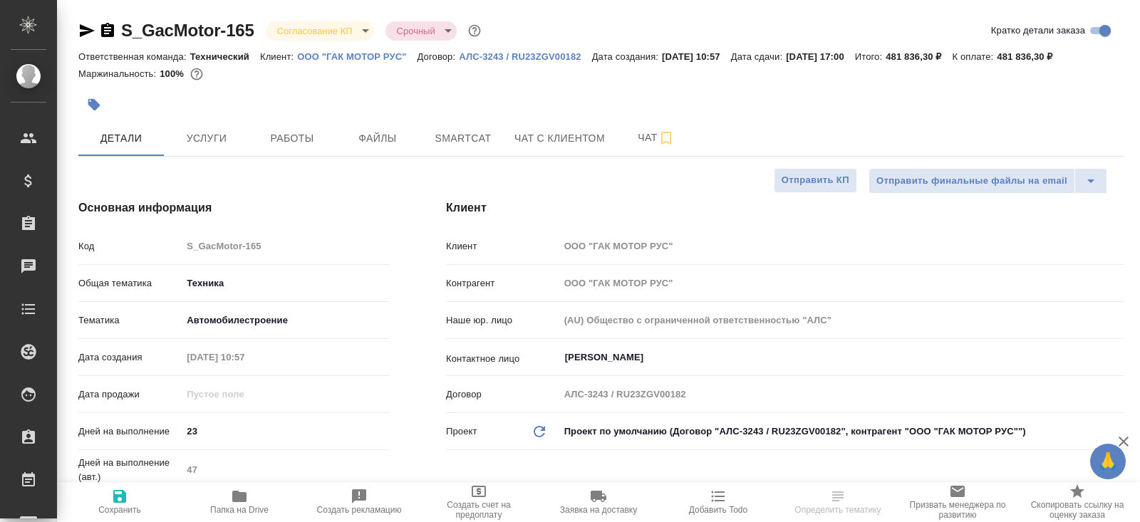
type textarea "x"
click at [653, 143] on span "Чат" at bounding box center [656, 138] width 68 height 18
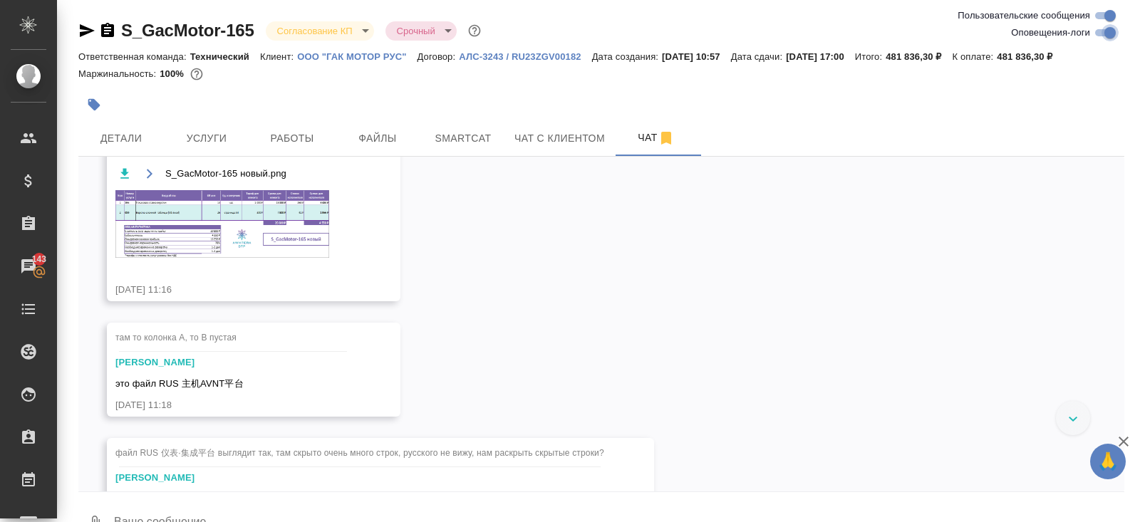
click at [1102, 33] on input "Оповещения-логи" at bounding box center [1110, 32] width 51 height 17
checkbox input "false"
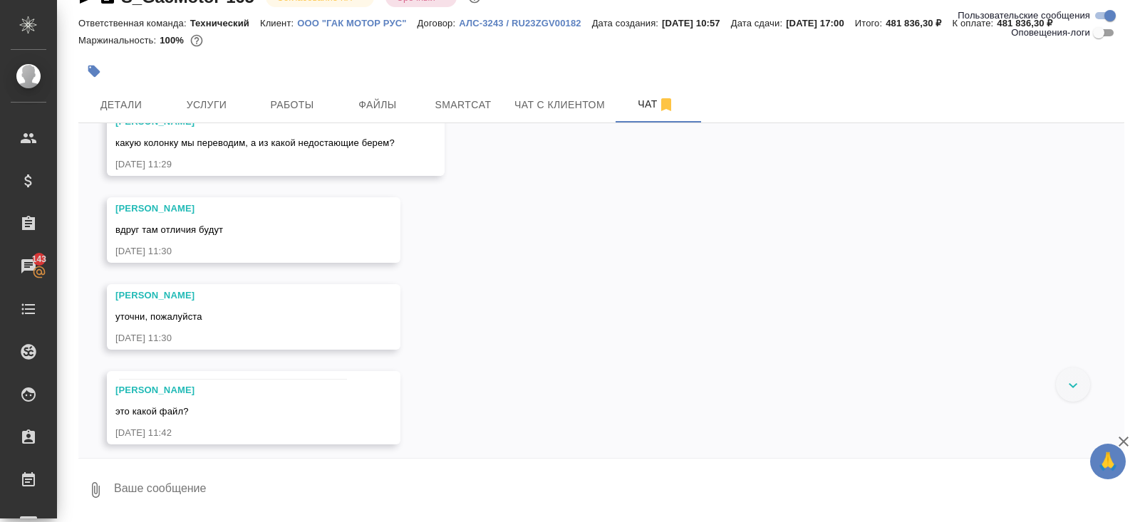
scroll to position [6756, 0]
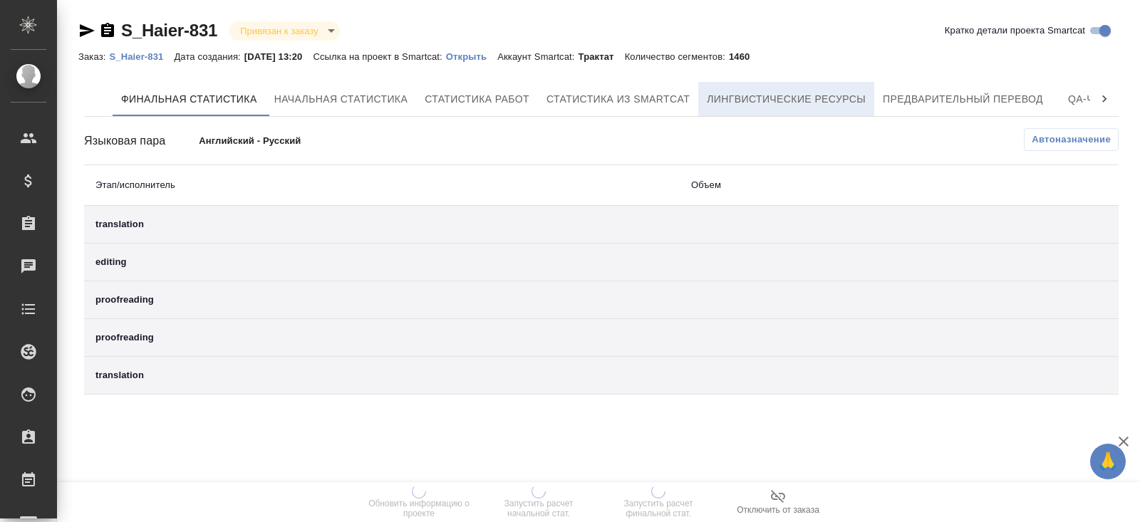
click at [863, 91] on span "Лингвистические ресурсы" at bounding box center [786, 100] width 159 height 18
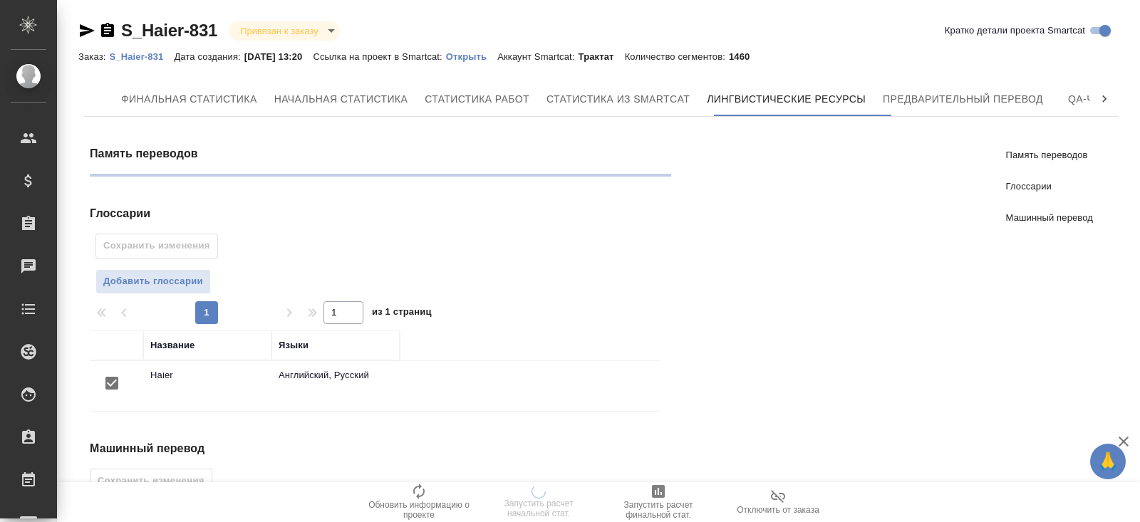
scroll to position [153, 0]
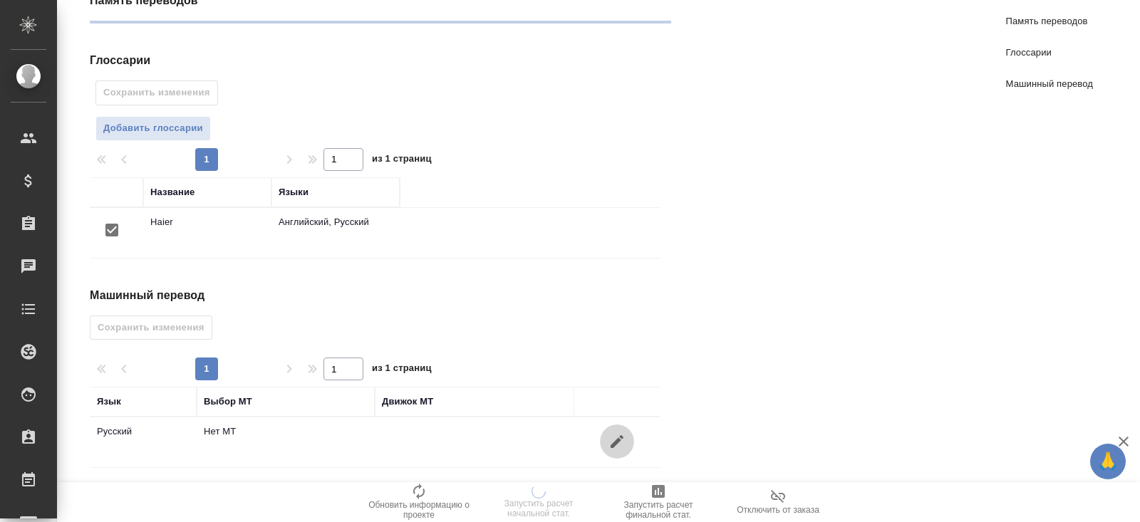
click at [615, 440] on icon "button" at bounding box center [617, 441] width 13 height 13
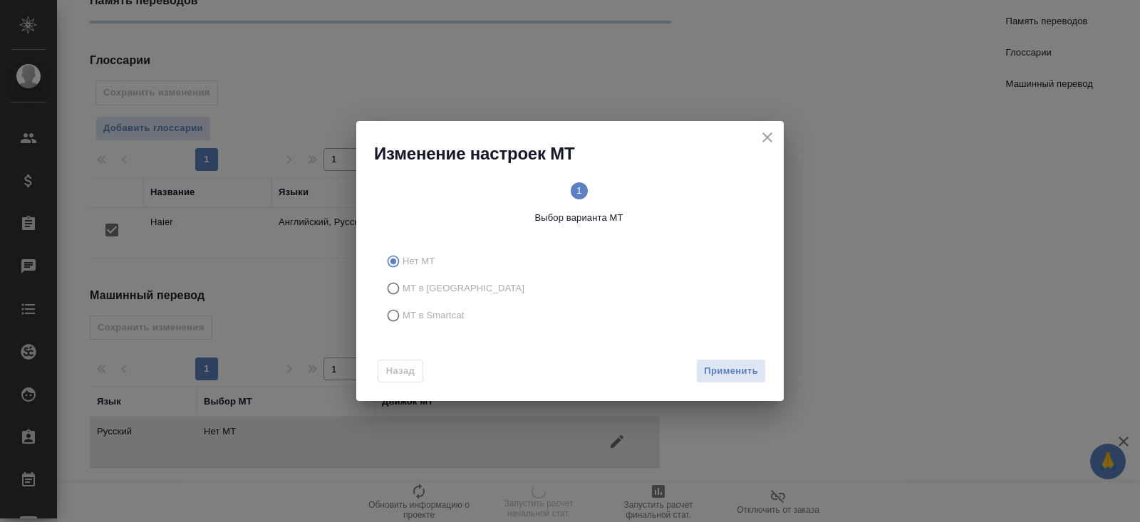
click at [449, 316] on span "МТ в Smartcat" at bounding box center [434, 316] width 62 height 14
click at [403, 316] on input "МТ в Smartcat" at bounding box center [391, 315] width 23 height 27
radio input "true"
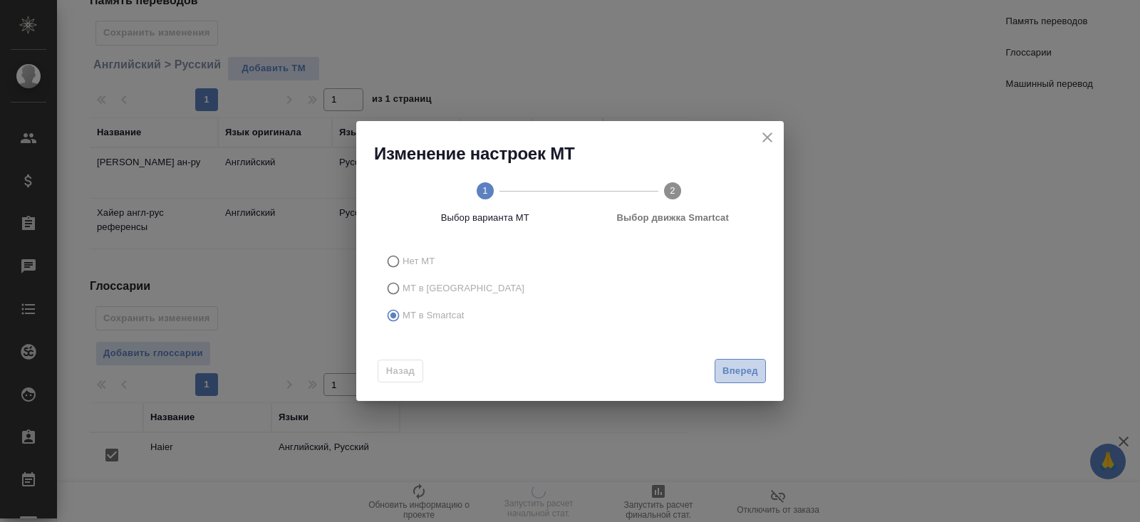
click at [750, 371] on span "Вперед" at bounding box center [741, 371] width 36 height 16
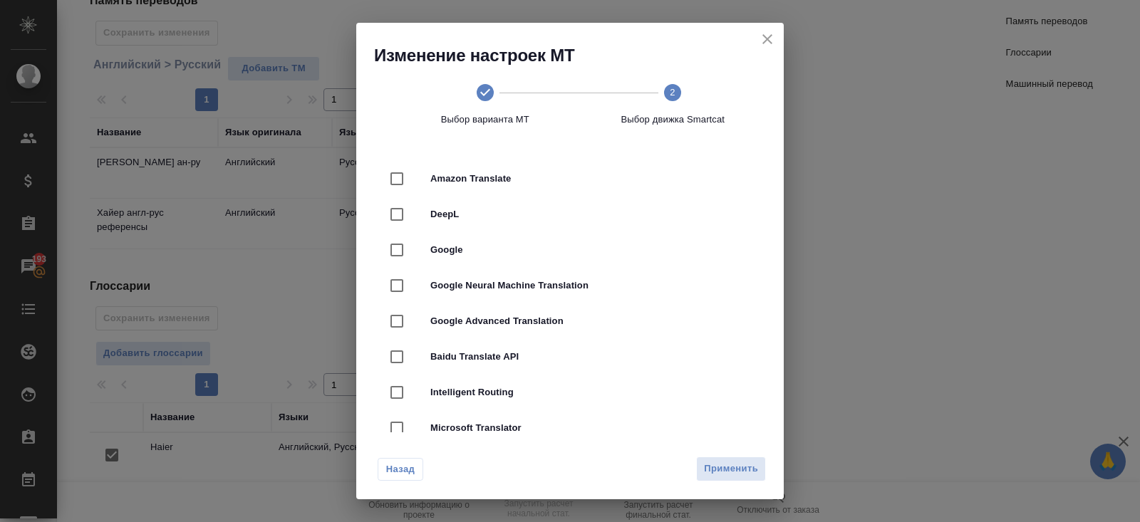
click at [438, 215] on span "DeepL" at bounding box center [589, 214] width 319 height 14
checkbox input "true"
click at [722, 459] on button "Применить" at bounding box center [731, 469] width 70 height 25
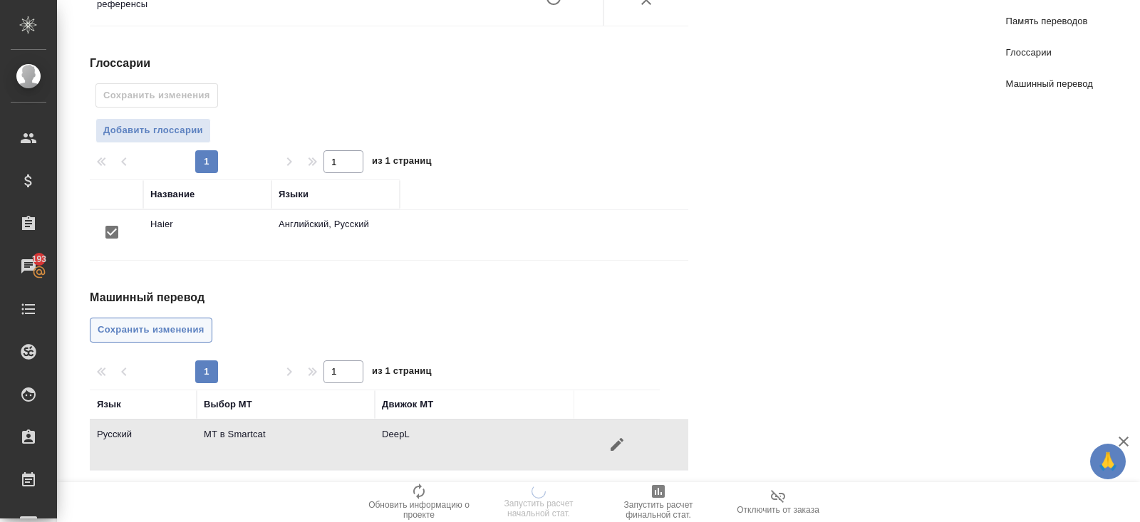
click at [94, 319] on button "Сохранить изменения" at bounding box center [151, 330] width 123 height 25
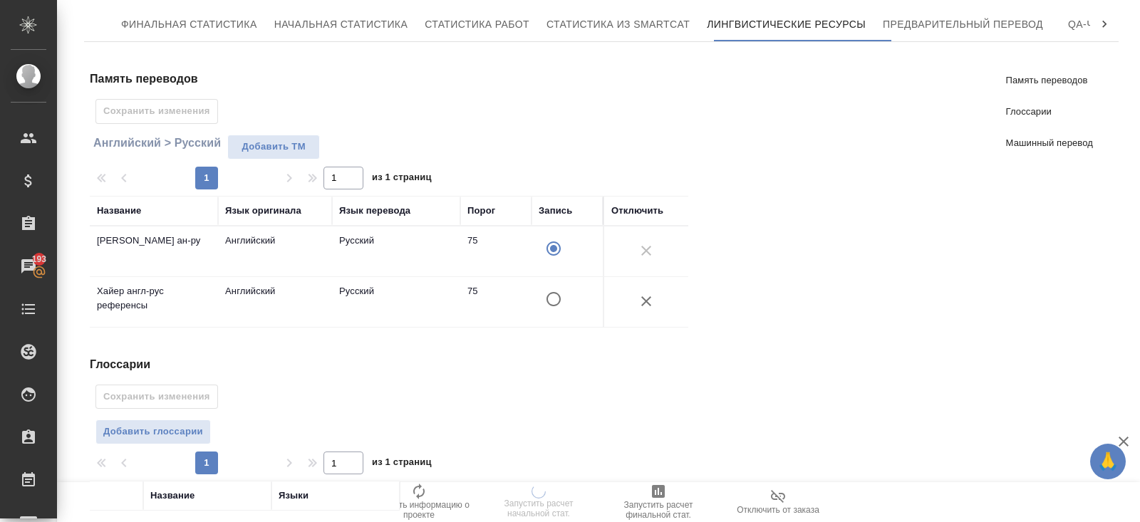
scroll to position [0, 0]
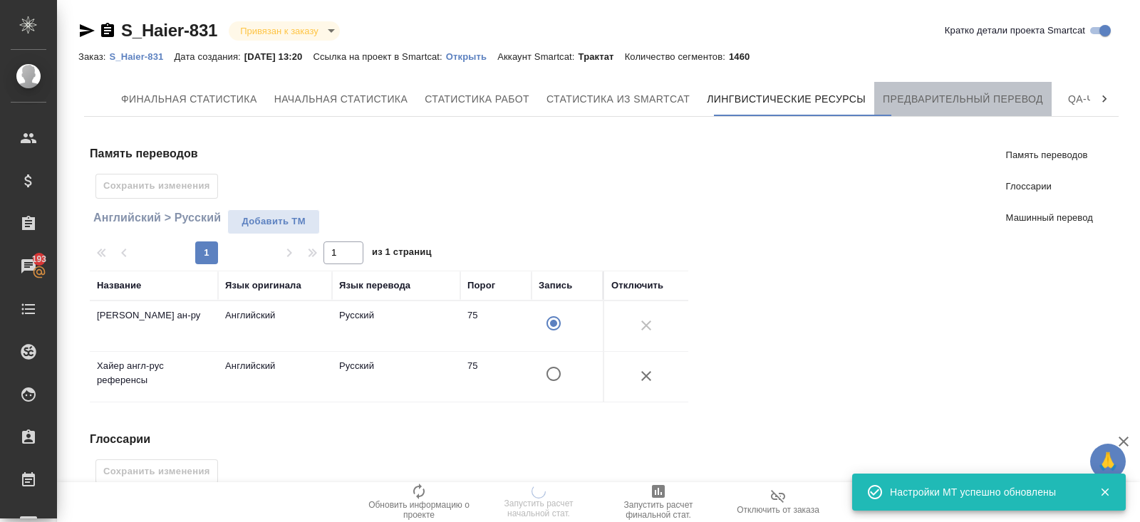
click at [978, 93] on span "Предварительный перевод" at bounding box center [963, 100] width 160 height 18
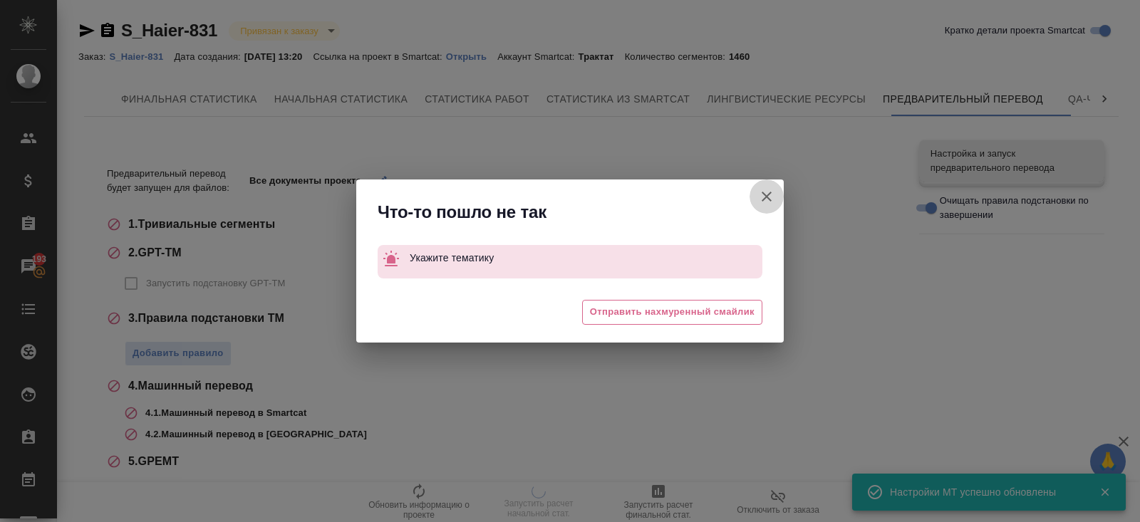
click at [766, 198] on icon "button" at bounding box center [767, 197] width 10 height 10
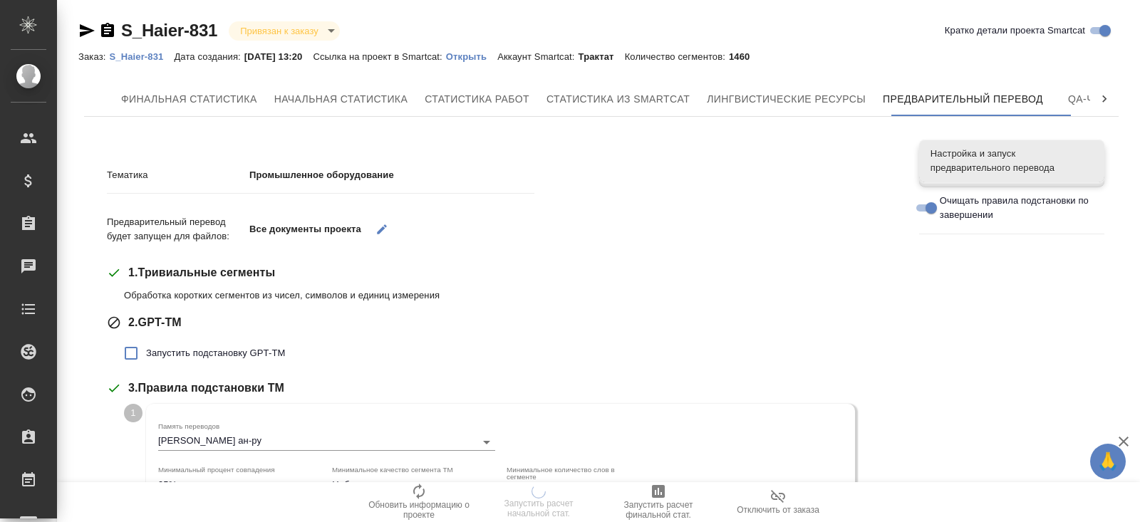
click at [176, 367] on label "Запустить подстановку GPT-TM" at bounding box center [200, 354] width 169 height 30
click at [146, 367] on input "Запустить подстановку GPT-TM" at bounding box center [131, 354] width 30 height 30
checkbox input "true"
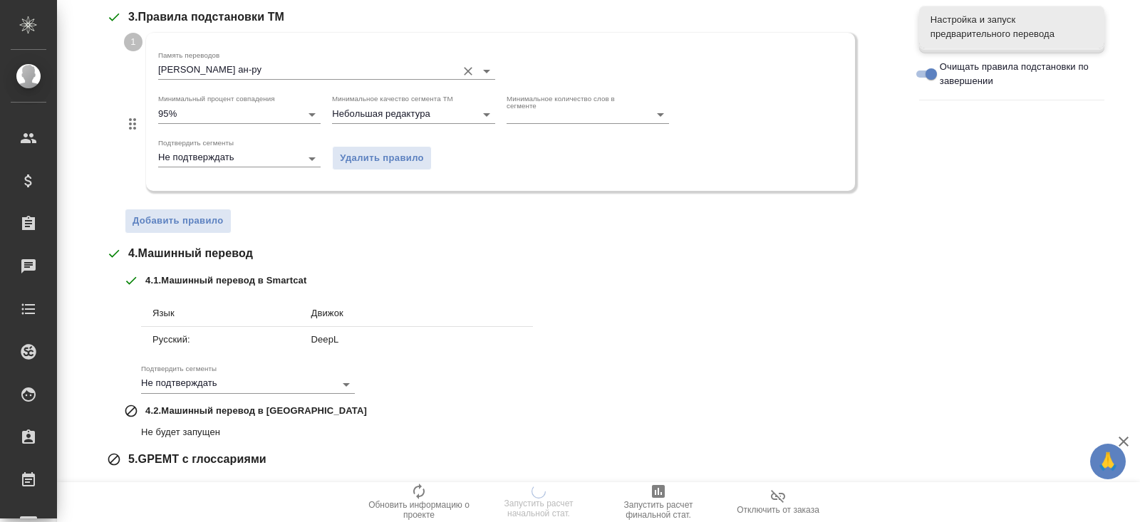
scroll to position [469, 0]
click at [191, 216] on span "Добавить правило" at bounding box center [178, 223] width 91 height 16
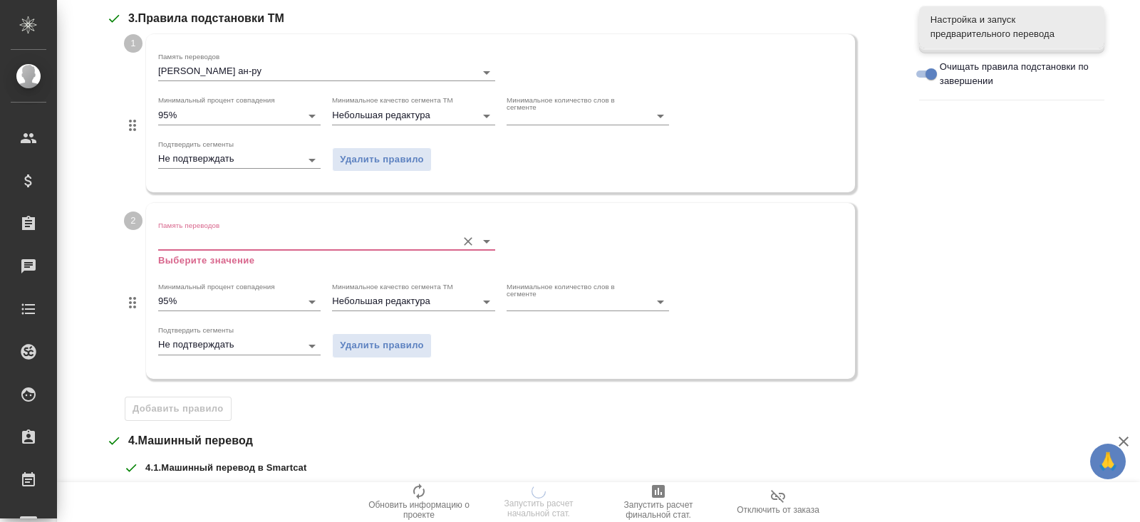
click at [191, 234] on input "Память переводов" at bounding box center [303, 240] width 291 height 17
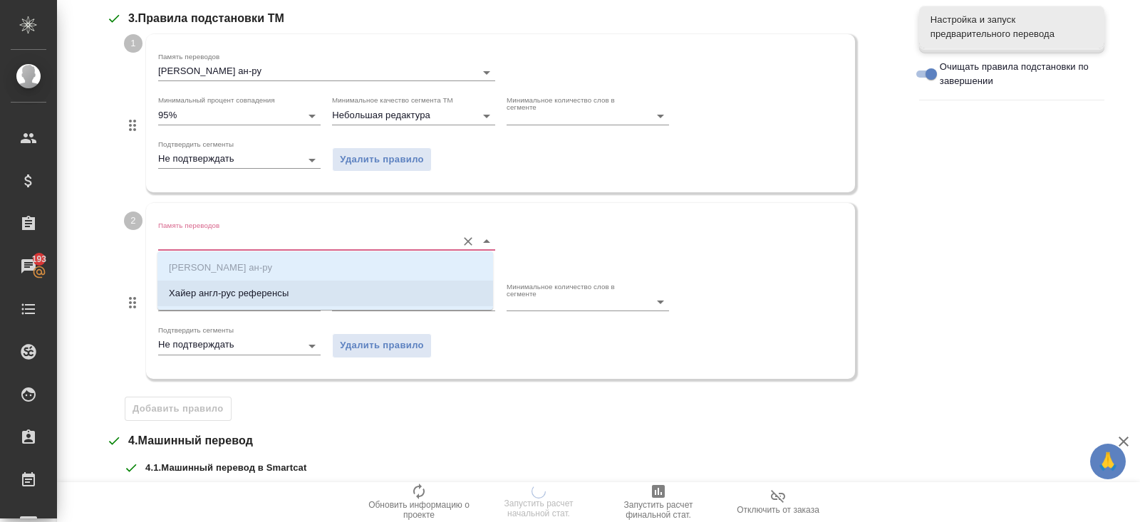
click at [195, 285] on li "Хайер англ-рус референсы" at bounding box center [325, 294] width 336 height 26
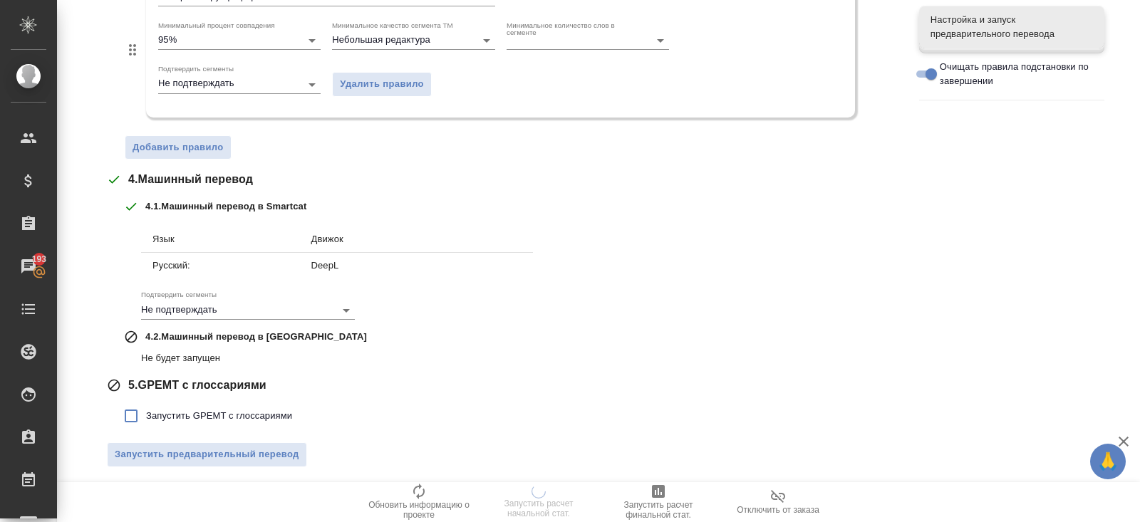
click at [187, 415] on span "Запустить GPEMT с глоссариями" at bounding box center [219, 416] width 146 height 14
click at [146, 415] on input "Запустить GPEMT с глоссариями" at bounding box center [131, 416] width 30 height 30
checkbox input "true"
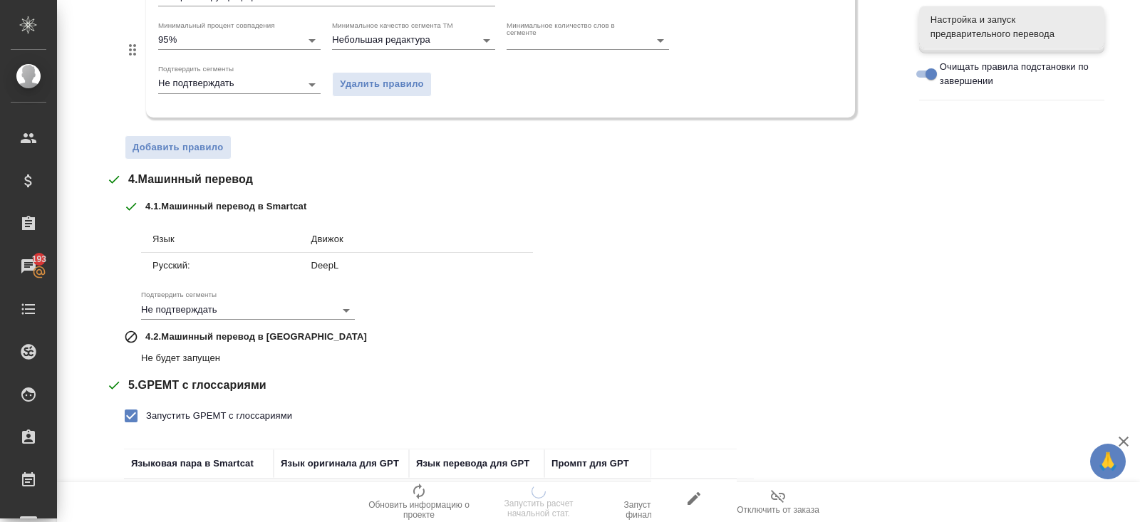
scroll to position [811, 0]
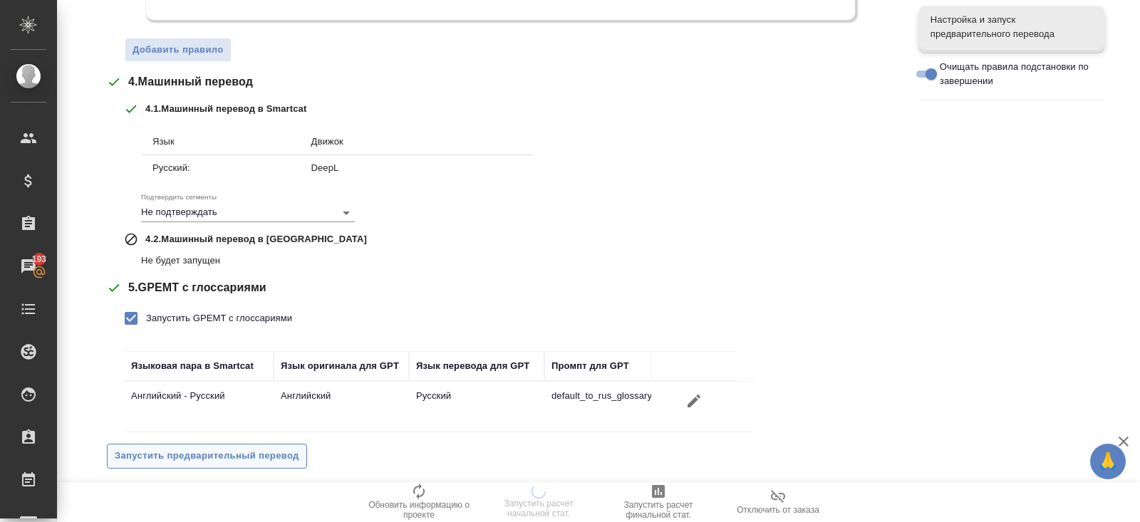
click at [198, 448] on span "Запустить предварительный перевод" at bounding box center [207, 456] width 185 height 16
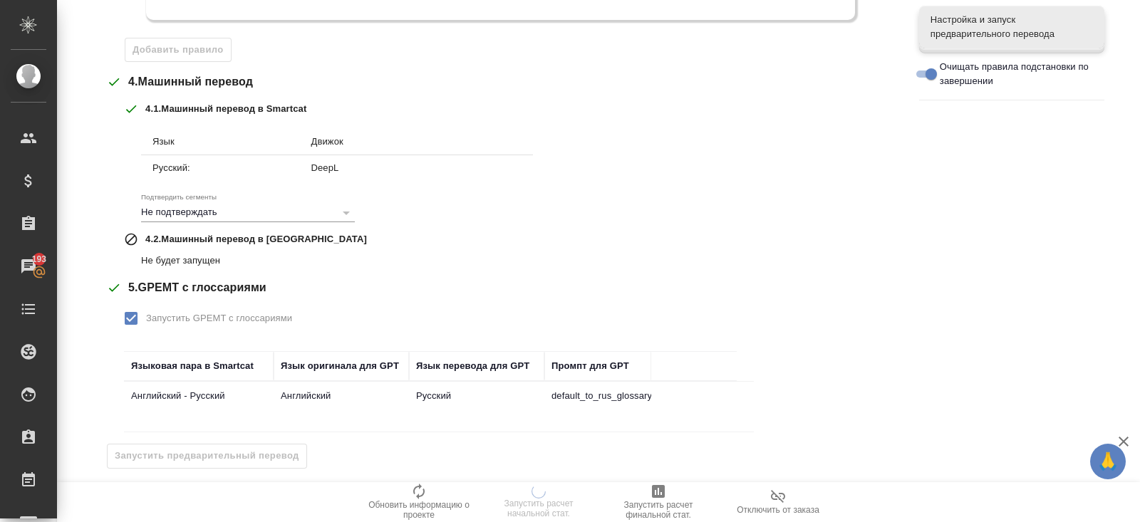
scroll to position [0, 0]
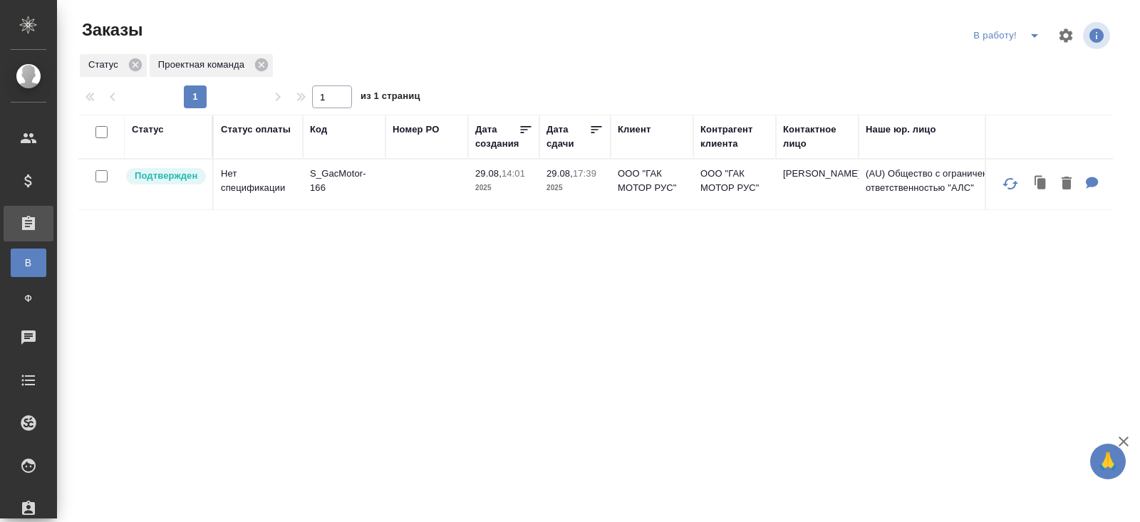
click at [1035, 34] on icon "split button" at bounding box center [1034, 36] width 7 height 4
click at [807, 330] on div "Статус Статус оплаты Код Номер PO Дата создания Дата сдачи Клиент Контрагент кл…" at bounding box center [595, 371] width 1035 height 513
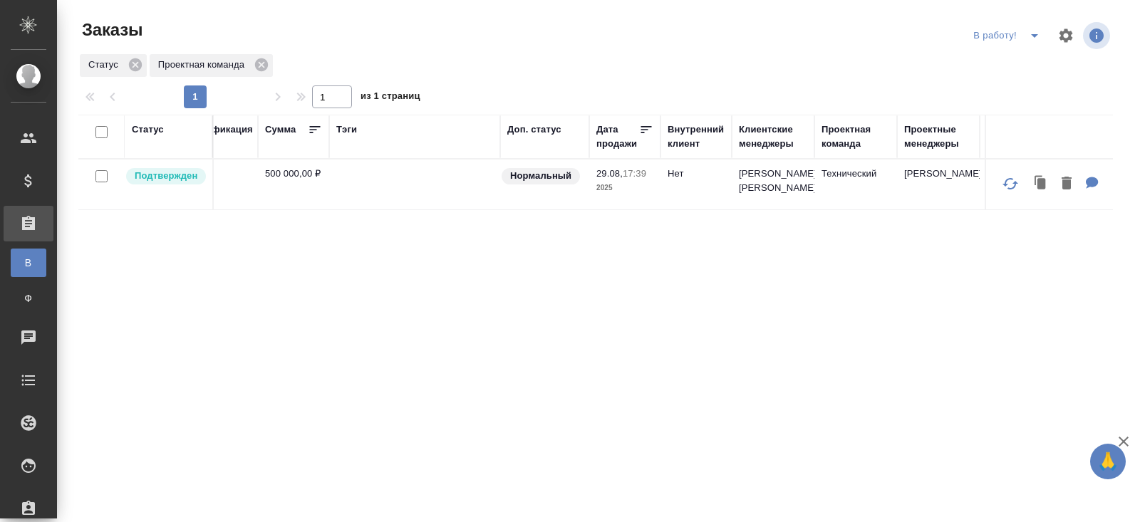
scroll to position [0, 936]
click at [331, 192] on td at bounding box center [416, 185] width 171 height 50
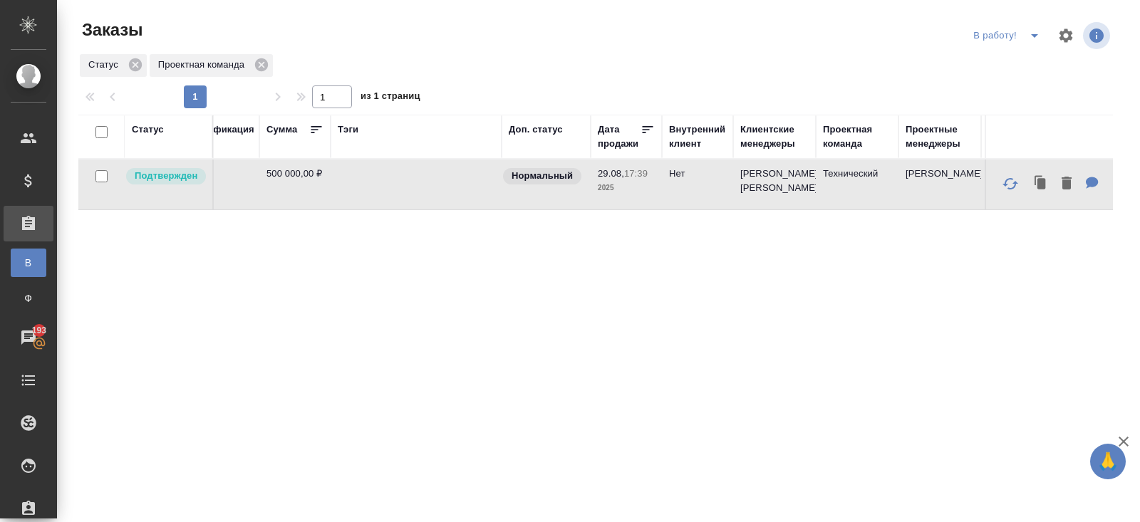
click at [331, 192] on td at bounding box center [416, 185] width 171 height 50
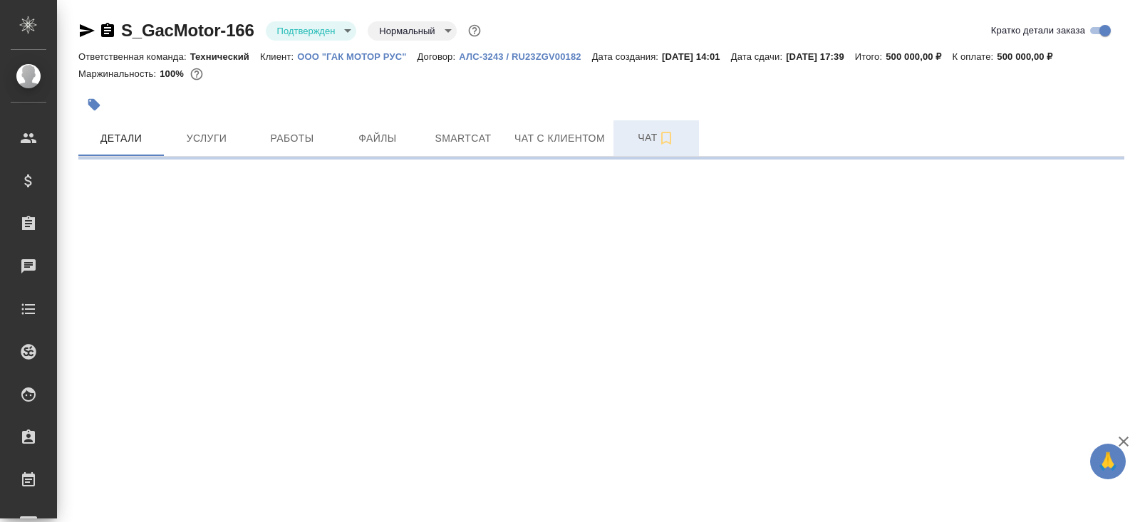
select select "RU"
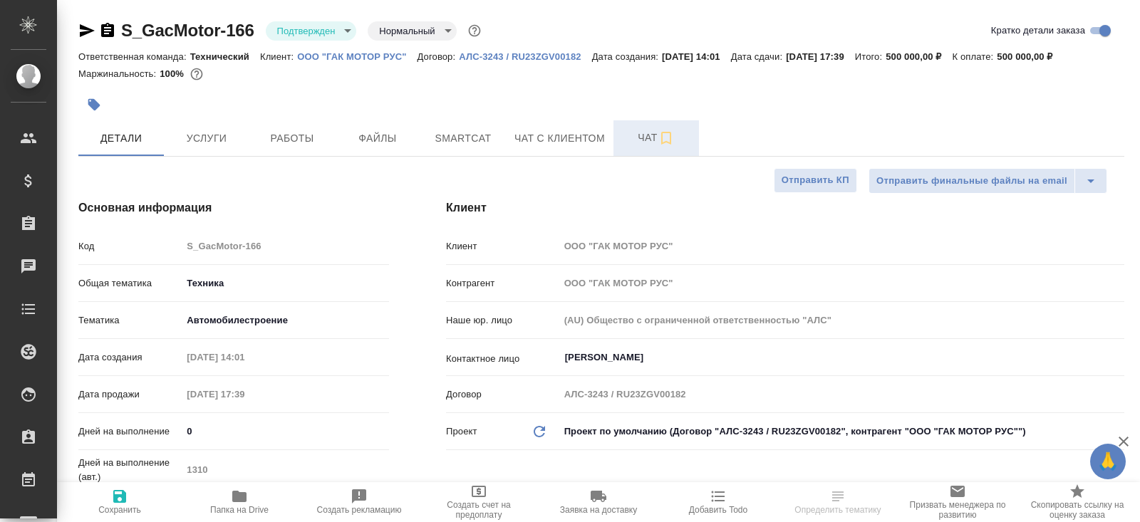
type textarea "x"
click at [641, 148] on button "Чат" at bounding box center [657, 138] width 86 height 36
type textarea "x"
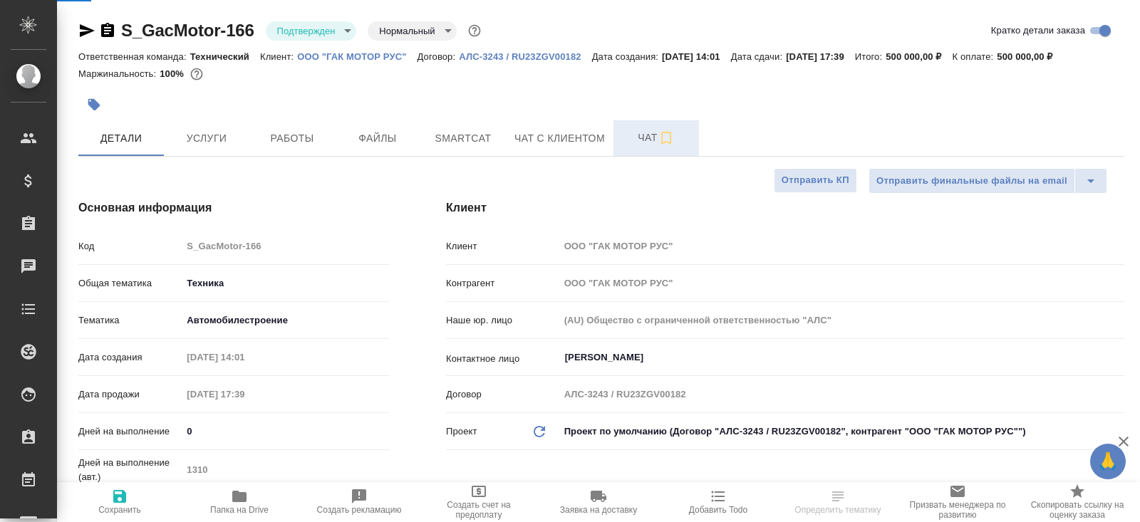
type textarea "x"
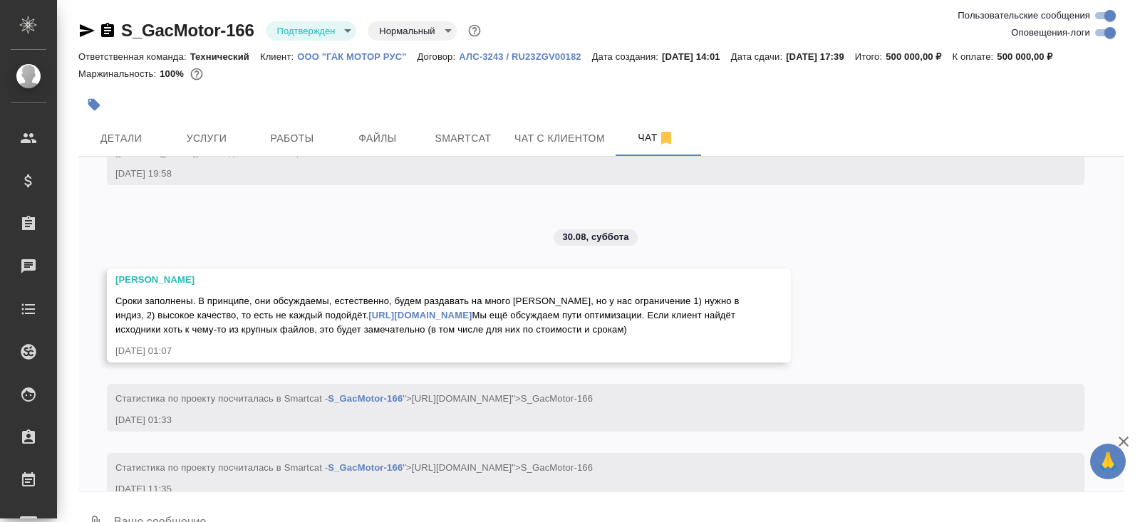
scroll to position [5877, 0]
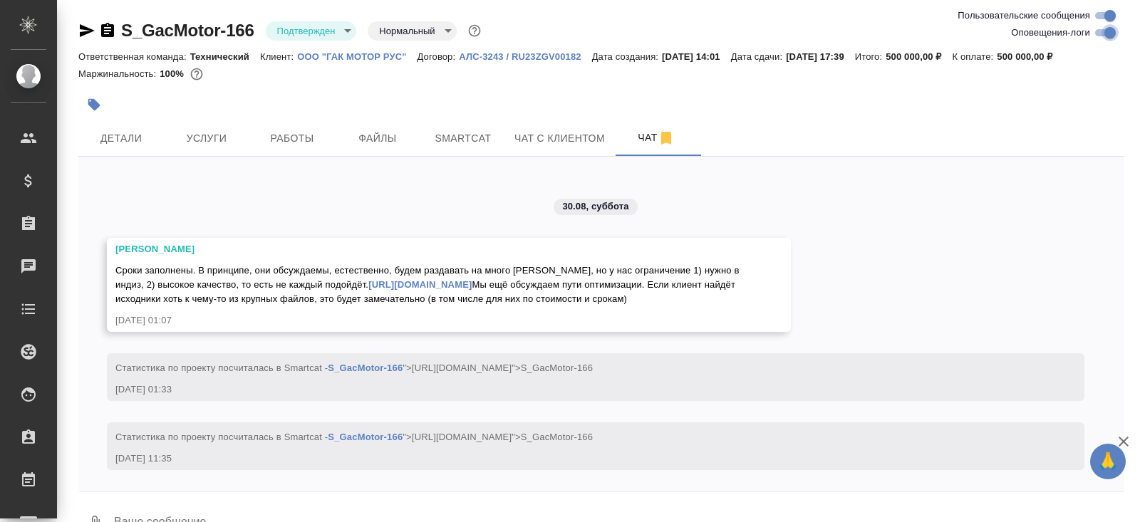
click at [1106, 34] on input "Оповещения-логи" at bounding box center [1110, 32] width 51 height 17
checkbox input "false"
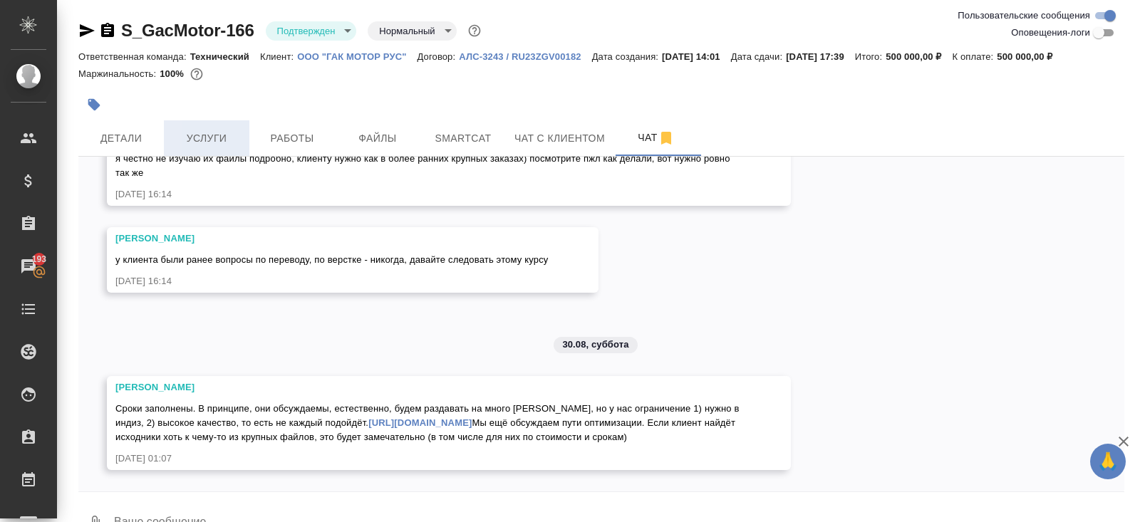
click at [204, 140] on span "Услуги" at bounding box center [206, 139] width 68 height 18
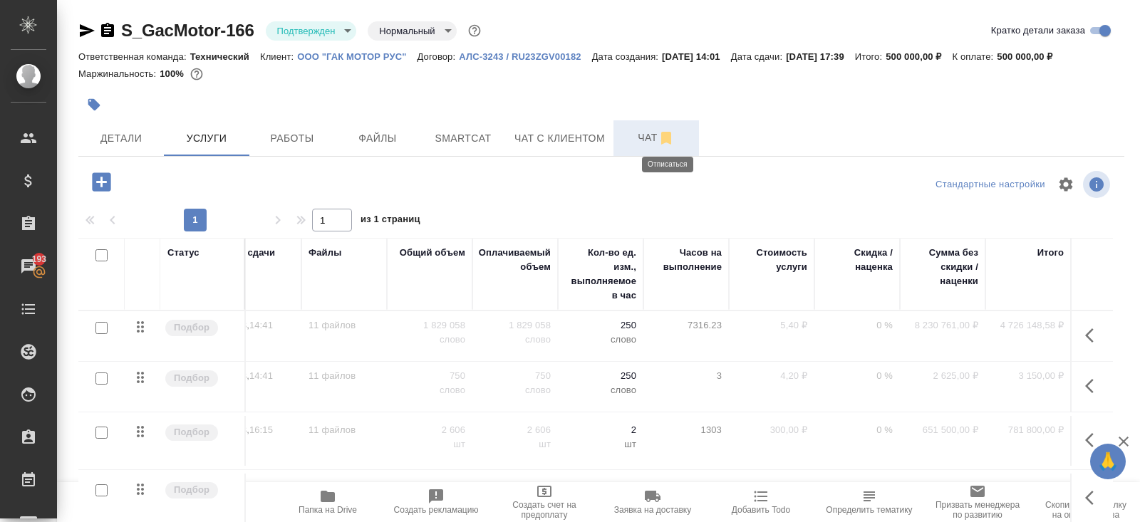
click at [662, 135] on icon "button" at bounding box center [666, 138] width 17 height 17
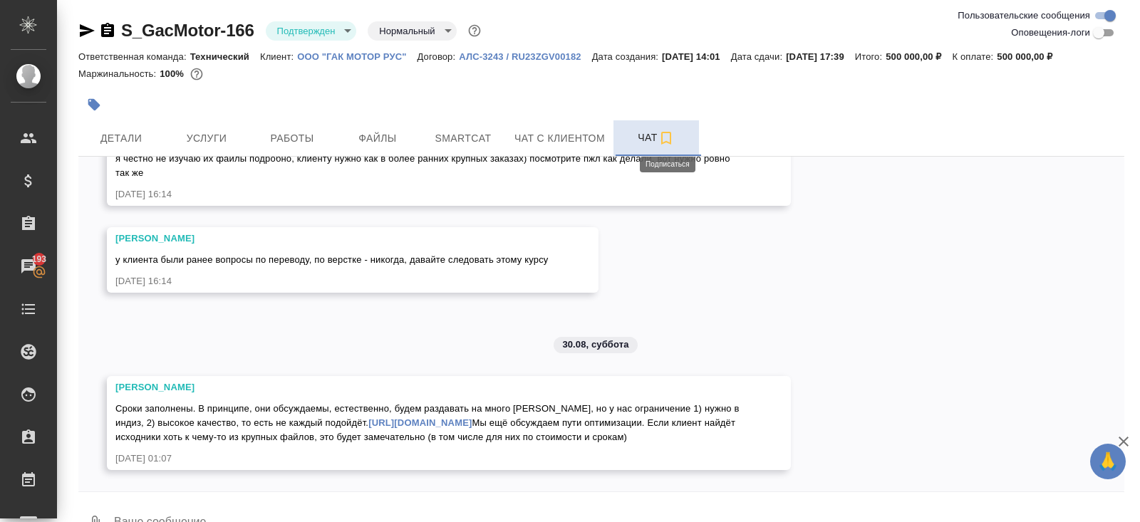
scroll to position [2992, 0]
